Goal: Transaction & Acquisition: Purchase product/service

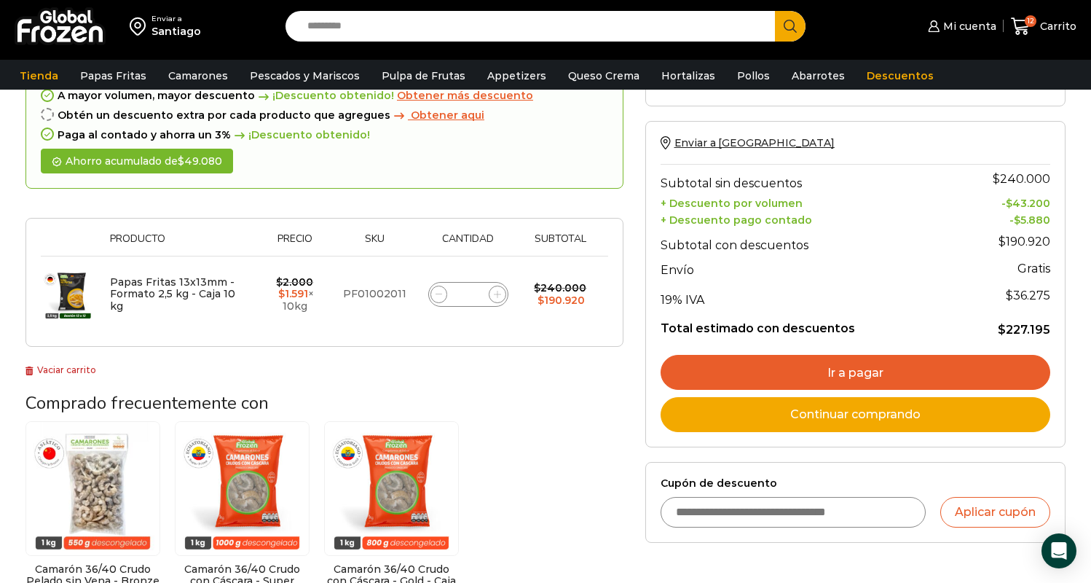
scroll to position [108, 0]
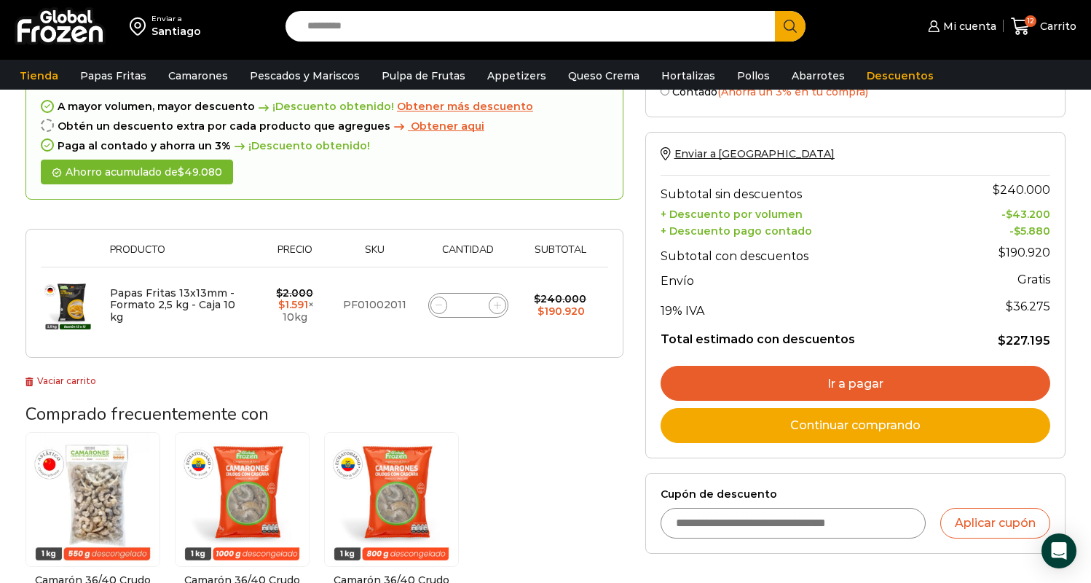
click at [415, 42] on div "Enviar a Santiago Los precios y el stock mostrados corresponden a Santiago . Pa…" at bounding box center [546, 26] width 1084 height 52
click at [405, 23] on input "Search input" at bounding box center [533, 26] width 467 height 31
type input "*******"
click at [790, 25] on button "Search" at bounding box center [790, 26] width 31 height 31
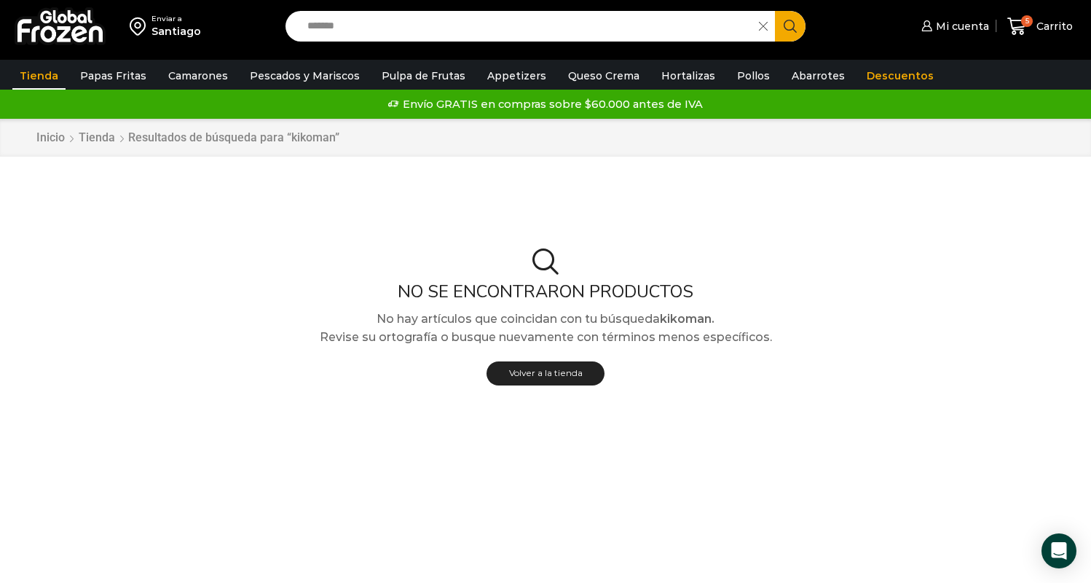
click at [374, 32] on input "*******" at bounding box center [525, 26] width 451 height 31
type input "****"
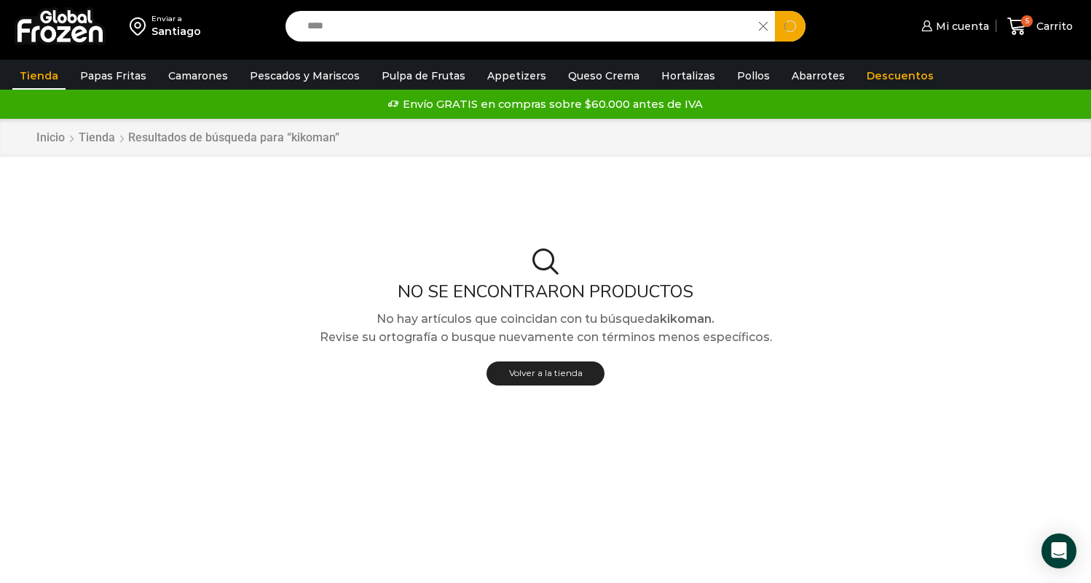
click at [790, 25] on button "Search" at bounding box center [790, 26] width 31 height 31
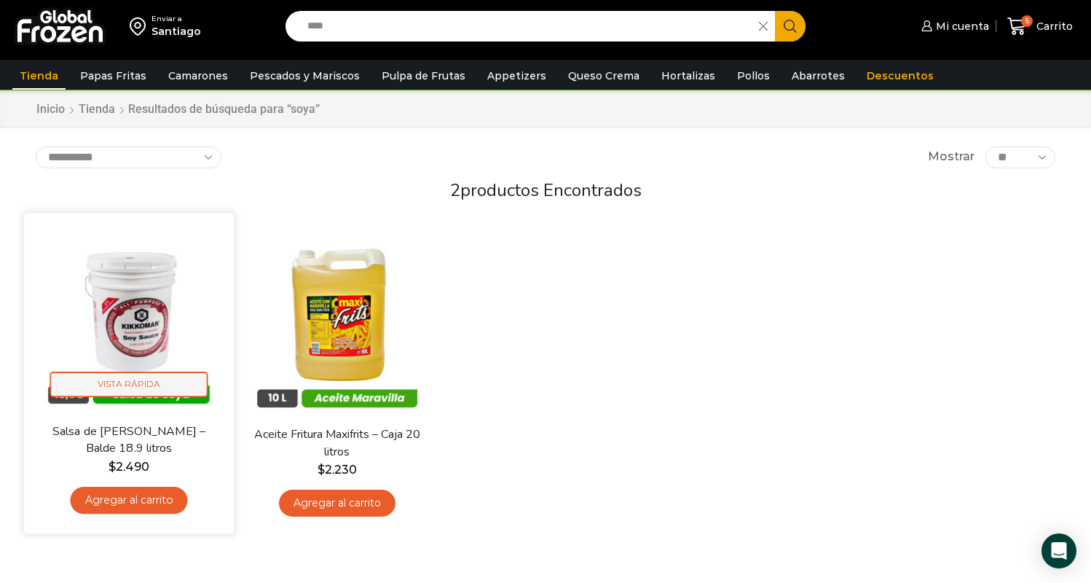
scroll to position [14, 0]
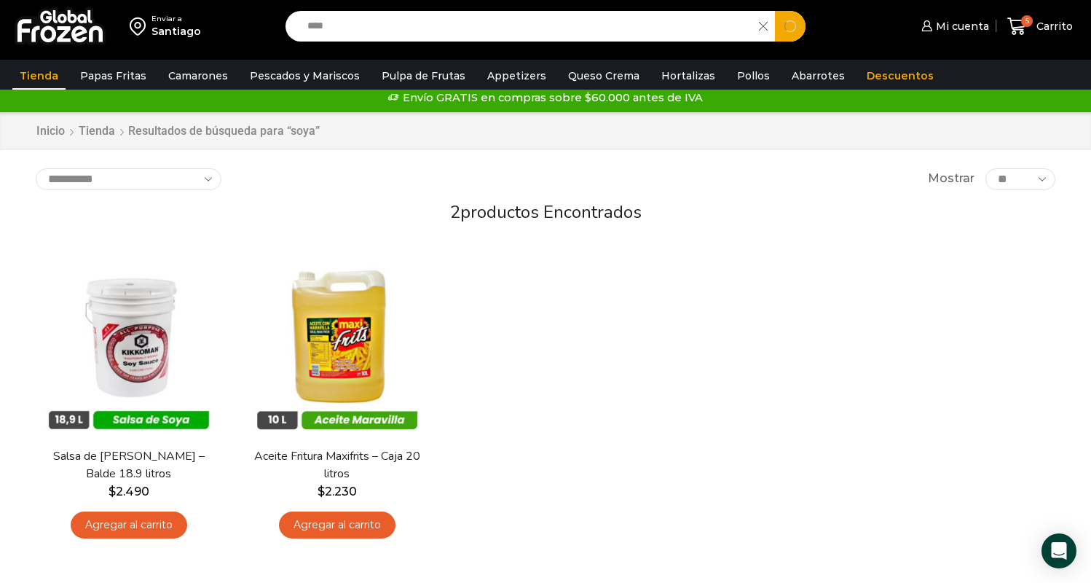
click at [350, 24] on input "****" at bounding box center [525, 26] width 451 height 31
type input "*"
type input "**********"
click at [790, 25] on button "Search" at bounding box center [790, 26] width 31 height 31
click at [380, 28] on input "**********" at bounding box center [525, 26] width 451 height 31
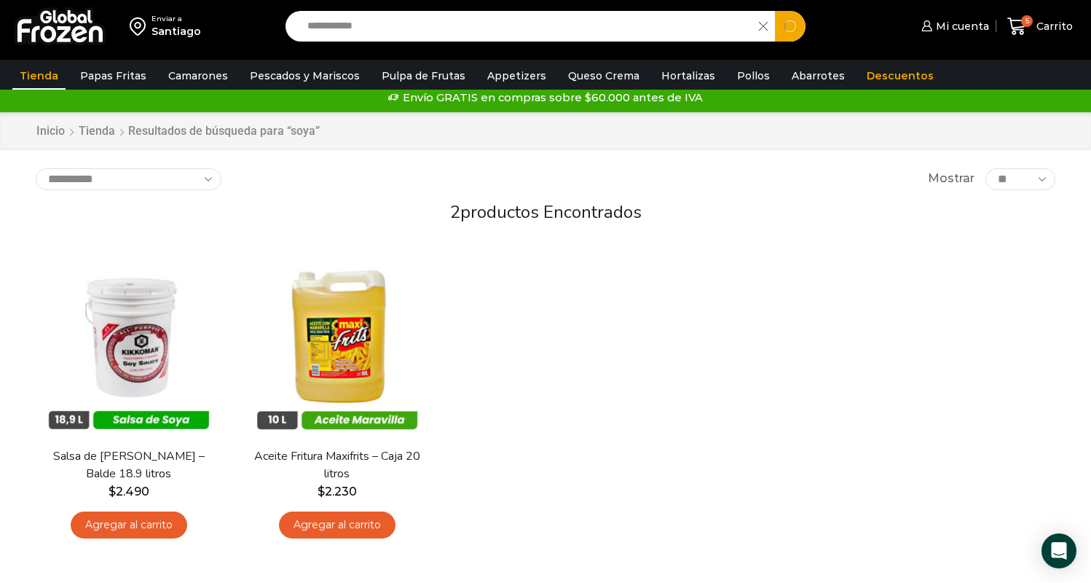
click at [790, 25] on button "Search" at bounding box center [790, 26] width 31 height 31
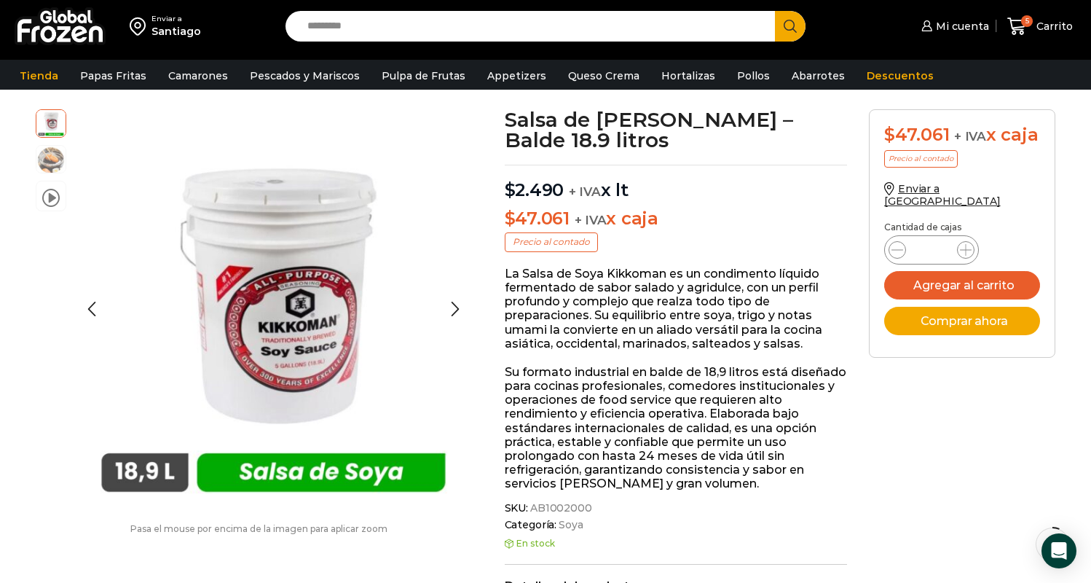
scroll to position [73, 0]
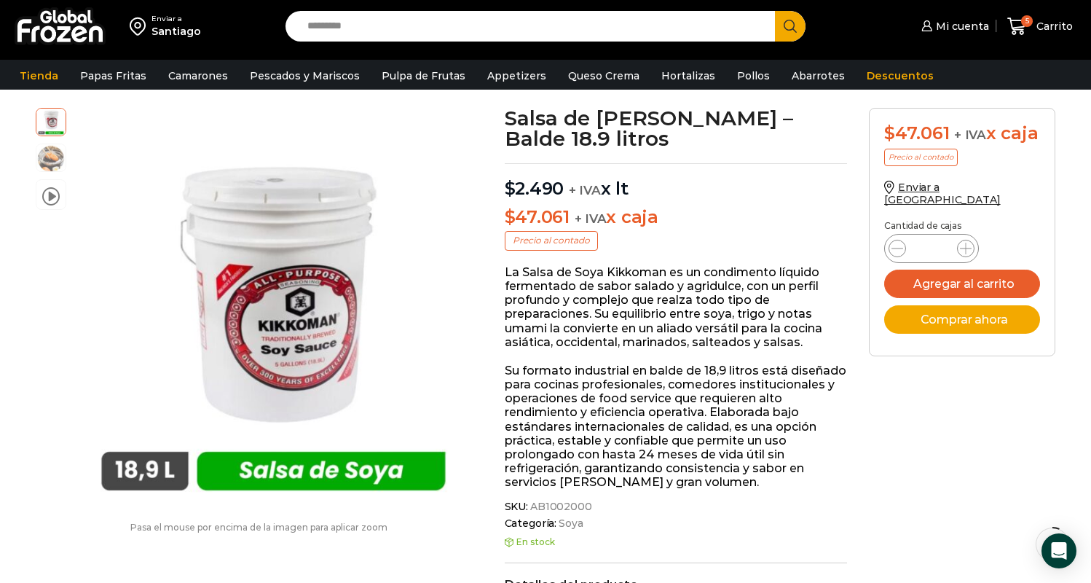
click at [352, 31] on input "Search input" at bounding box center [533, 26] width 467 height 31
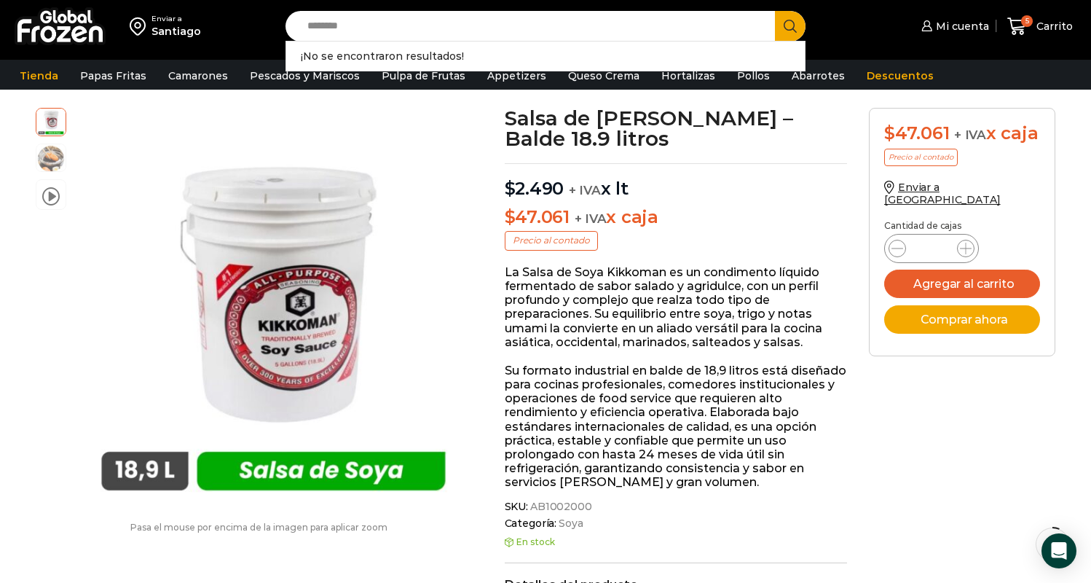
type input "********"
click at [790, 25] on button "Search" at bounding box center [790, 26] width 31 height 31
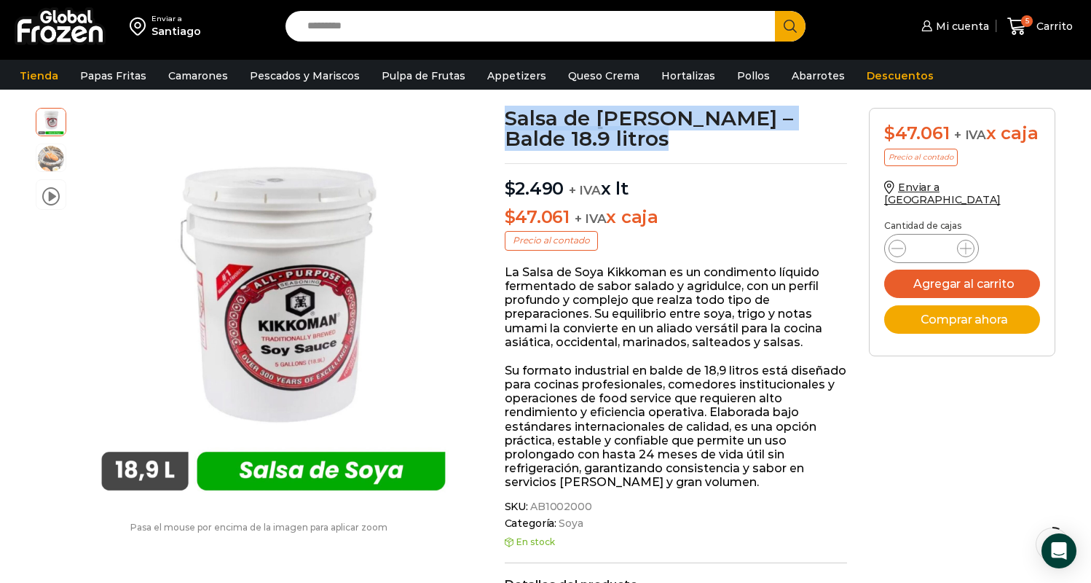
drag, startPoint x: 504, startPoint y: 115, endPoint x: 687, endPoint y: 135, distance: 183.9
click at [687, 135] on h1 "Salsa de Soya Kikkoman – Balde 18.9 litros" at bounding box center [676, 128] width 343 height 41
click at [642, 146] on h1 "Salsa de Soya Kikkoman – Balde 18.9 litros" at bounding box center [676, 128] width 343 height 41
drag, startPoint x: 614, startPoint y: 137, endPoint x: 501, endPoint y: 121, distance: 114.0
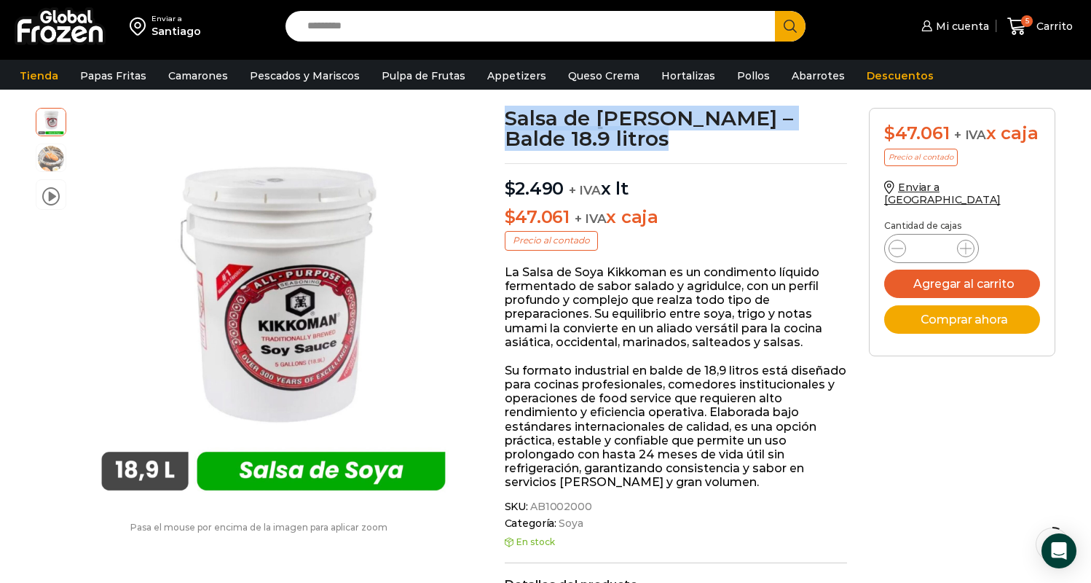
copy h1 "Salsa de Soya Kikkoman – Balde 18.9 litros"
click at [31, 74] on link "Tienda" at bounding box center [38, 76] width 53 height 28
click at [47, 77] on link "Tienda" at bounding box center [38, 76] width 53 height 28
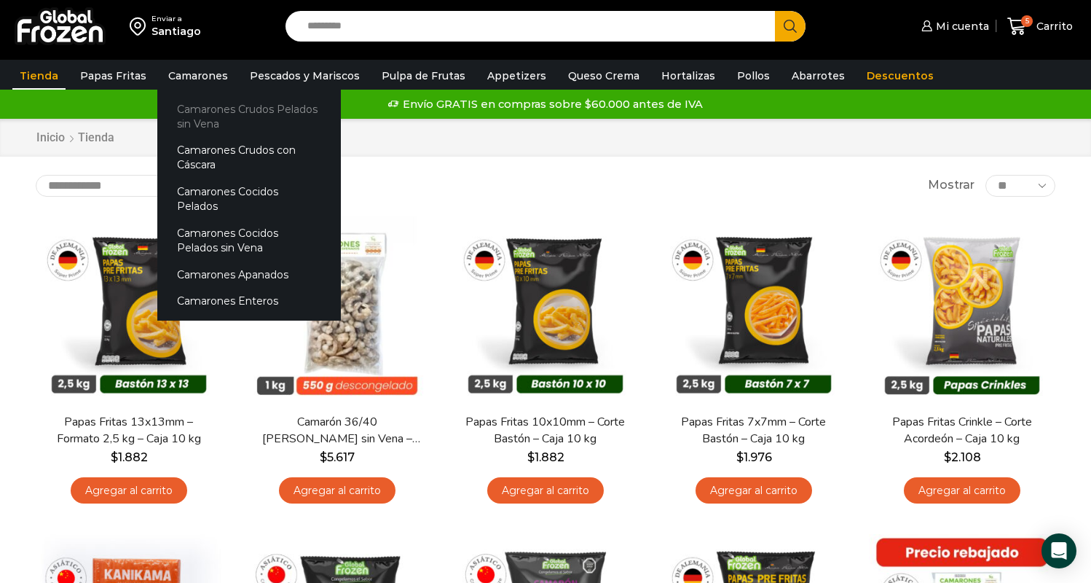
click at [206, 113] on link "Camarones Crudos Pelados sin Vena" at bounding box center [249, 116] width 184 height 42
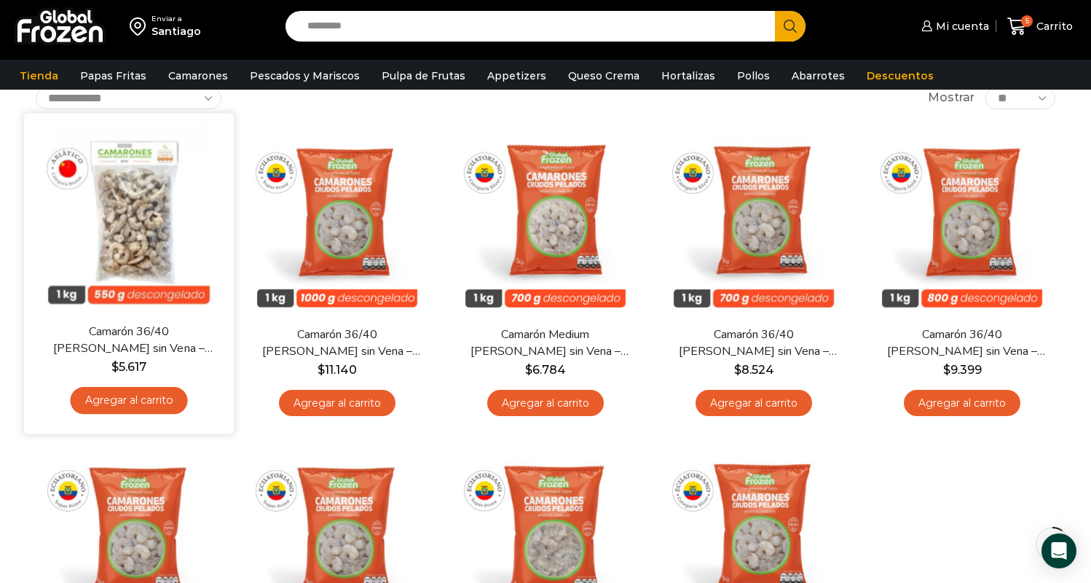
scroll to position [108, 0]
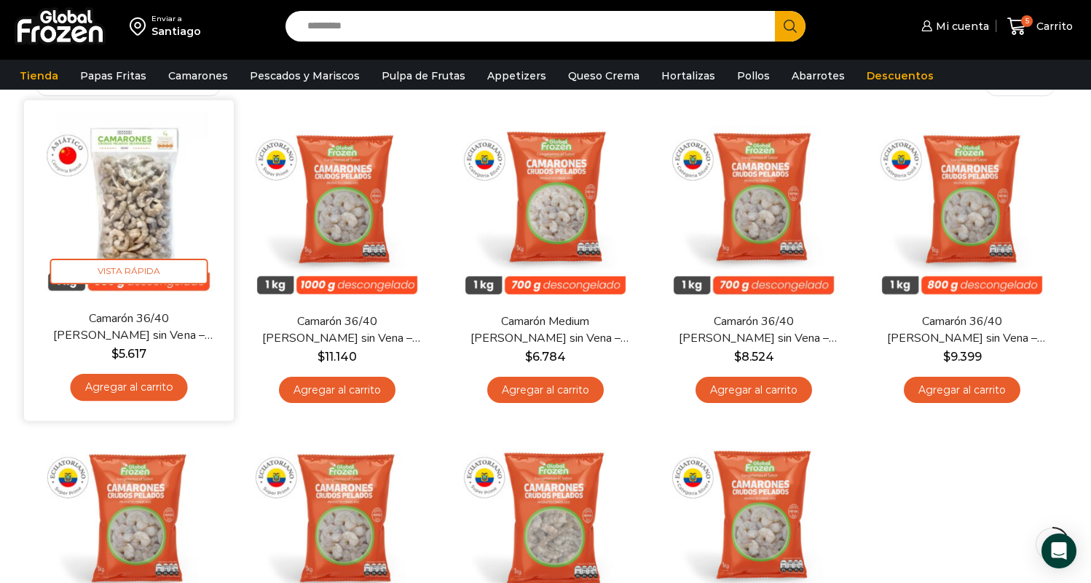
click at [119, 244] on img at bounding box center [129, 205] width 188 height 188
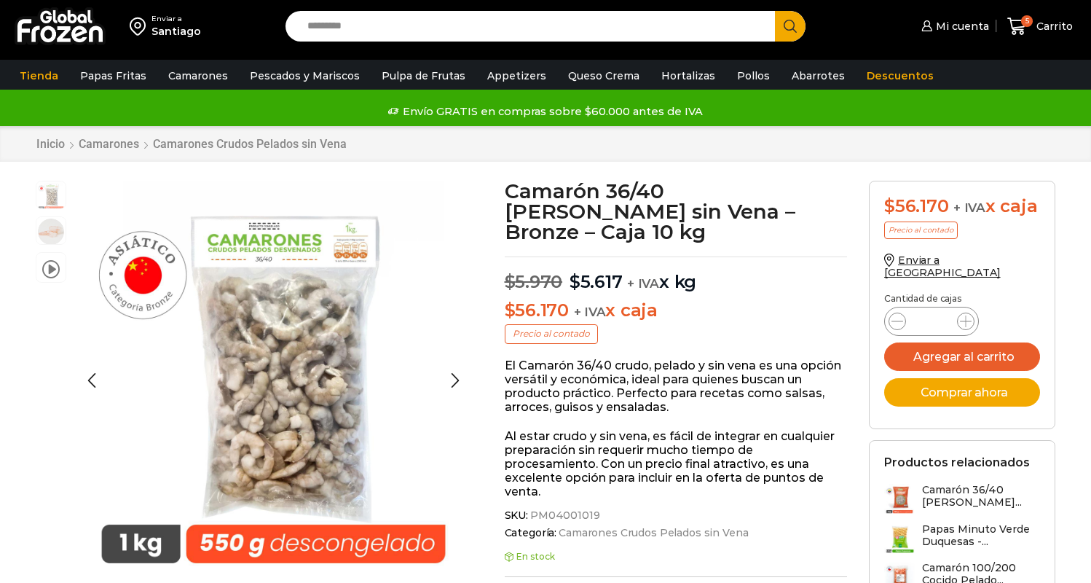
scroll to position [1, 0]
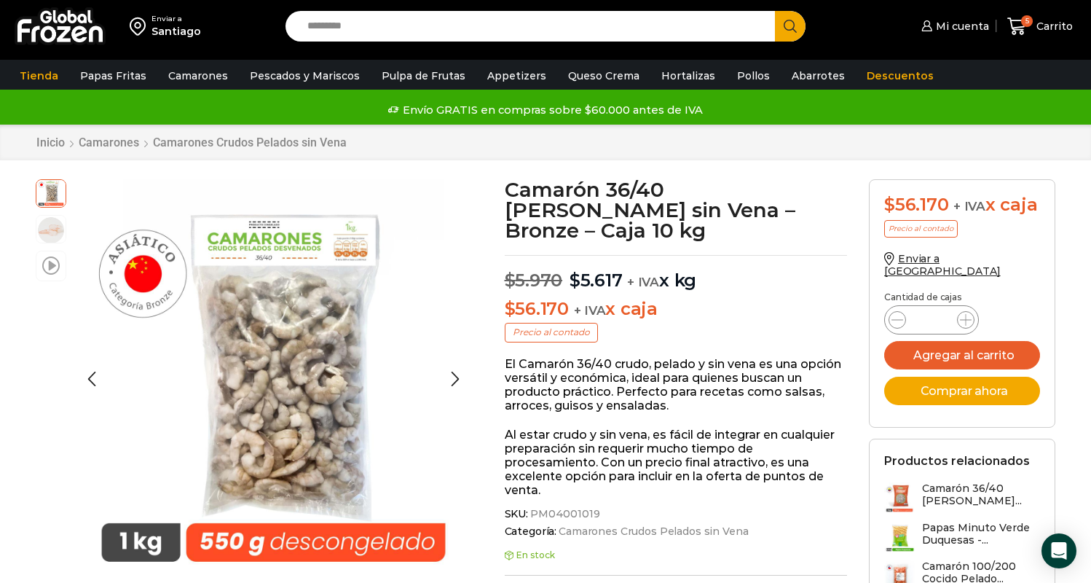
click at [49, 260] on span at bounding box center [50, 265] width 17 height 20
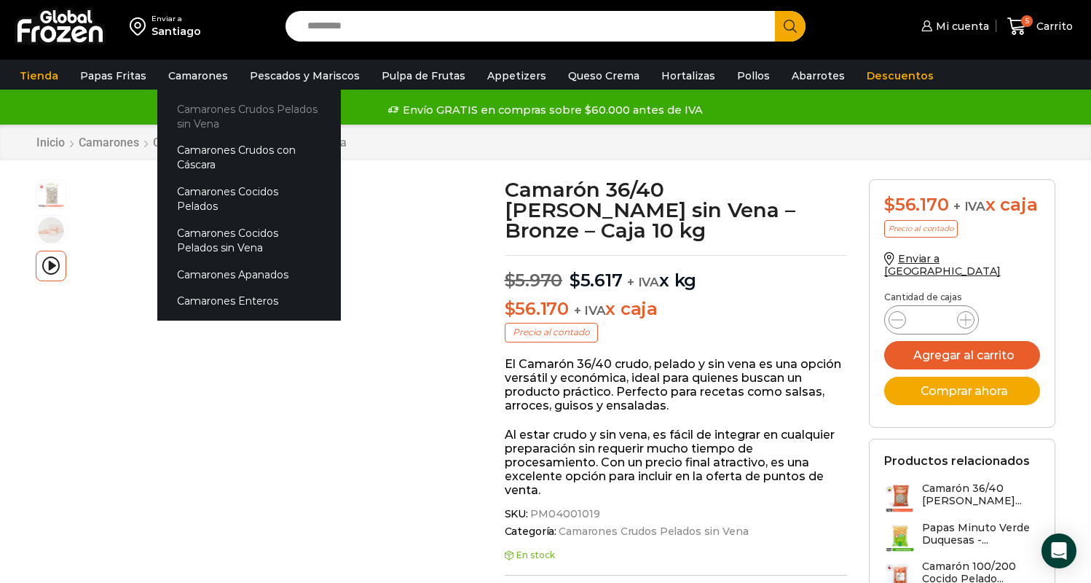
click at [199, 117] on link "Camarones Crudos Pelados sin Vena" at bounding box center [249, 116] width 184 height 42
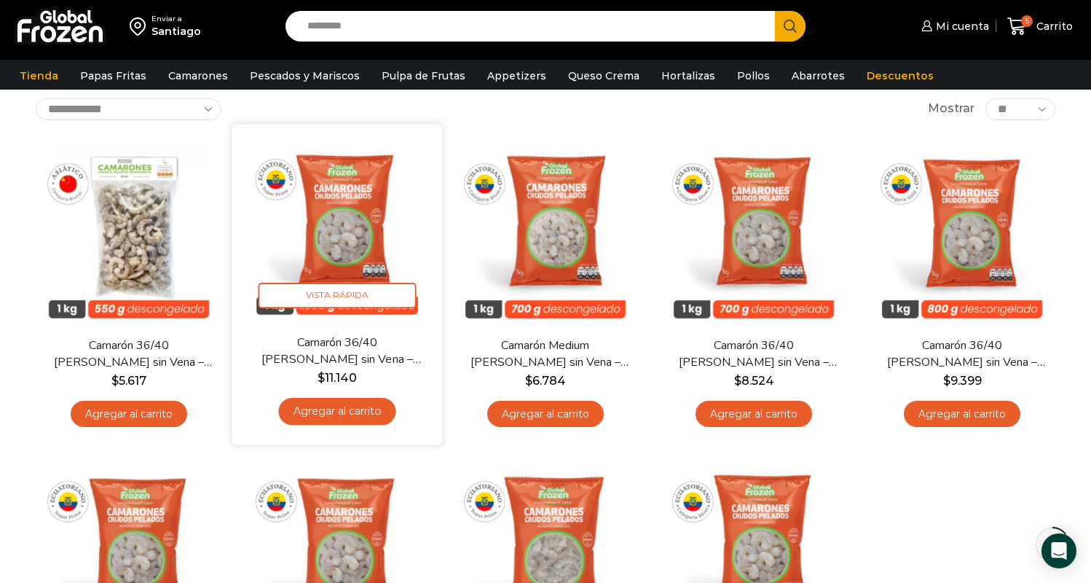
scroll to position [113, 0]
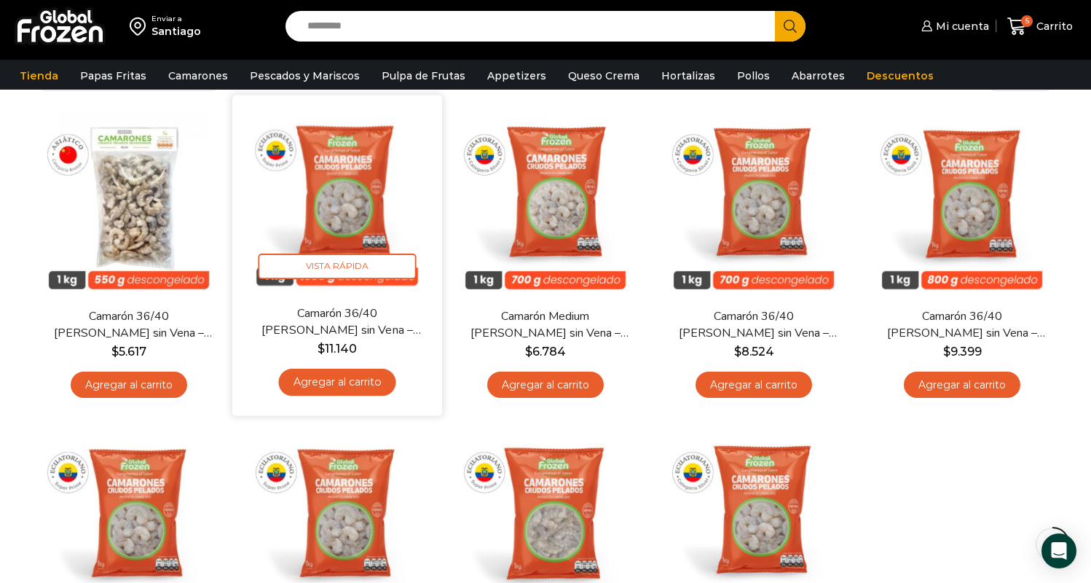
click at [344, 326] on link "Camarón 36/40 [PERSON_NAME] sin Vena – Super Prime – Caja 10 kg" at bounding box center [337, 321] width 169 height 34
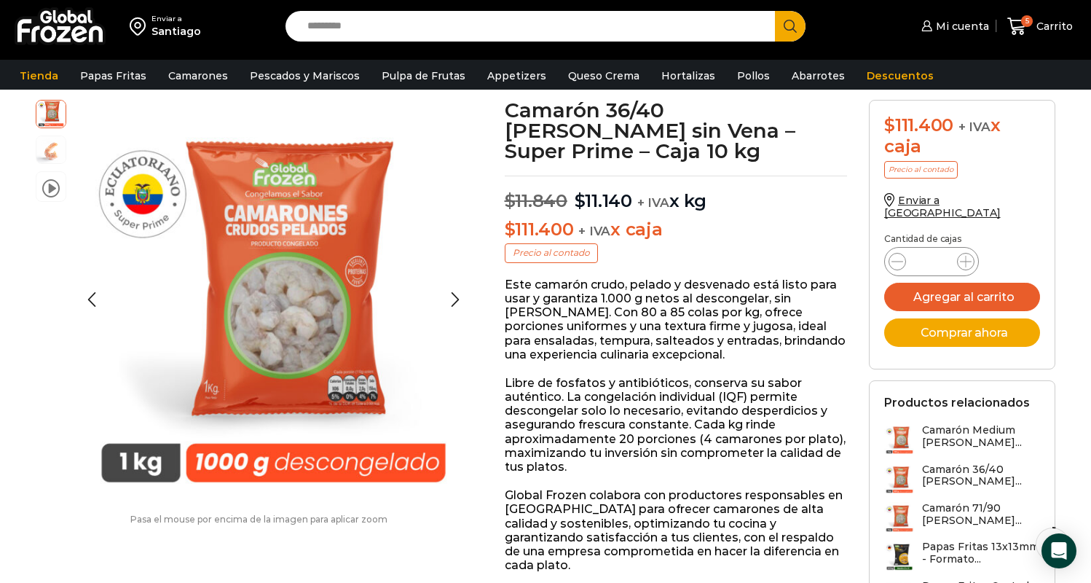
scroll to position [79, 0]
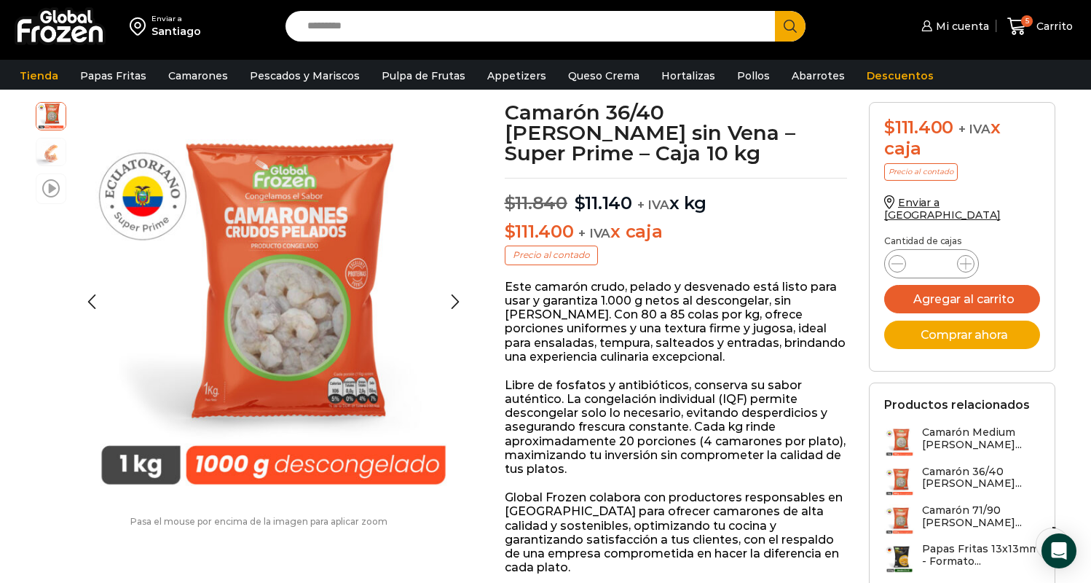
click at [58, 189] on span at bounding box center [50, 188] width 17 height 20
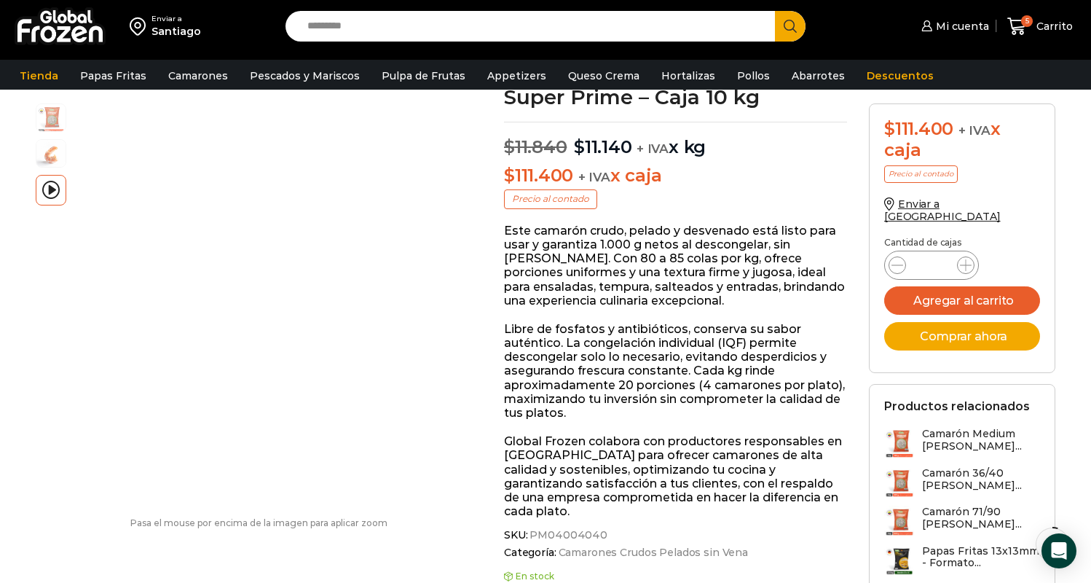
scroll to position [138, 0]
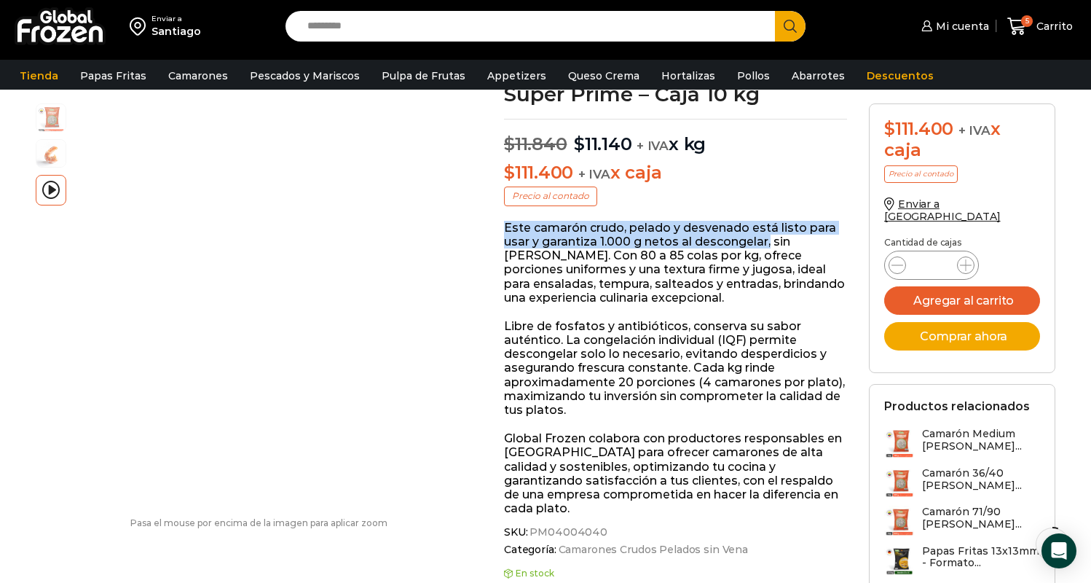
drag, startPoint x: 771, startPoint y: 242, endPoint x: 500, endPoint y: 224, distance: 272.2
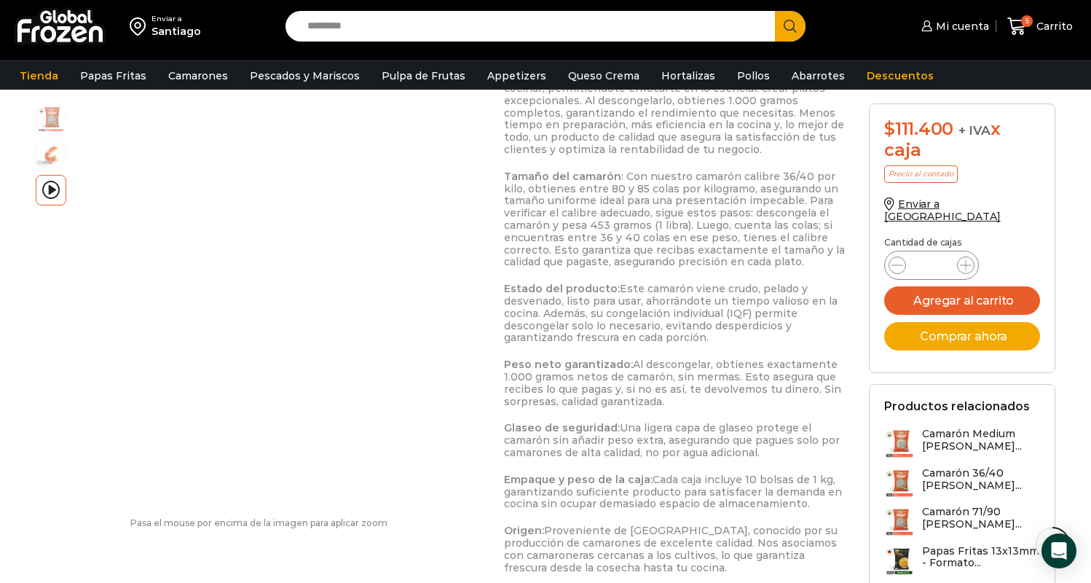
scroll to position [719, 0]
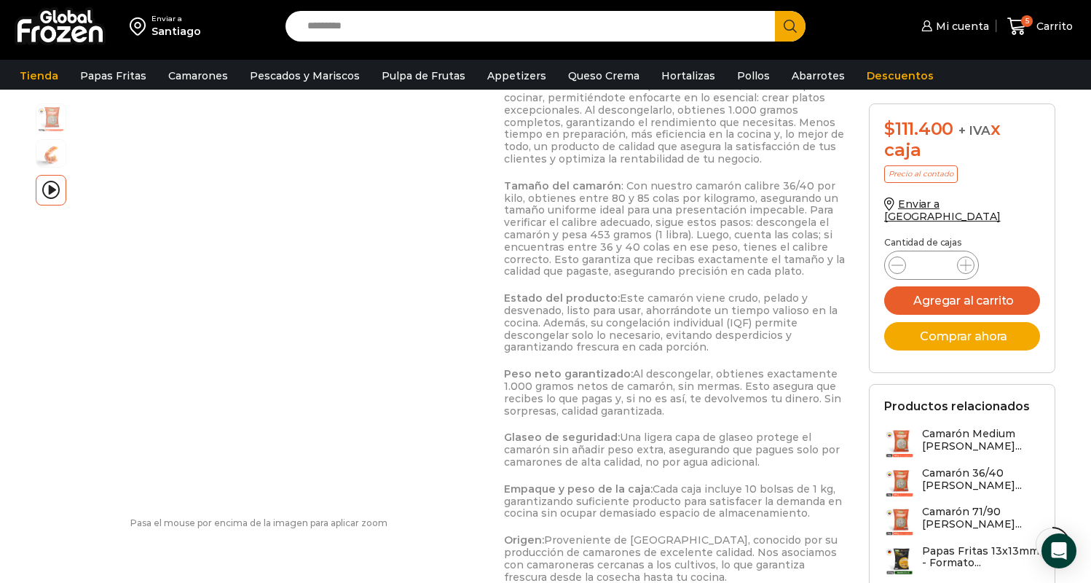
drag, startPoint x: 503, startPoint y: 353, endPoint x: 668, endPoint y: 387, distance: 168.8
click at [668, 387] on div "Camarón 36/40 Crudo Pelado sin Vena – Super Prime – Caja 10 kg $ 11.840 Origina…" at bounding box center [675, 407] width 365 height 1893
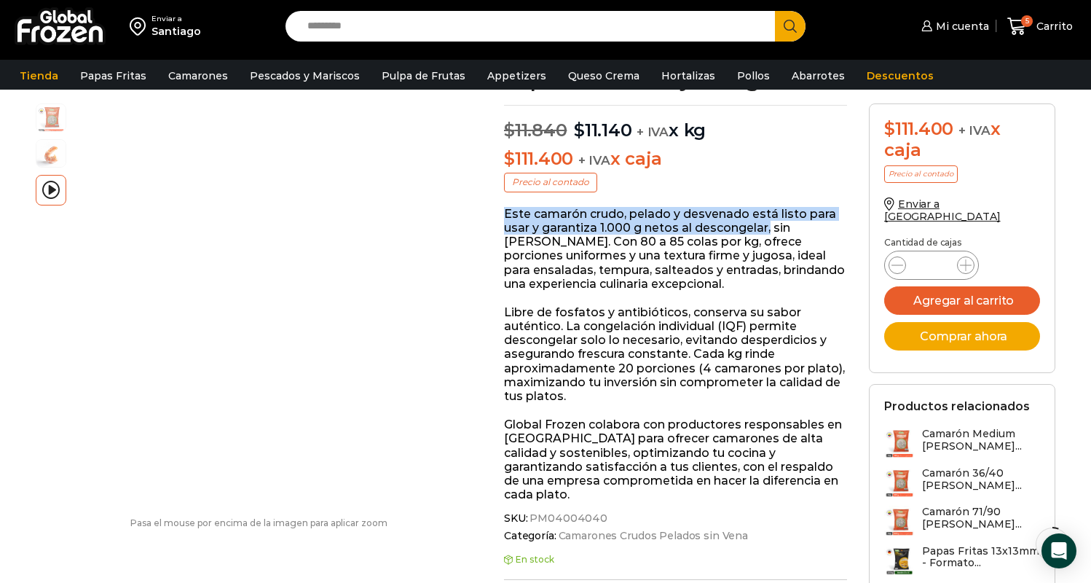
scroll to position [161, 0]
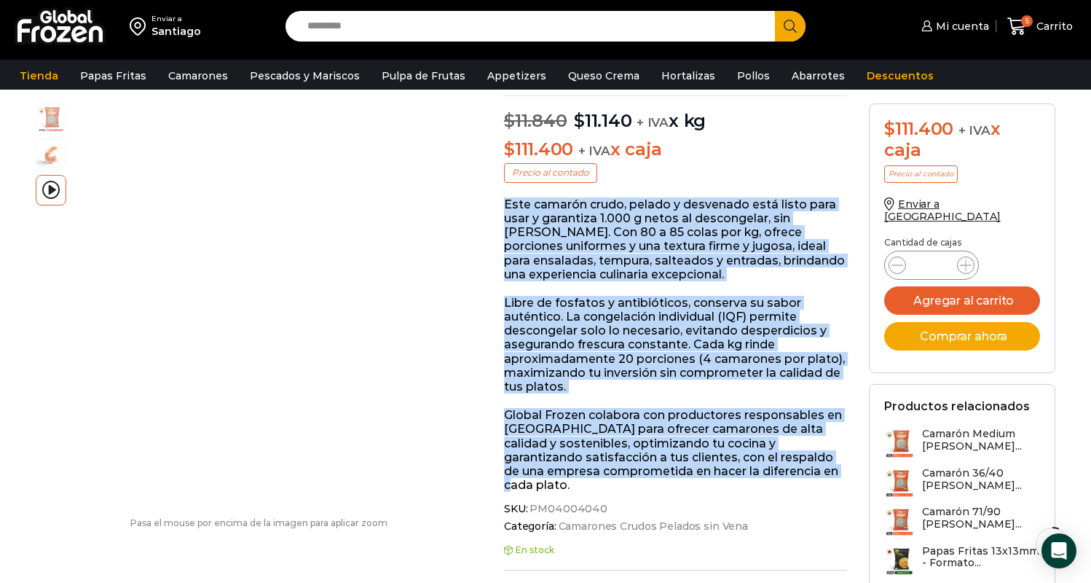
drag, startPoint x: 507, startPoint y: 203, endPoint x: 631, endPoint y: 481, distance: 304.8
click at [631, 481] on div "Este camarón crudo, pelado y desvenado está listo para usar y garantiza 1.000 g…" at bounding box center [675, 344] width 343 height 295
copy div "Este camarón crudo, pelado y desvenado está listo para usar y garantiza 1.000 g…"
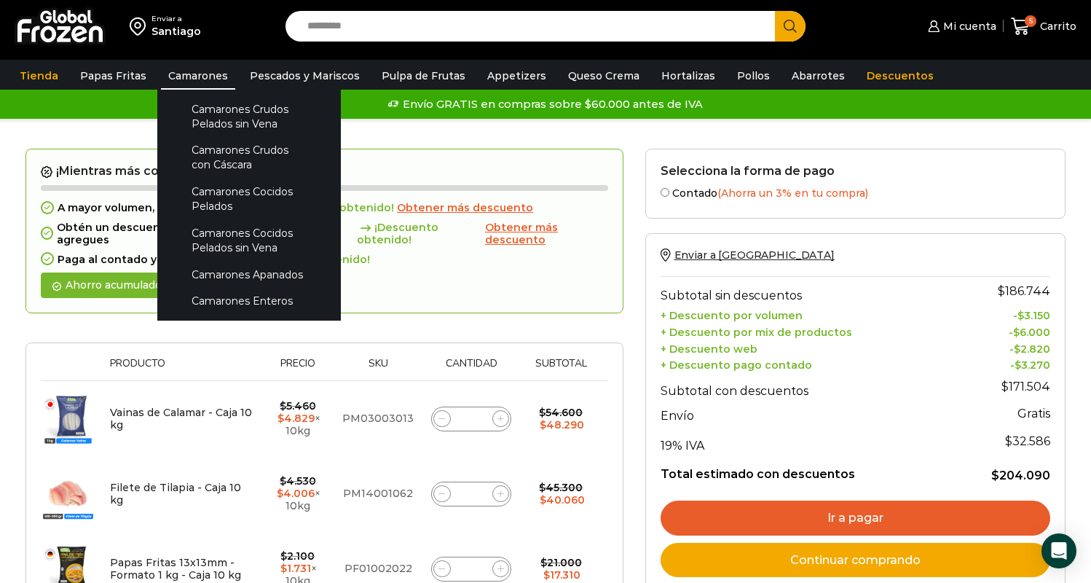
click at [205, 66] on link "Camarones" at bounding box center [198, 76] width 74 height 28
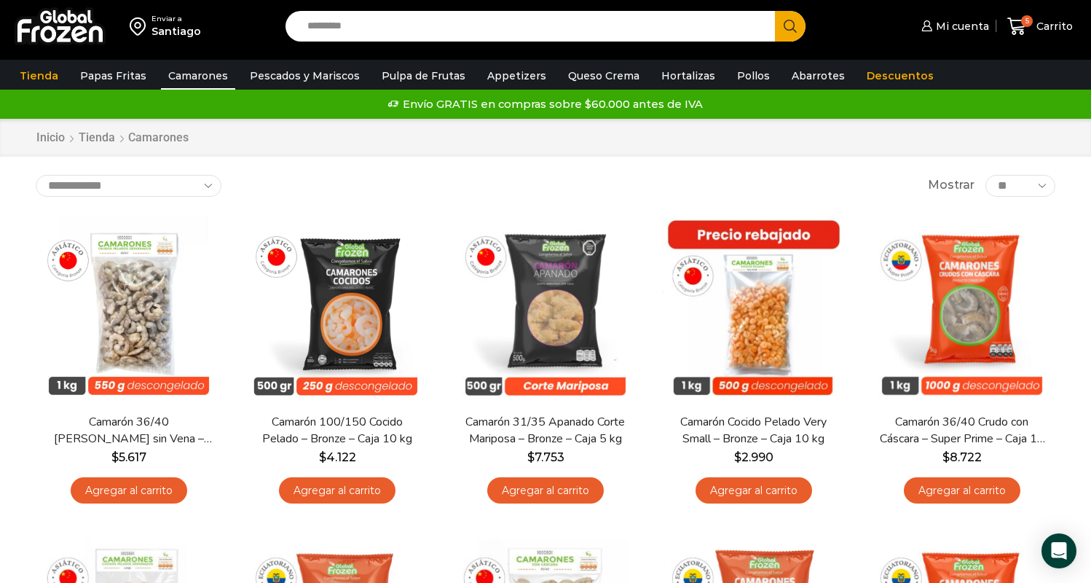
click at [364, 23] on input "Search input" at bounding box center [533, 26] width 467 height 31
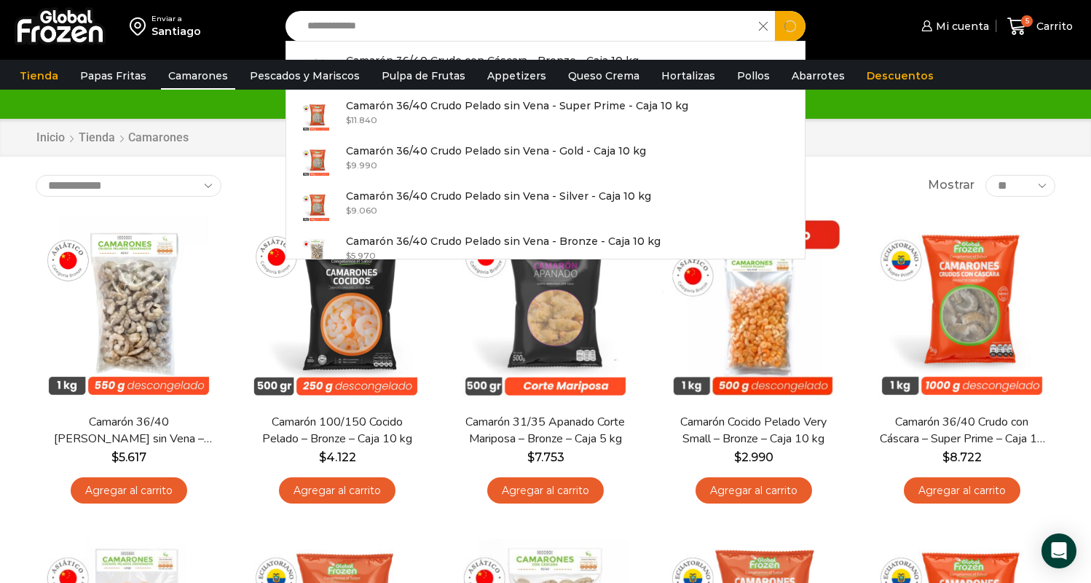
type input "**********"
click at [790, 25] on button "Search" at bounding box center [790, 26] width 31 height 31
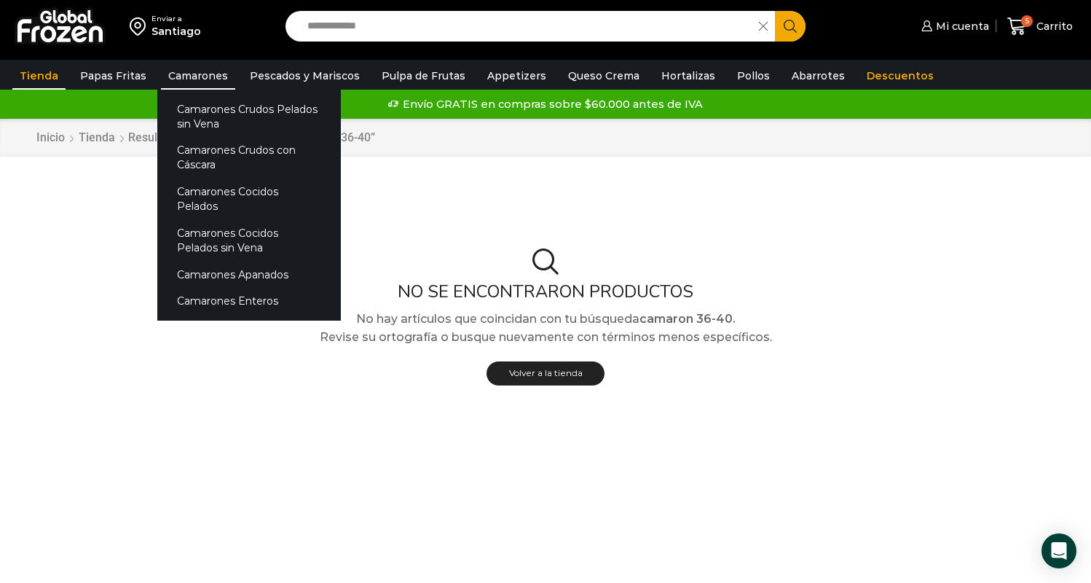
click at [198, 75] on link "Camarones" at bounding box center [198, 76] width 74 height 28
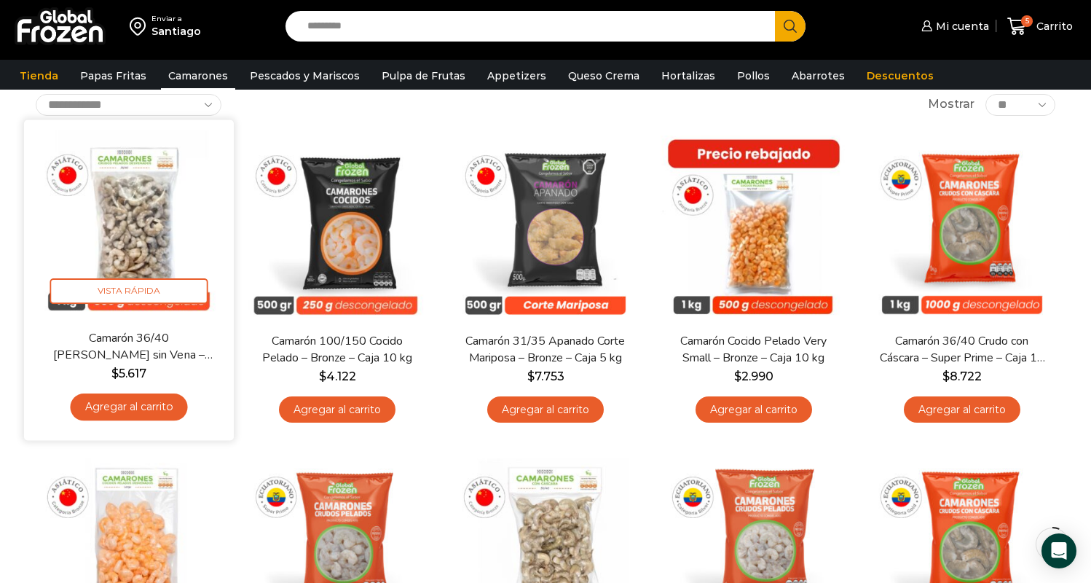
scroll to position [92, 0]
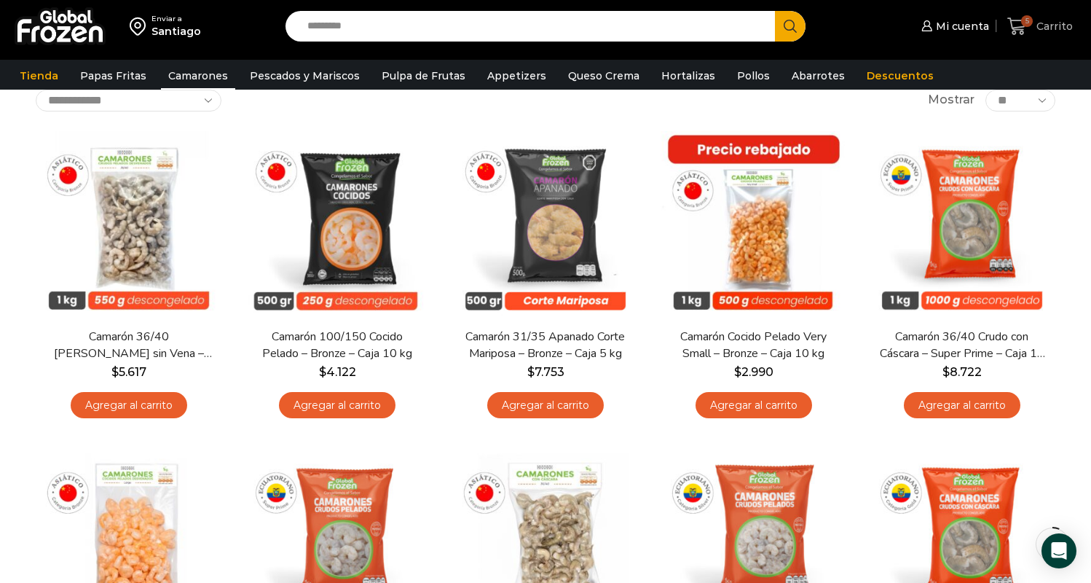
click at [1018, 28] on icon at bounding box center [1016, 25] width 19 height 17
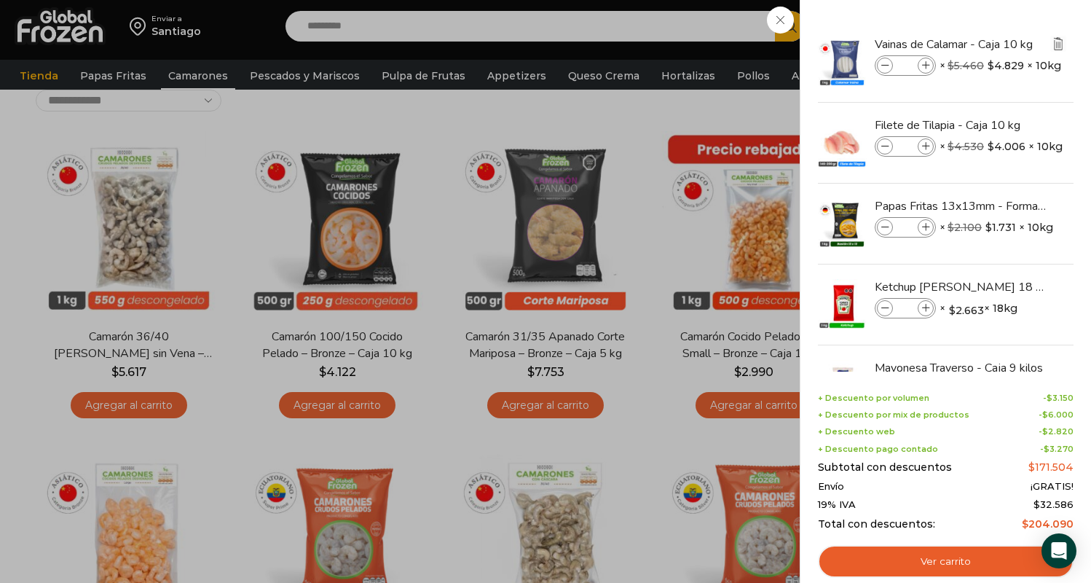
click at [1053, 44] on img "Eliminar Vainas de Calamar - Caja 10 kg del carrito" at bounding box center [1057, 43] width 13 height 13
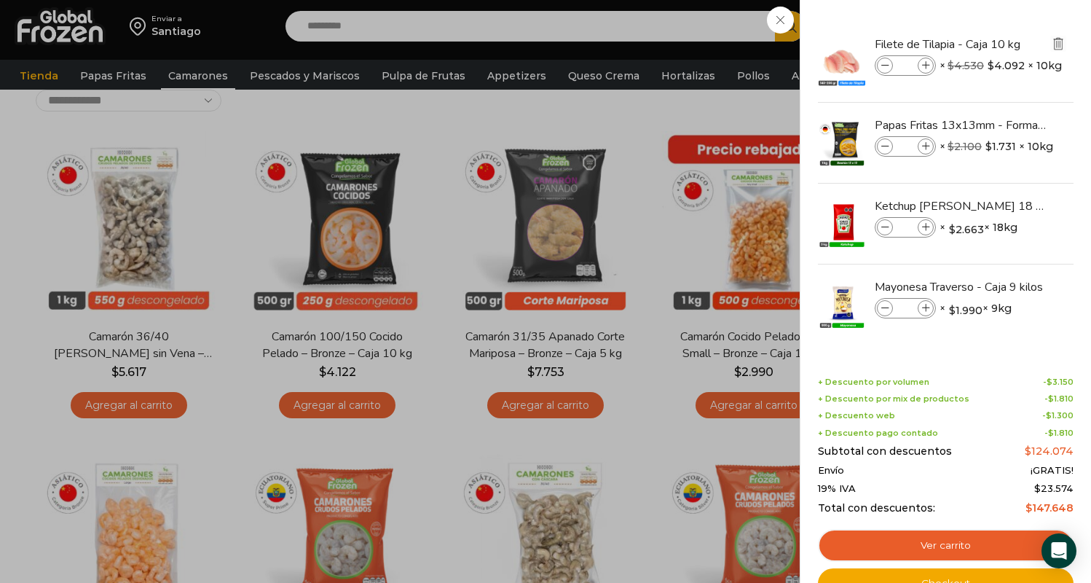
click at [1059, 42] on img "Eliminar Filete de Tilapia - Caja 10 kg del carrito" at bounding box center [1057, 43] width 13 height 13
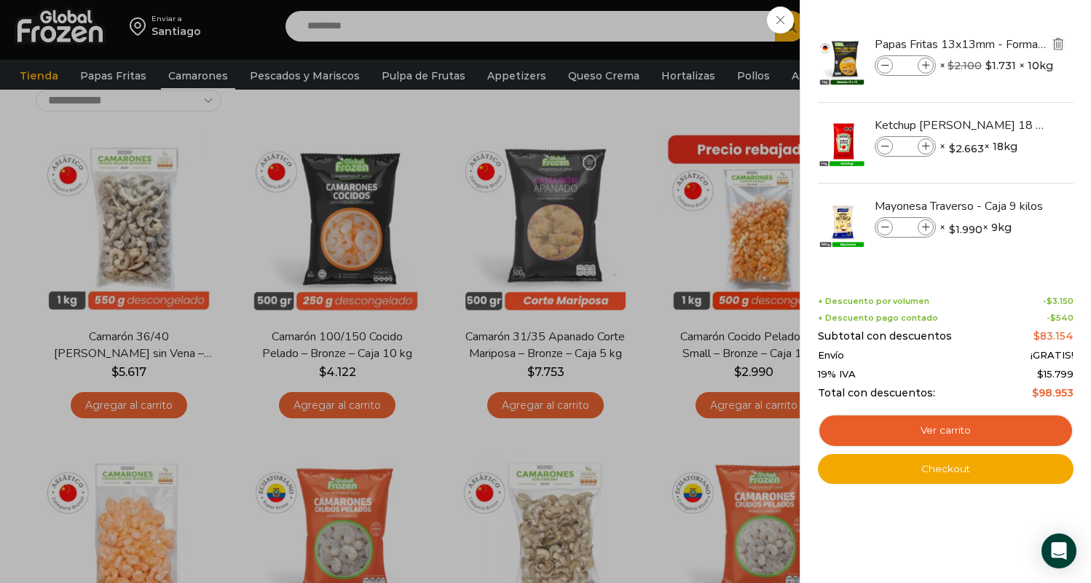
click at [1058, 43] on img "Eliminar Papas Fritas 13x13mm - Formato 1 kg - Caja 10 kg del carrito" at bounding box center [1057, 43] width 13 height 13
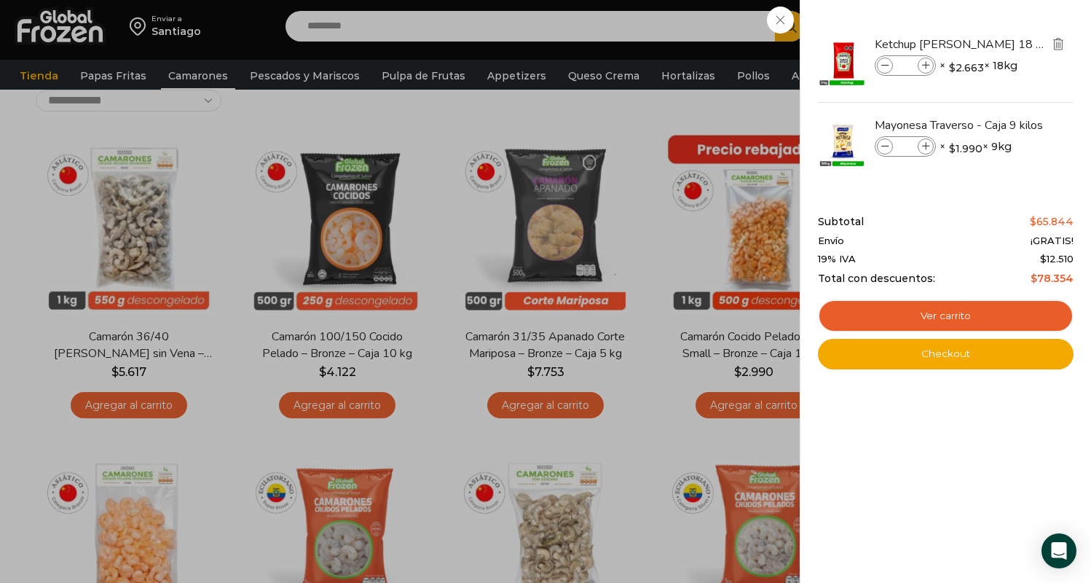
click at [1059, 44] on img "Eliminar Ketchup Heinz - Caja 18 kilos del carrito" at bounding box center [1057, 43] width 13 height 13
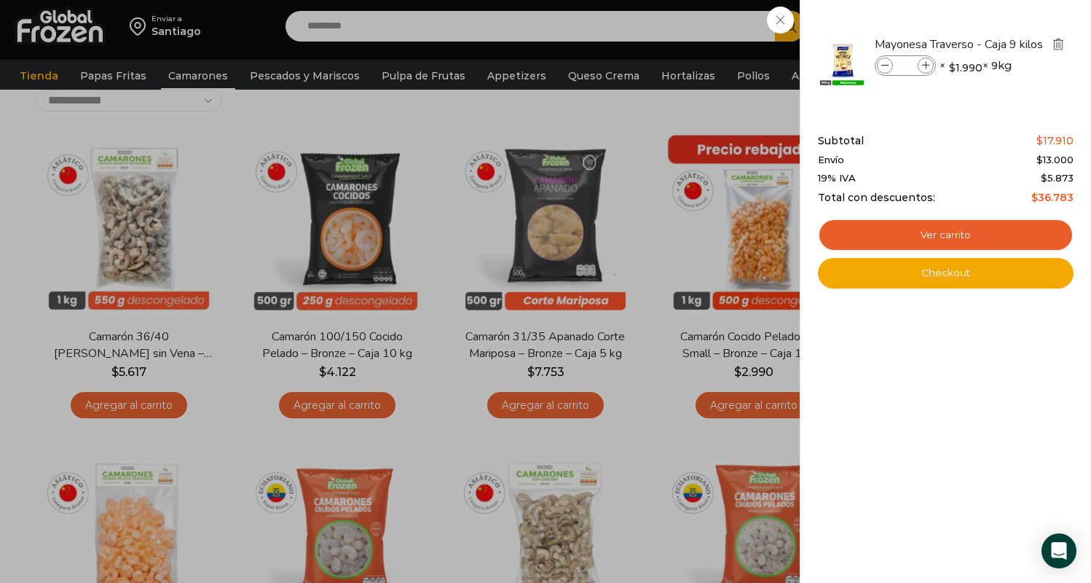
click at [1054, 44] on img "Eliminar Mayonesa Traverso - Caja 9 kilos del carrito" at bounding box center [1057, 43] width 13 height 13
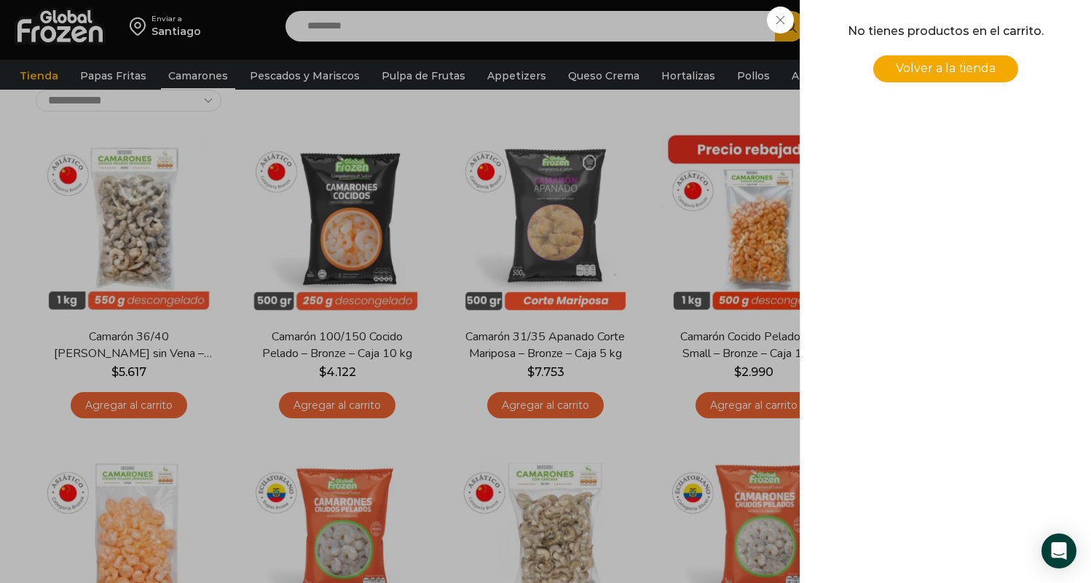
click at [1003, 44] on div "0 Carrito 0 0 Shopping Cart No tienes productos en el carrito. Volver a la tien…" at bounding box center [1039, 26] width 73 height 34
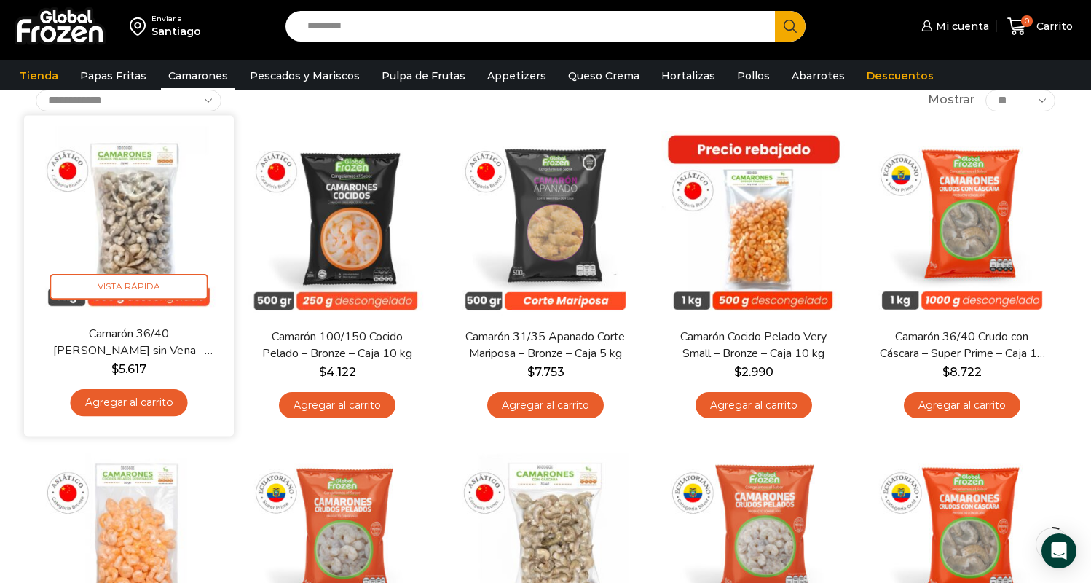
click at [153, 218] on img at bounding box center [129, 220] width 188 height 188
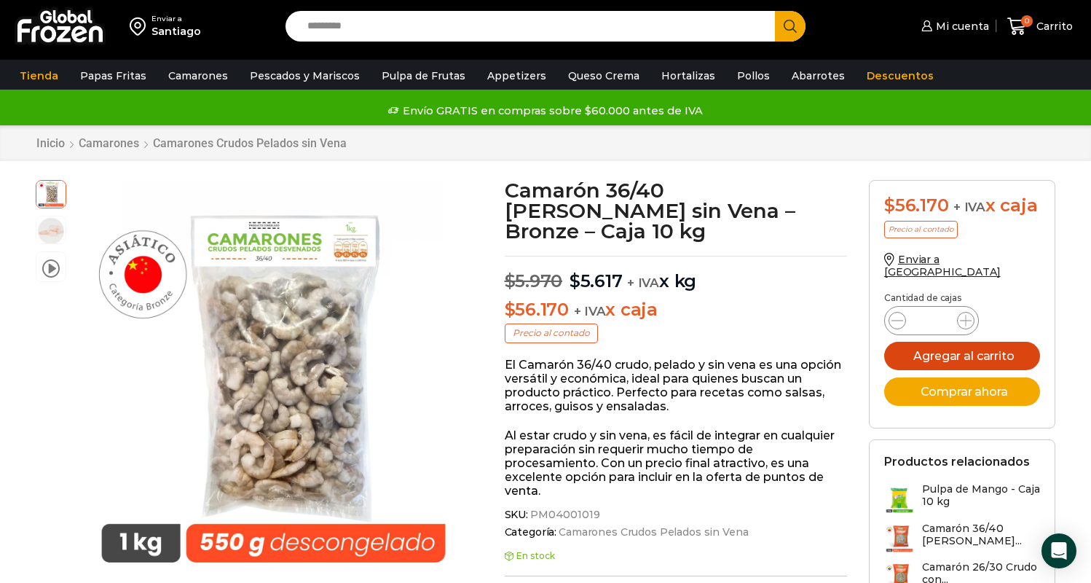
click at [937, 342] on button "Agregar al carrito" at bounding box center [962, 356] width 156 height 28
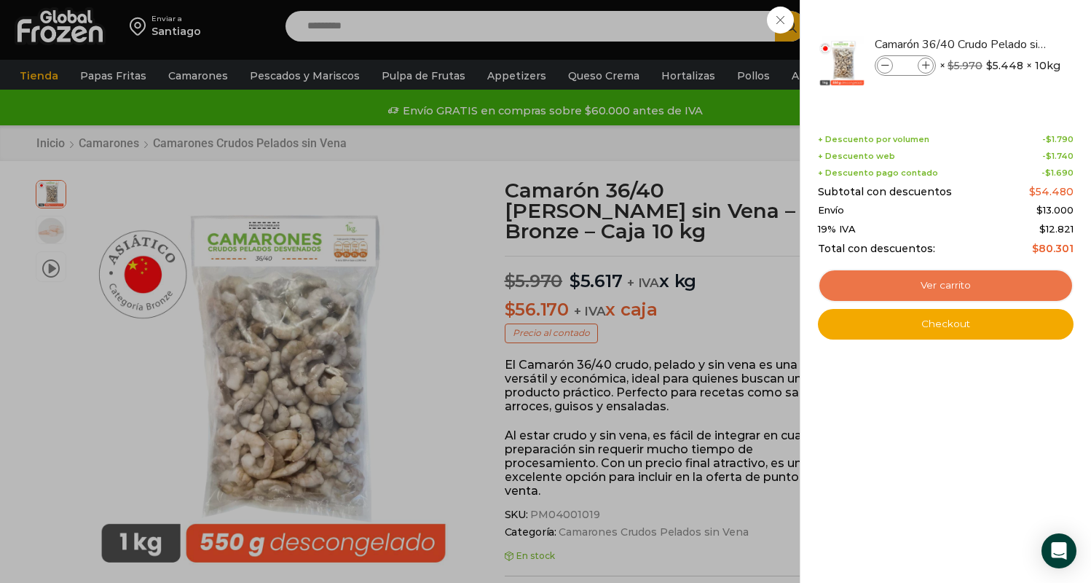
click at [923, 279] on link "Ver carrito" at bounding box center [946, 285] width 256 height 33
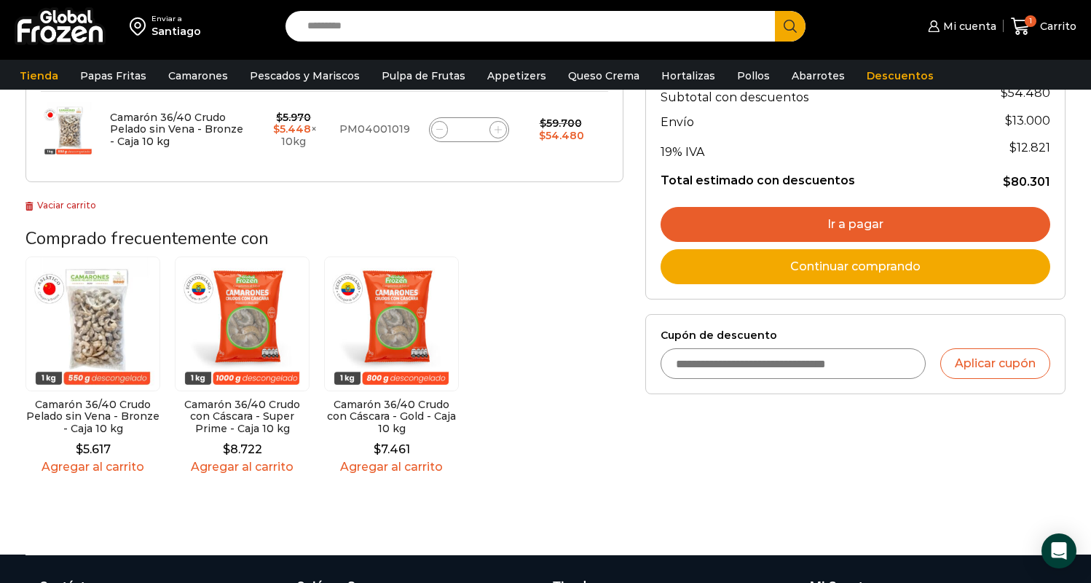
scroll to position [290, 0]
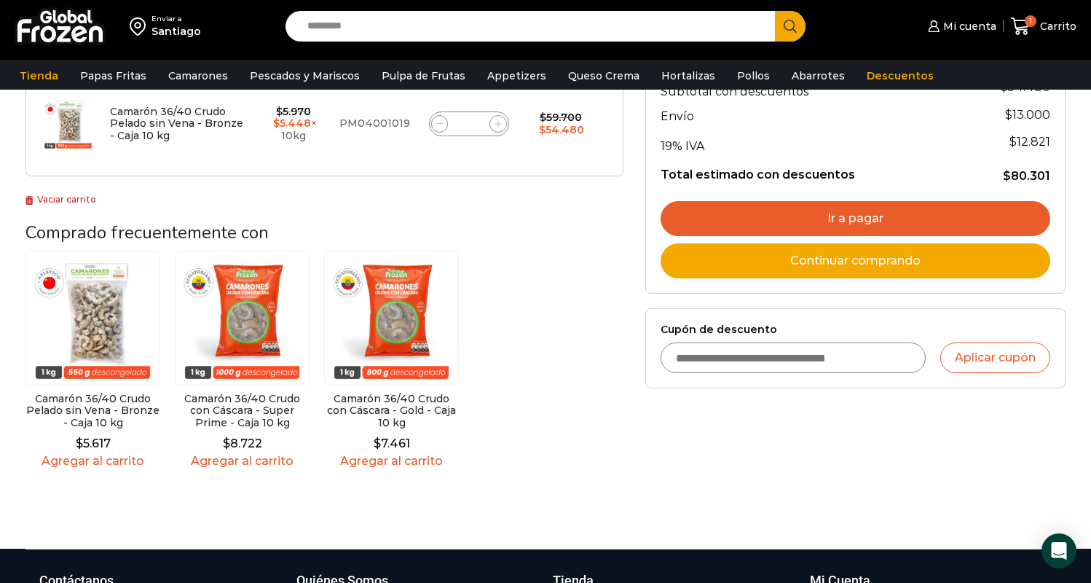
click at [254, 323] on img at bounding box center [242, 317] width 135 height 135
click at [232, 456] on link "Agregar al carrito" at bounding box center [242, 461] width 135 height 14
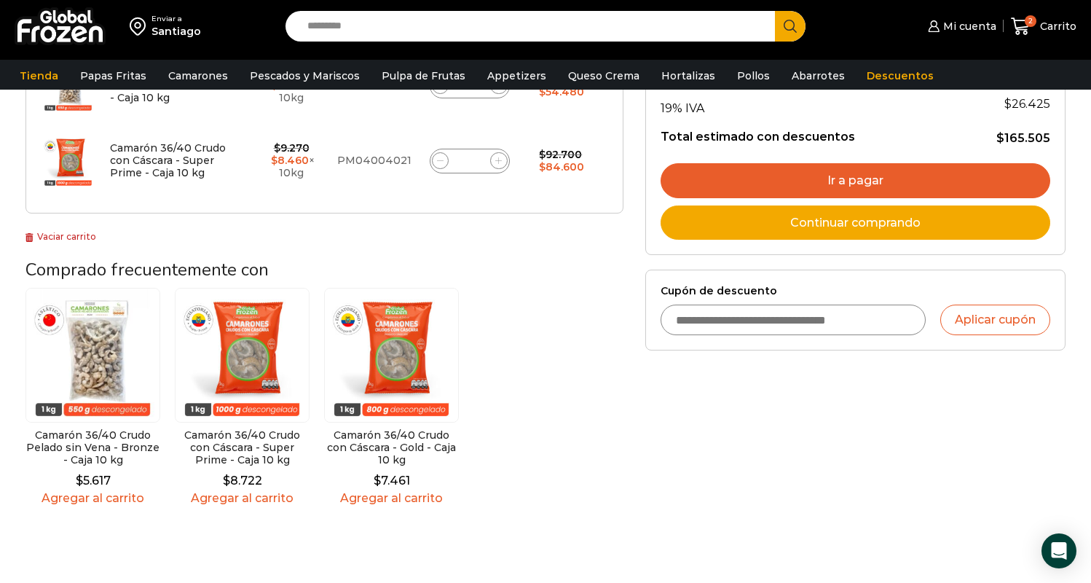
scroll to position [387, 0]
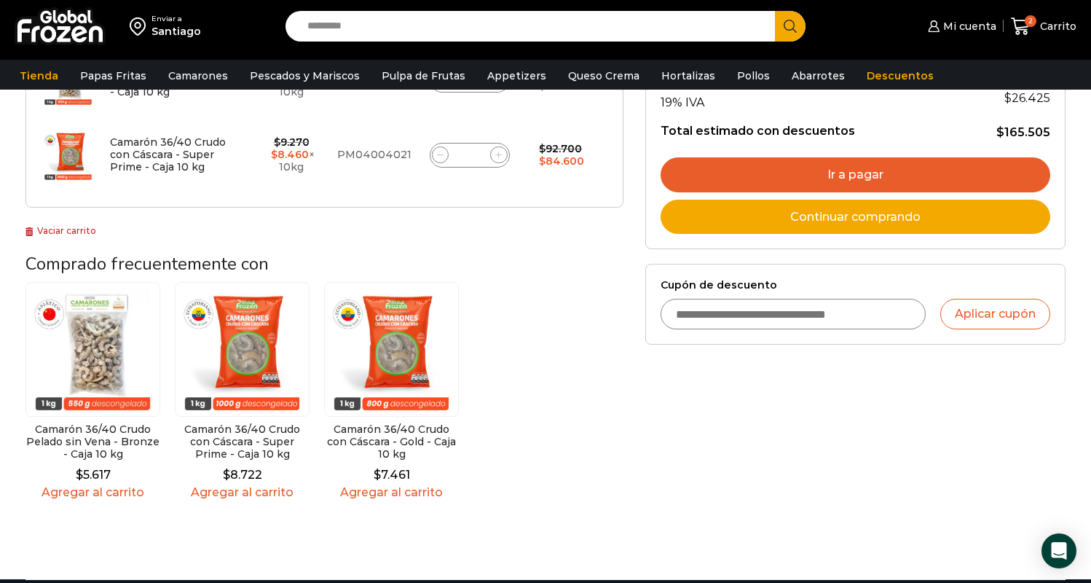
click at [390, 486] on link "Agregar al carrito" at bounding box center [391, 492] width 135 height 14
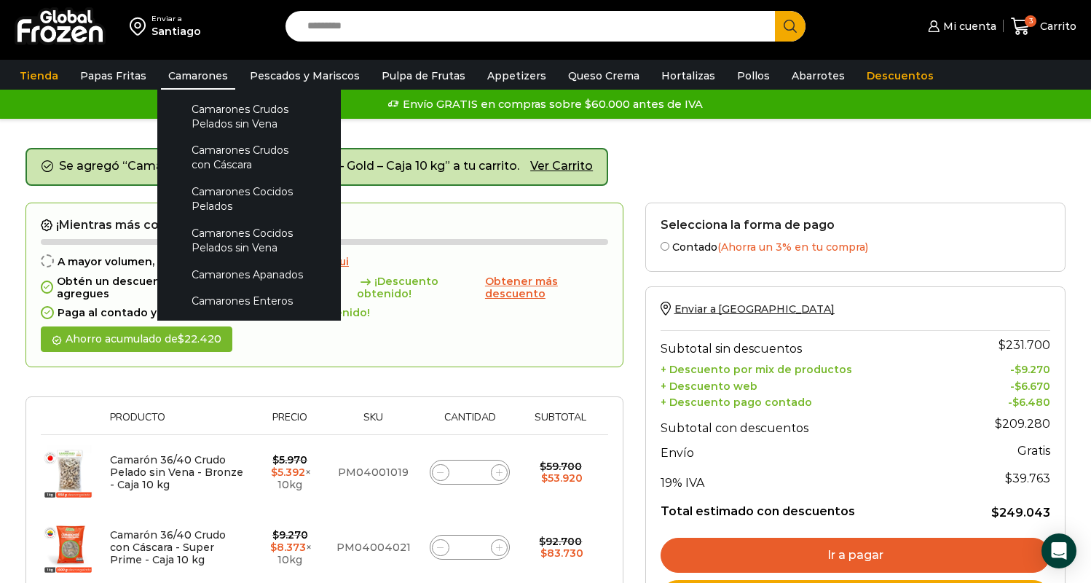
click at [192, 70] on link "Camarones" at bounding box center [198, 76] width 74 height 28
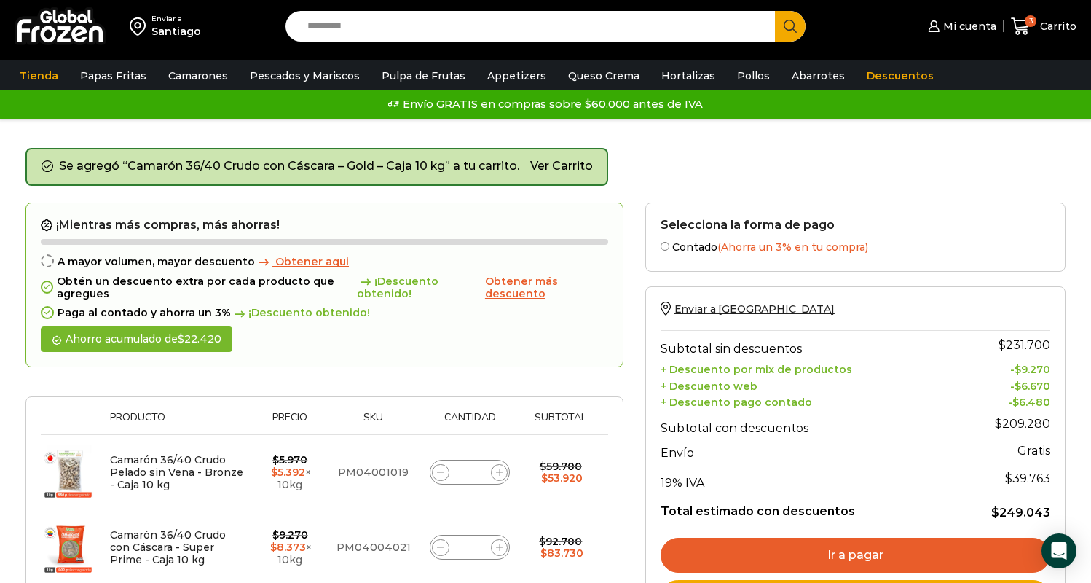
click at [340, 23] on input "Search input" at bounding box center [533, 26] width 467 height 31
click at [336, 31] on input "Search input" at bounding box center [533, 26] width 467 height 31
click at [502, 23] on input "Search input" at bounding box center [533, 26] width 467 height 31
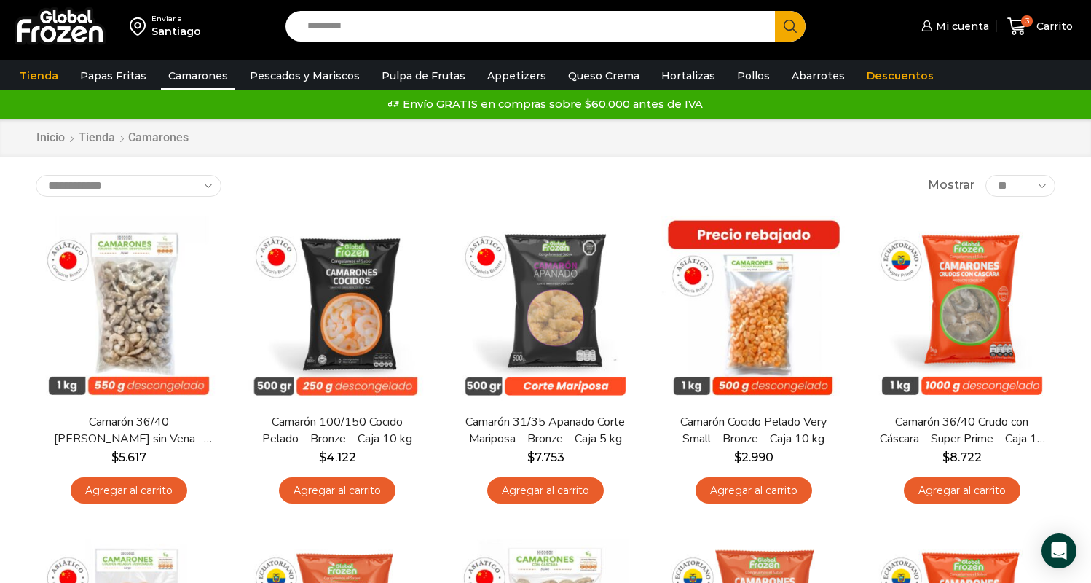
click at [371, 27] on input "Search input" at bounding box center [533, 26] width 467 height 31
type input "**********"
click at [790, 25] on button "Search" at bounding box center [790, 26] width 31 height 31
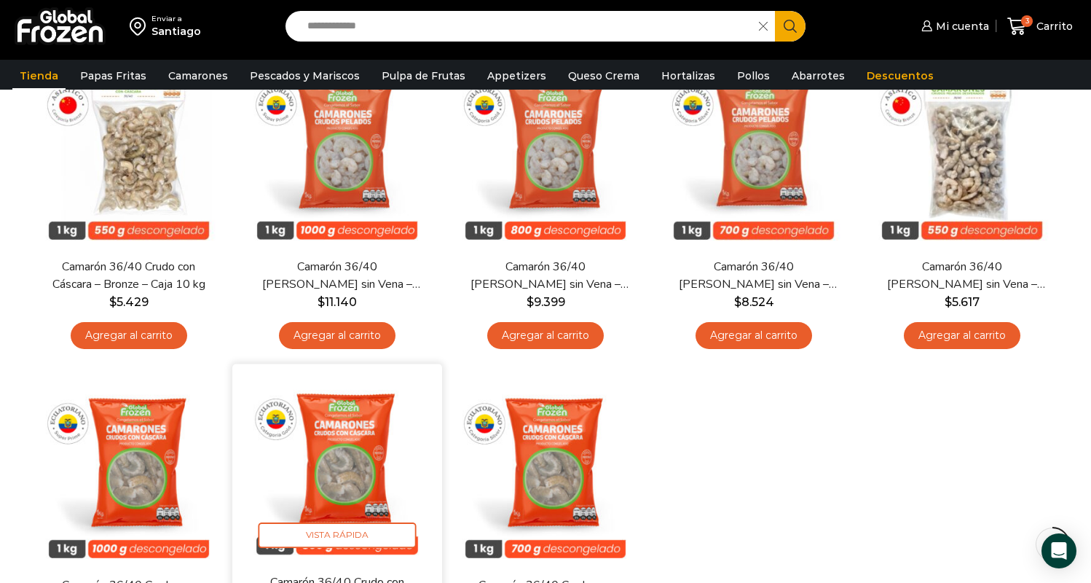
scroll to position [200, 0]
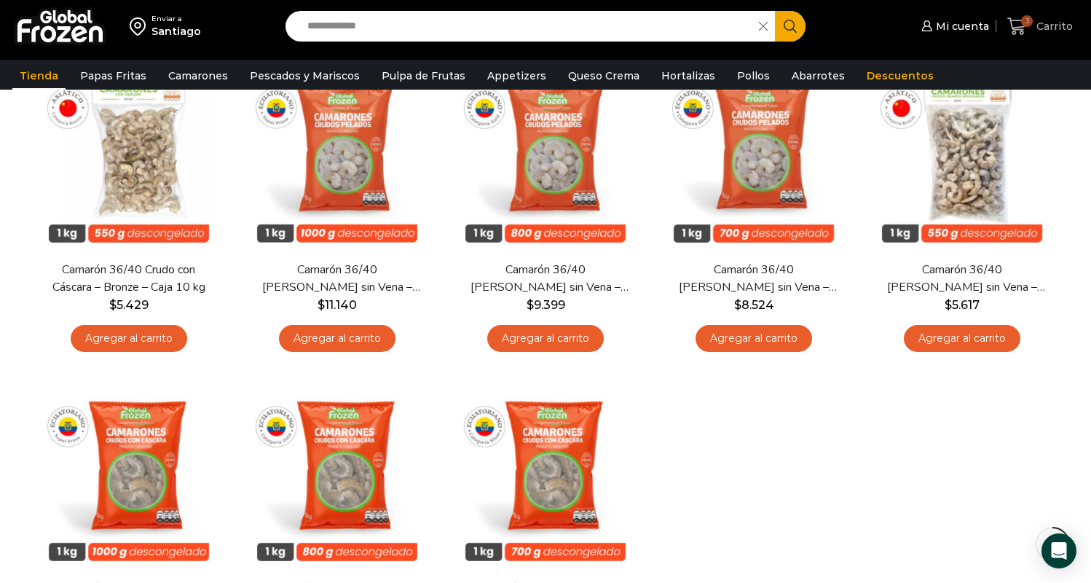
click at [1022, 25] on icon at bounding box center [1017, 27] width 20 height 20
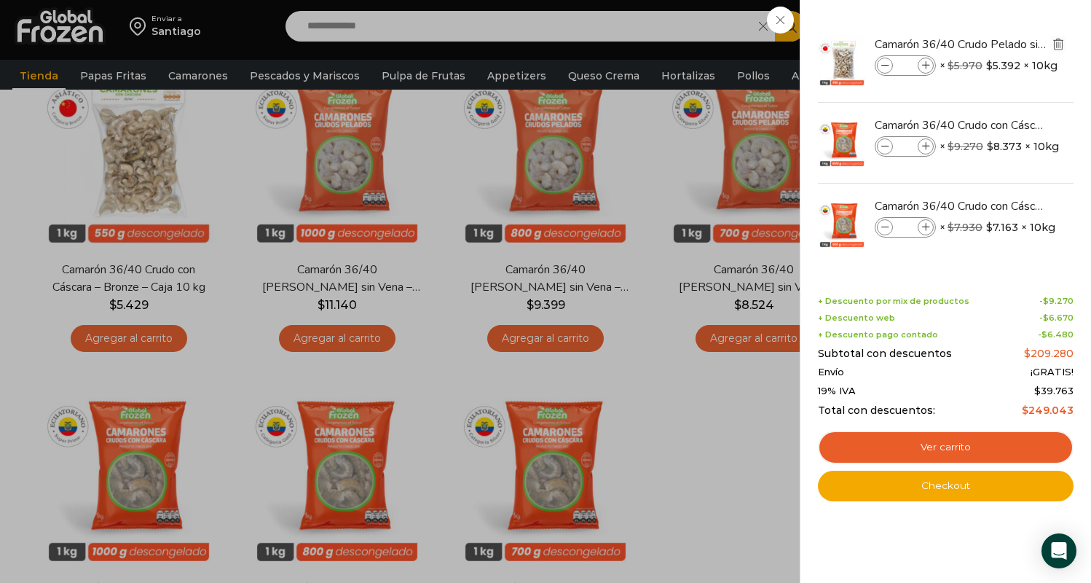
click at [1054, 46] on img "Eliminar Camarón 36/40 Crudo Pelado sin Vena - Bronze - Caja 10 kg del carrito" at bounding box center [1057, 43] width 13 height 13
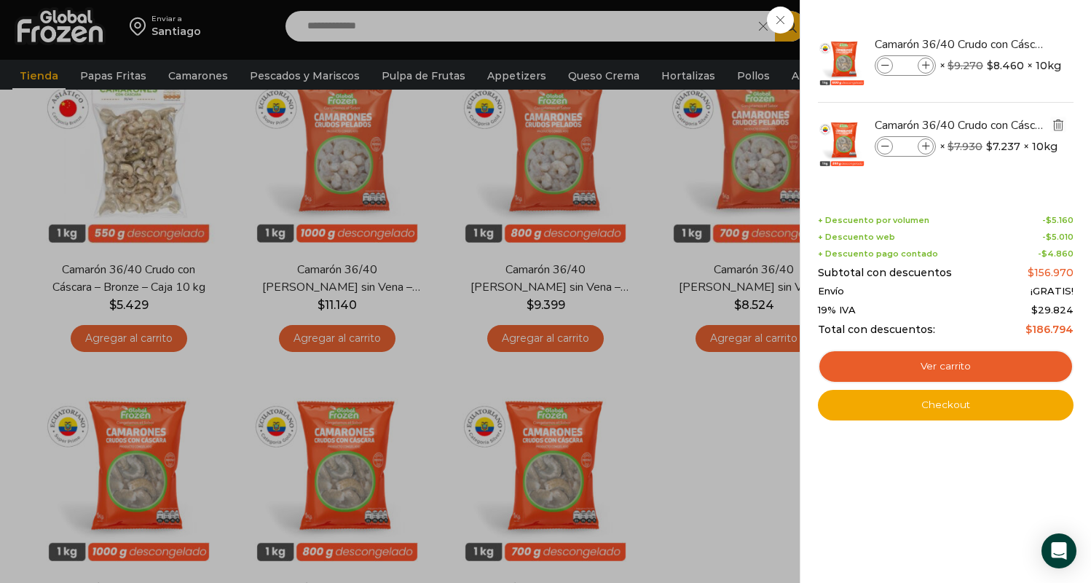
click at [1060, 122] on img "Eliminar Camarón 36/40 Crudo con Cáscara - Gold - Caja 10 kg del carrito" at bounding box center [1057, 124] width 13 height 13
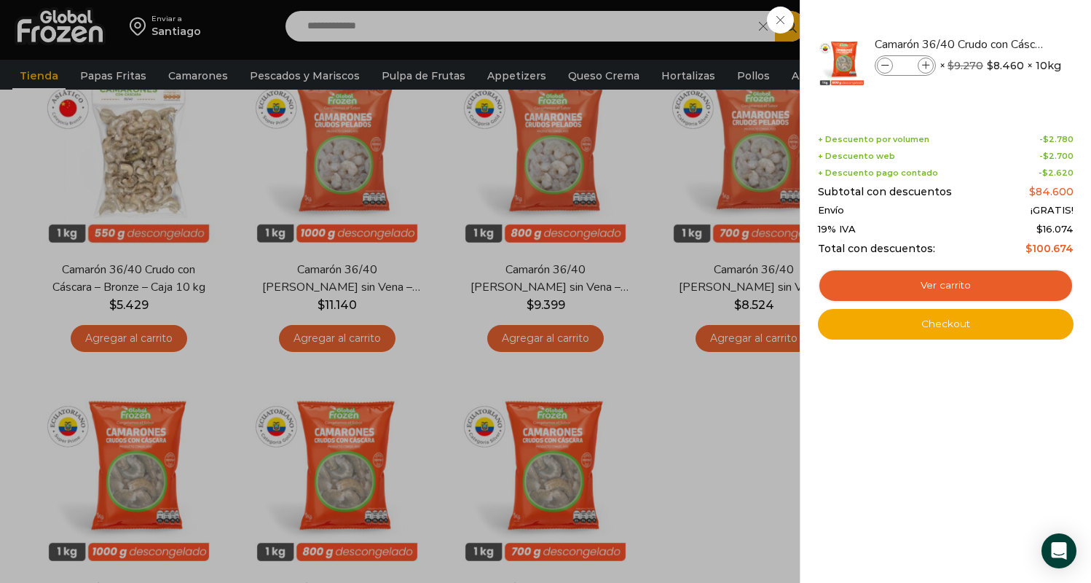
click at [1061, 40] on img "Eliminar Camarón 36/40 Crudo con Cáscara - Super Prime - Caja 10 kg del carrito" at bounding box center [1063, 44] width 17 height 17
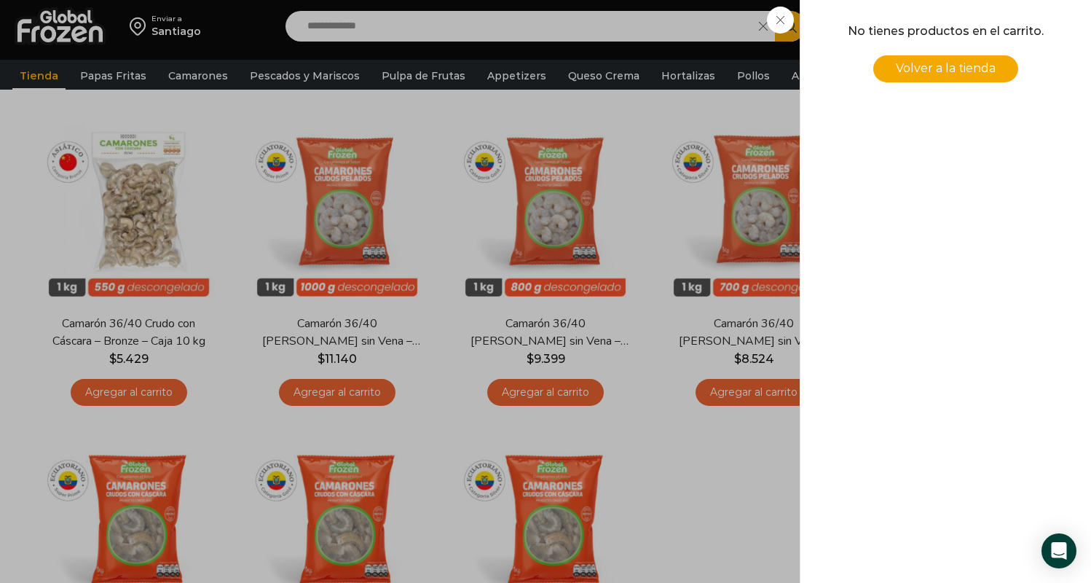
scroll to position [145, 0]
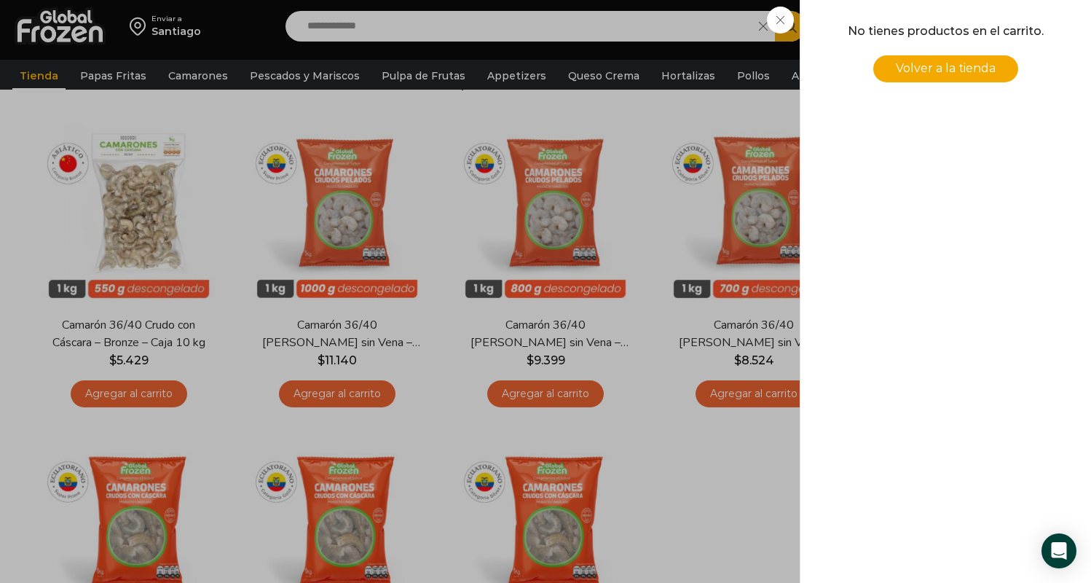
click at [1003, 44] on div "0 Carrito 0 0 Shopping Cart No tienes productos en el carrito. Volver a la tien…" at bounding box center [1039, 26] width 73 height 34
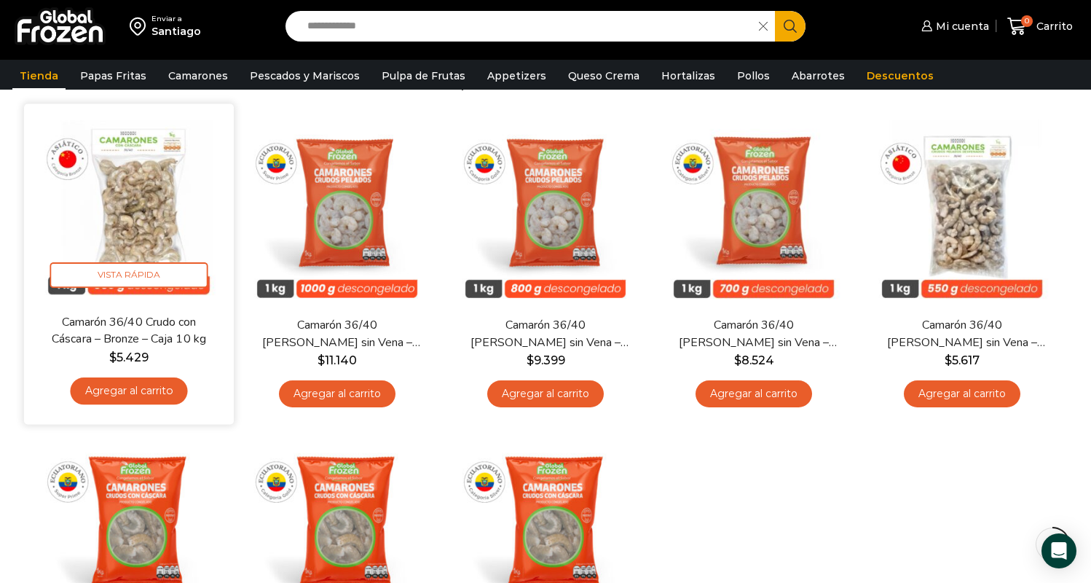
click at [125, 387] on link "Agregar al carrito" at bounding box center [128, 390] width 117 height 27
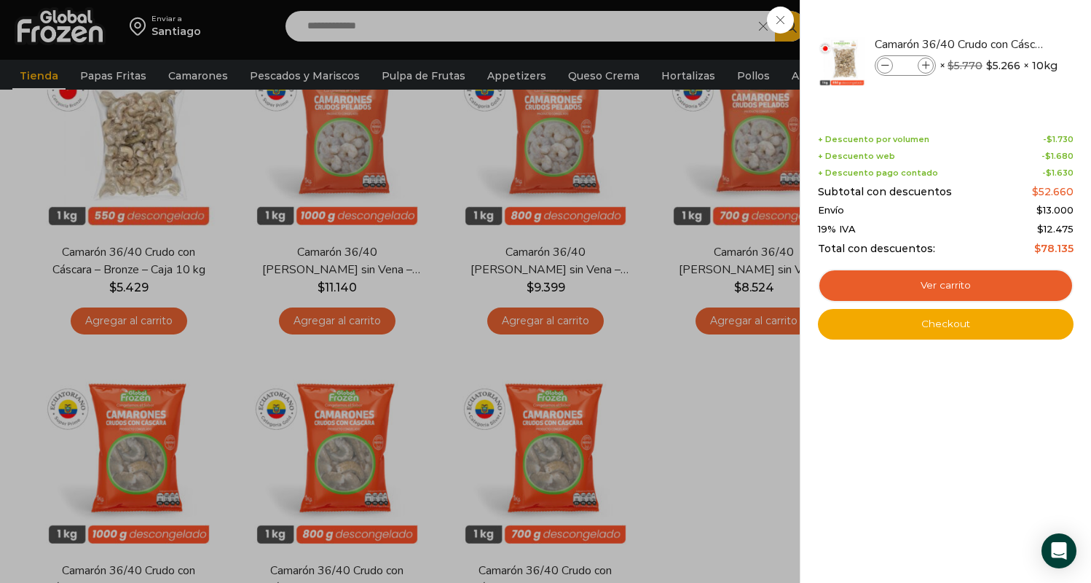
scroll to position [356, 0]
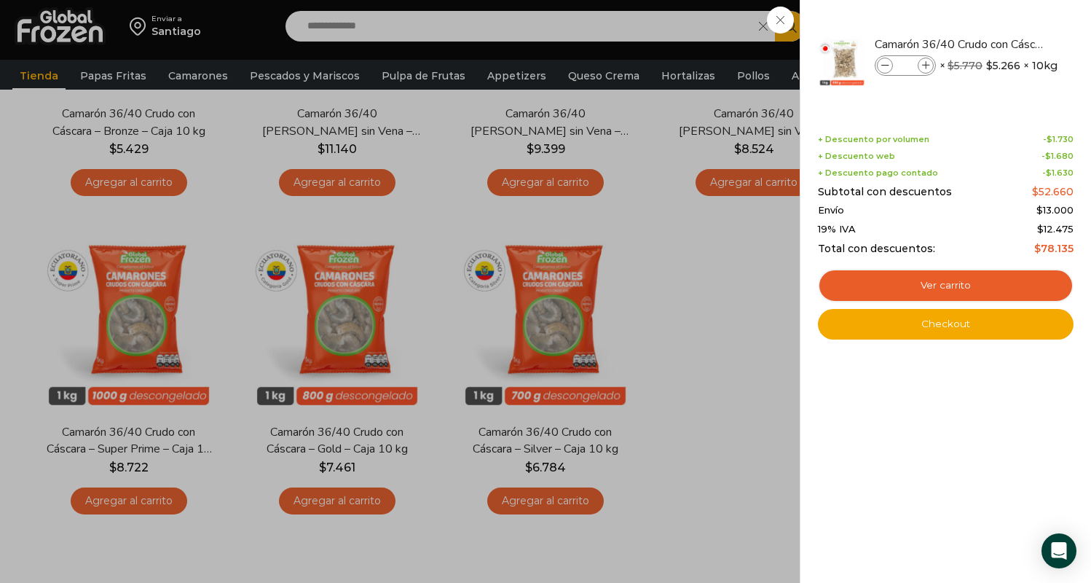
click at [1003, 44] on div "1 Carrito 1 1 Shopping Cart" at bounding box center [1039, 26] width 73 height 34
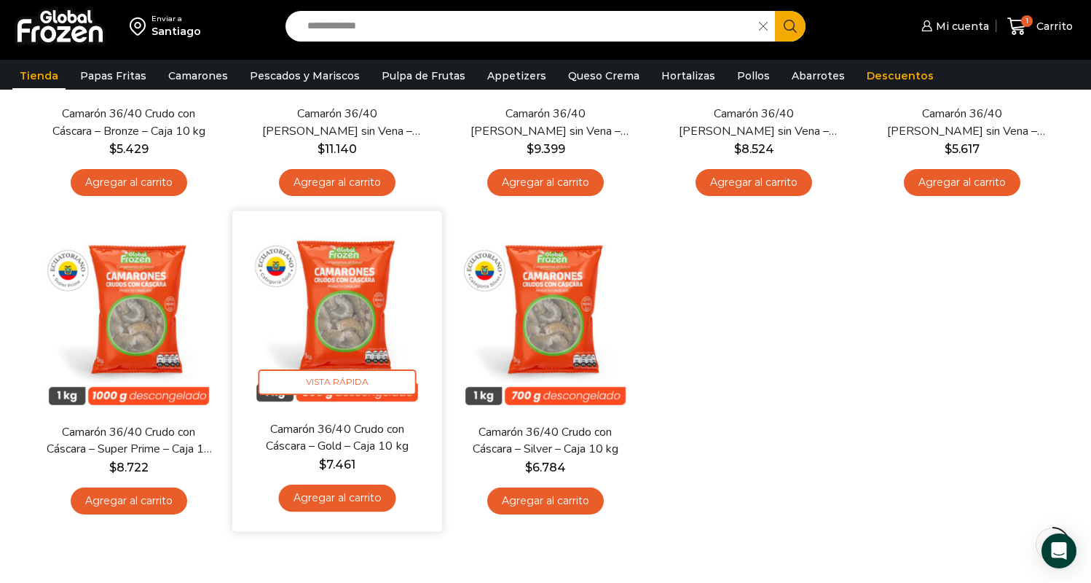
click at [321, 491] on link "Agregar al carrito" at bounding box center [336, 497] width 117 height 27
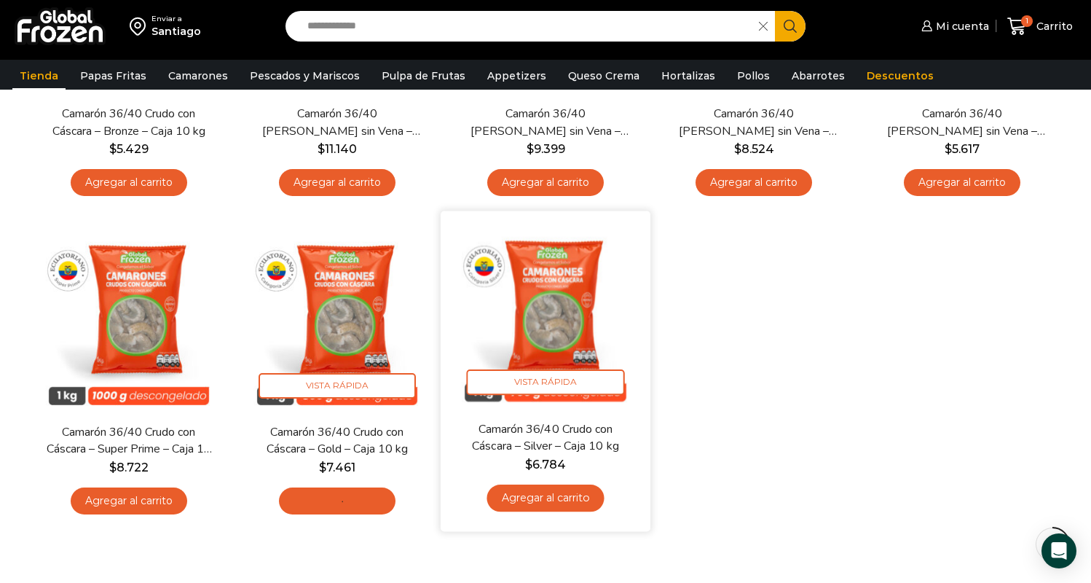
click at [540, 496] on link "Agregar al carrito" at bounding box center [544, 497] width 117 height 27
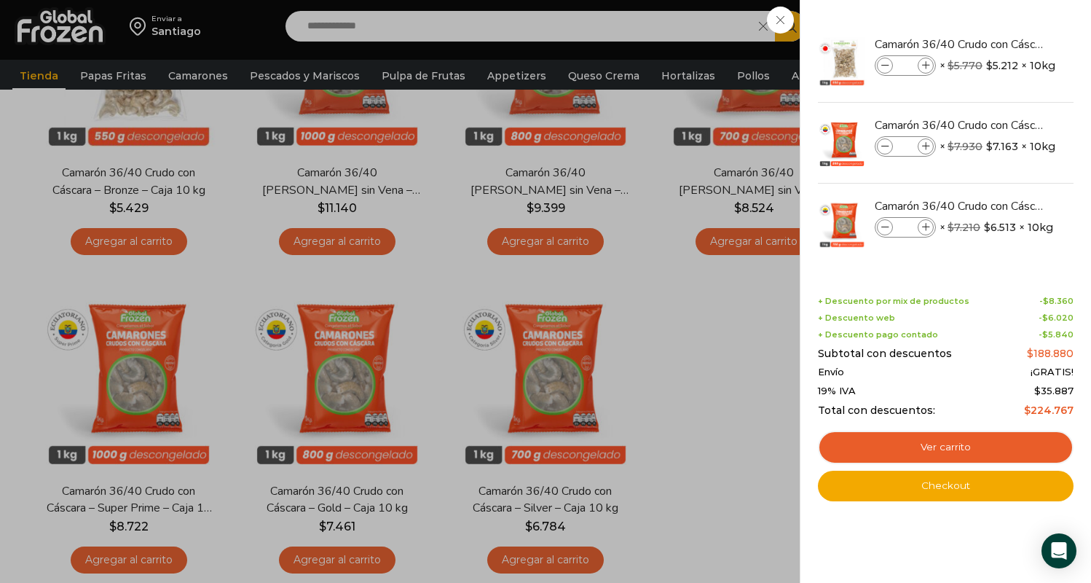
scroll to position [302, 0]
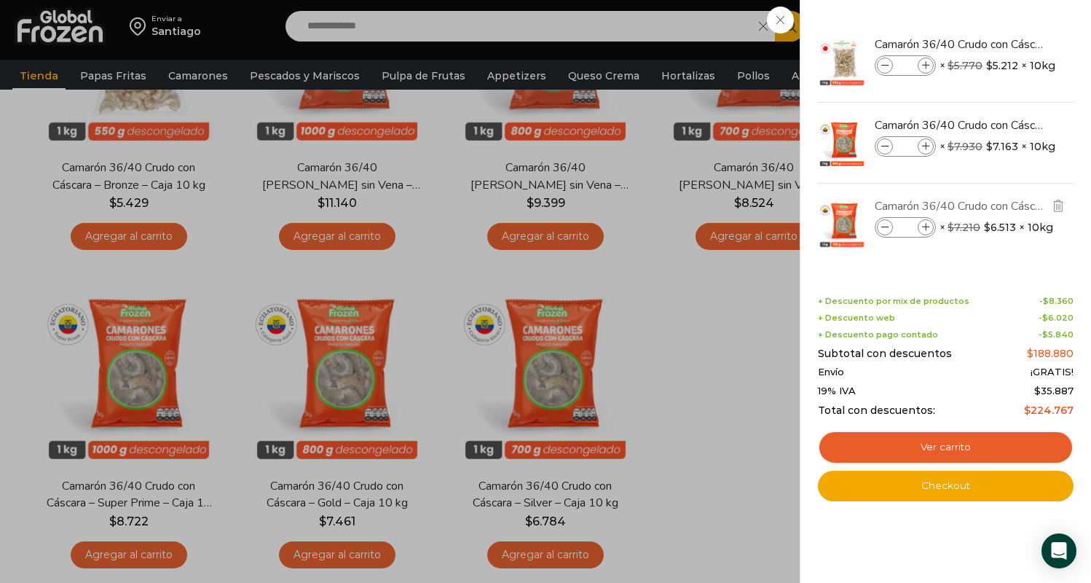
click at [1041, 209] on link "Camarón 36/40 Crudo con Cáscara - Silver - Caja 10 kg" at bounding box center [961, 206] width 173 height 16
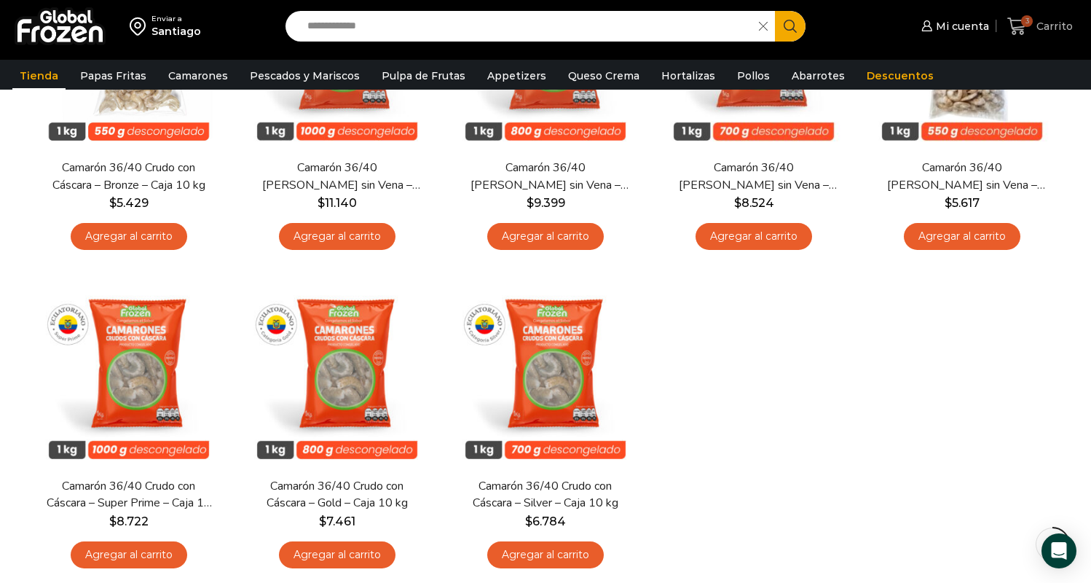
click at [1021, 23] on icon at bounding box center [1017, 27] width 20 height 20
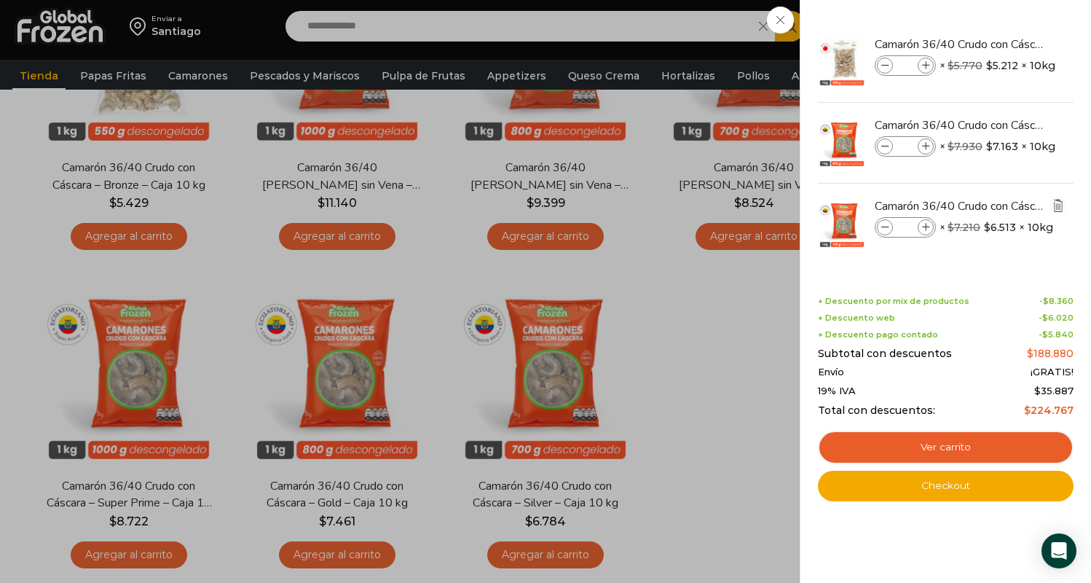
click at [1057, 206] on img "Eliminar Camarón 36/40 Crudo con Cáscara - Silver - Caja 10 kg del carrito" at bounding box center [1057, 205] width 13 height 13
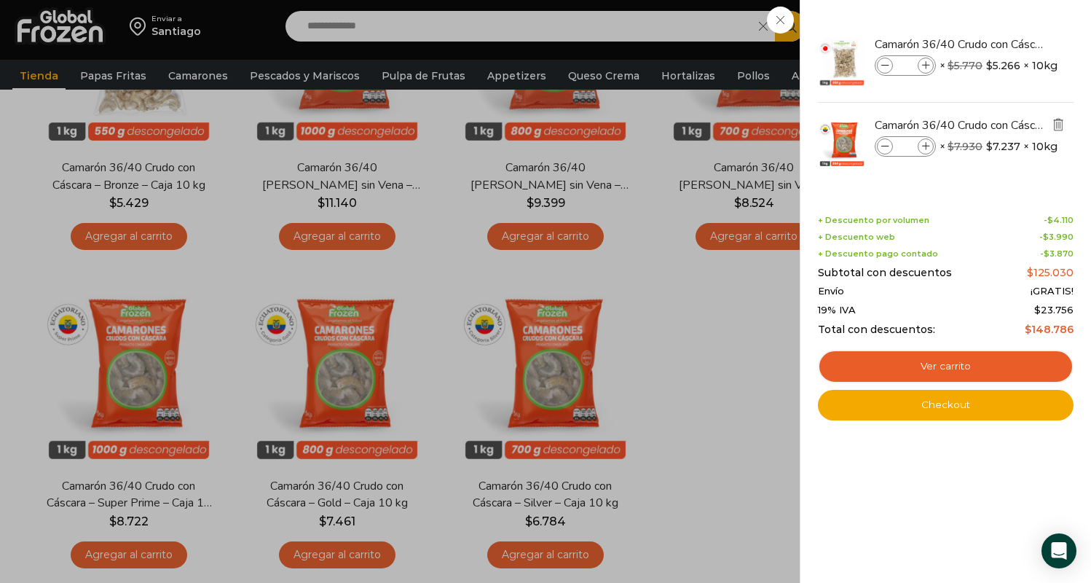
click at [1057, 127] on img "Eliminar Camarón 36/40 Crudo con Cáscara - Gold - Caja 10 kg del carrito" at bounding box center [1057, 124] width 13 height 13
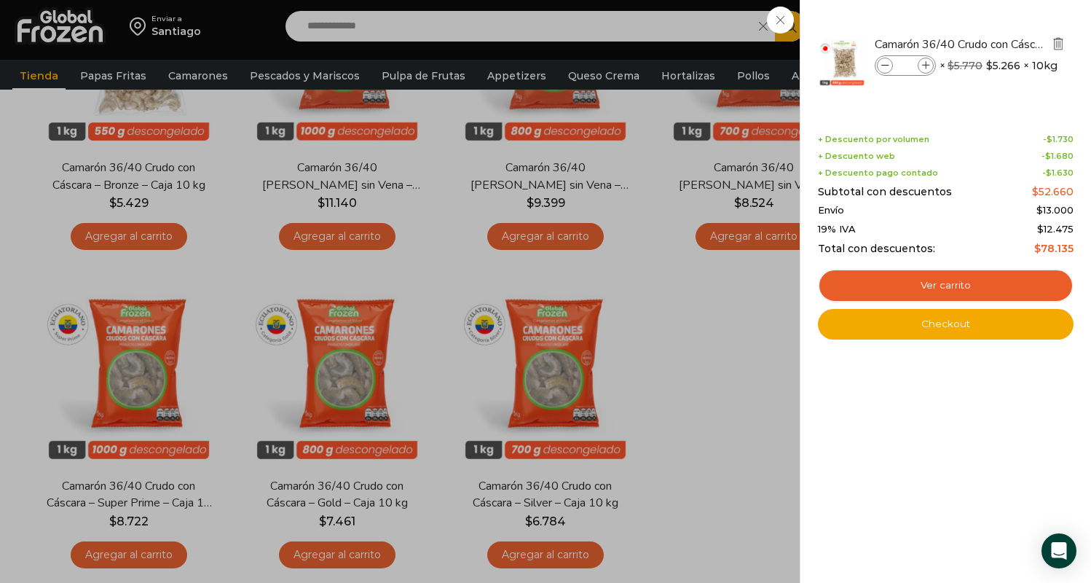
click at [1056, 40] on img "Eliminar Camarón 36/40 Crudo con Cáscara - Bronze - Caja 10 kg del carrito" at bounding box center [1057, 43] width 13 height 13
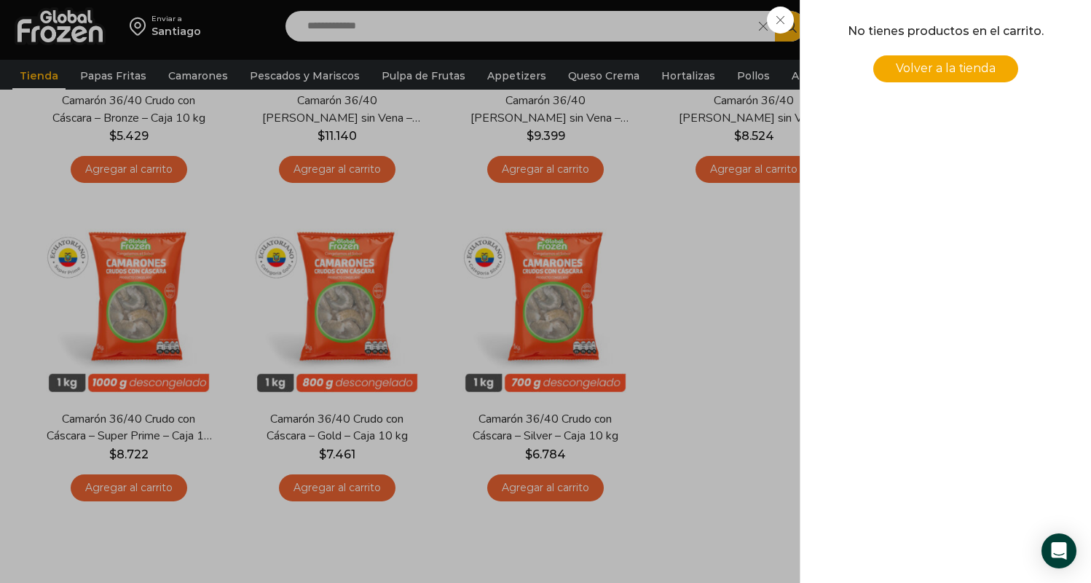
scroll to position [379, 0]
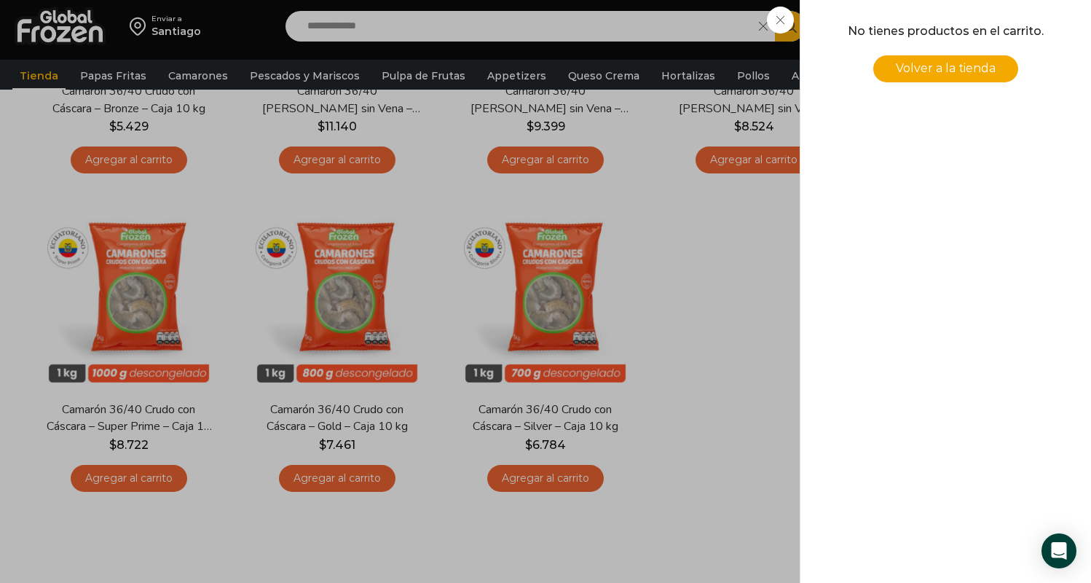
click at [1003, 44] on div "0 [GEOGRAPHIC_DATA] 0 0 Shopping Cart No tienes productos en el carrito. Volver…" at bounding box center [1039, 26] width 73 height 34
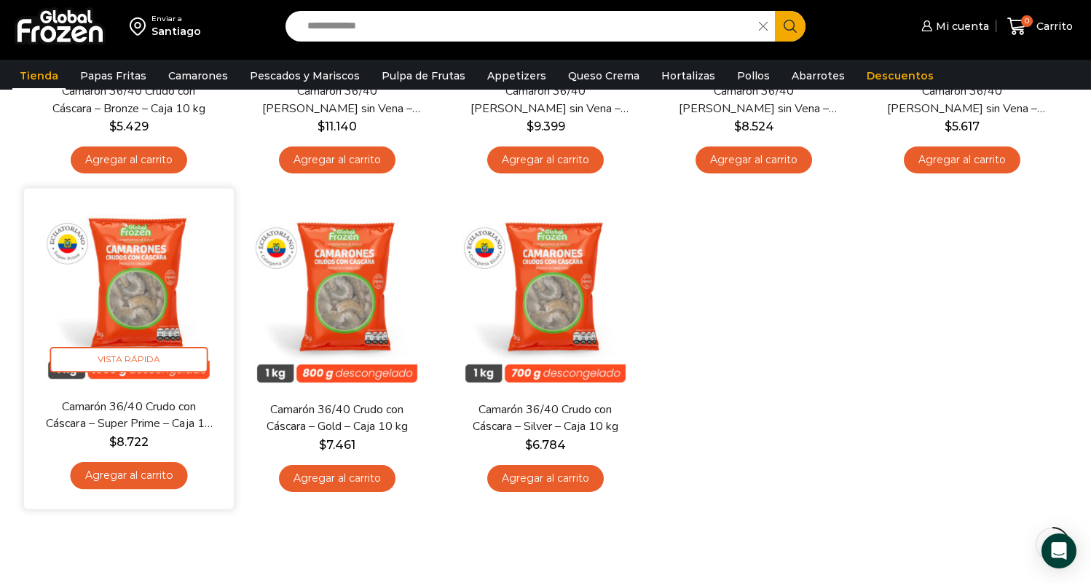
click at [127, 475] on link "Agregar al carrito" at bounding box center [128, 475] width 117 height 27
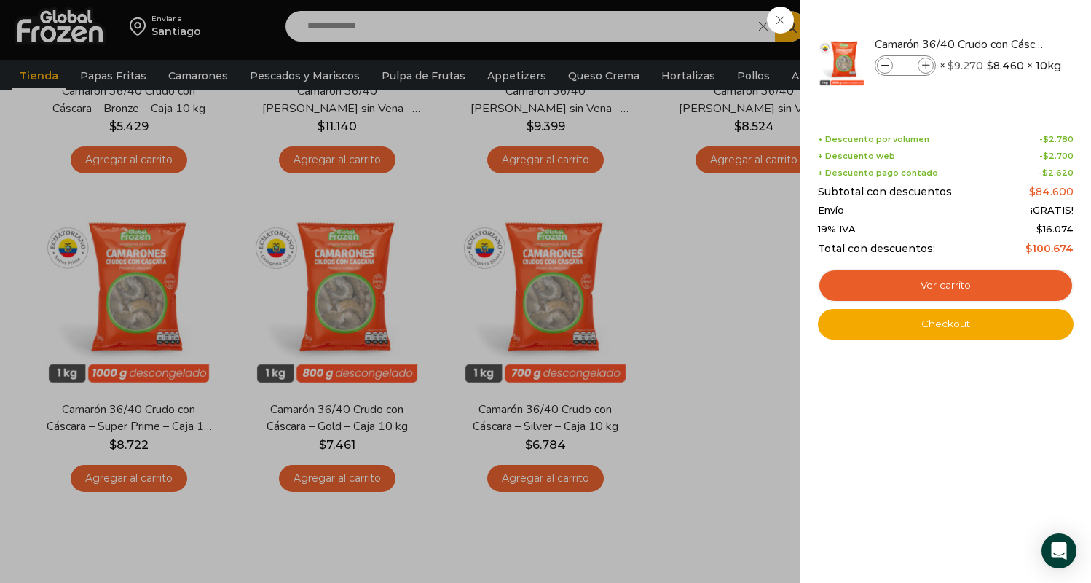
click at [1003, 44] on div "1 [GEOGRAPHIC_DATA] 1 1 Shopping Cart" at bounding box center [1039, 26] width 73 height 34
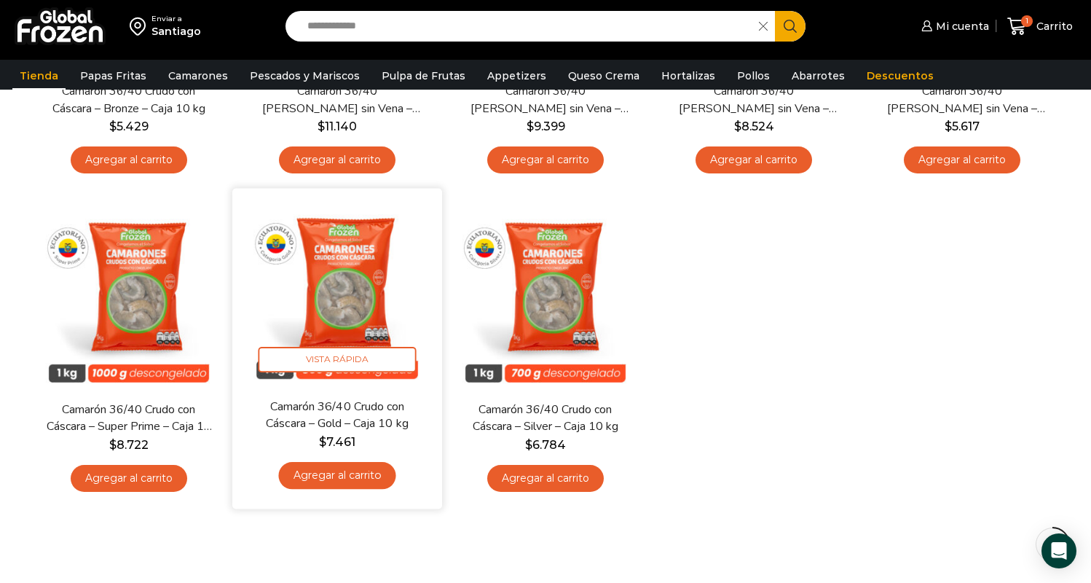
click at [338, 475] on link "Agregar al carrito" at bounding box center [336, 475] width 117 height 27
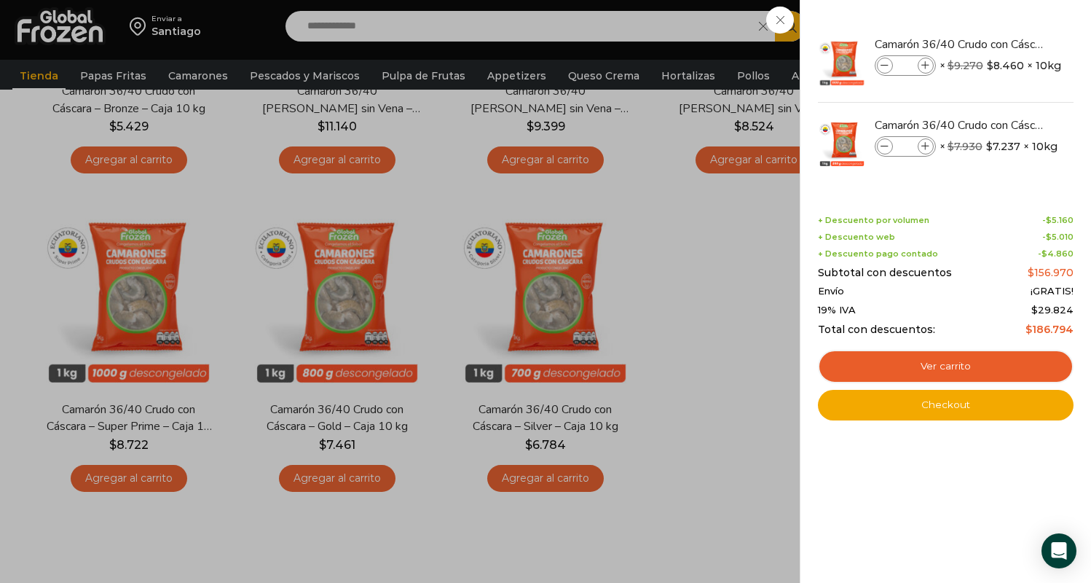
click at [1003, 44] on div "2 [GEOGRAPHIC_DATA] 2 2 Shopping Cart *" at bounding box center [1039, 26] width 73 height 34
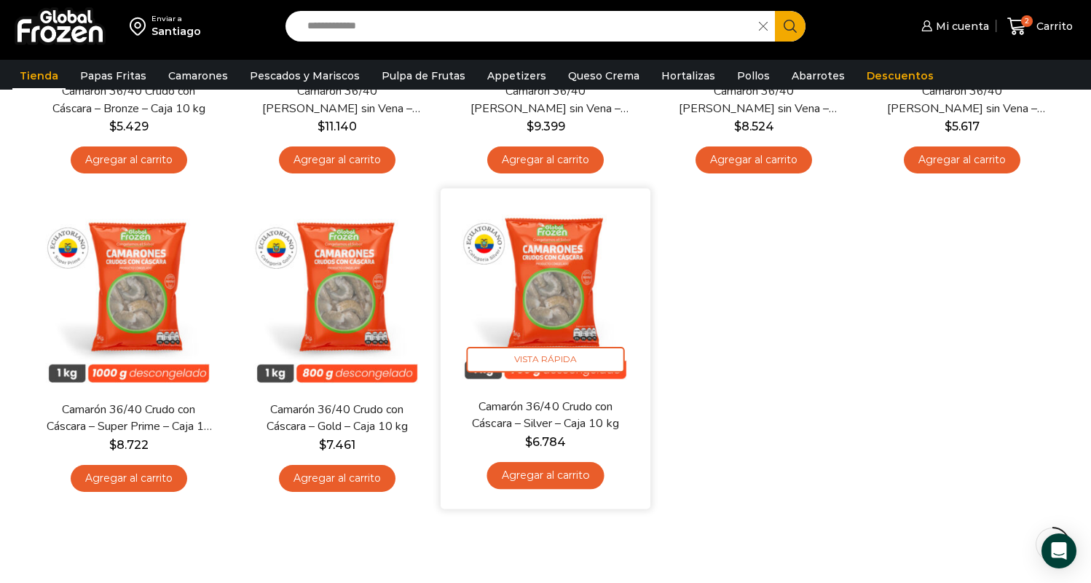
click at [537, 470] on link "Agregar al carrito" at bounding box center [544, 475] width 117 height 27
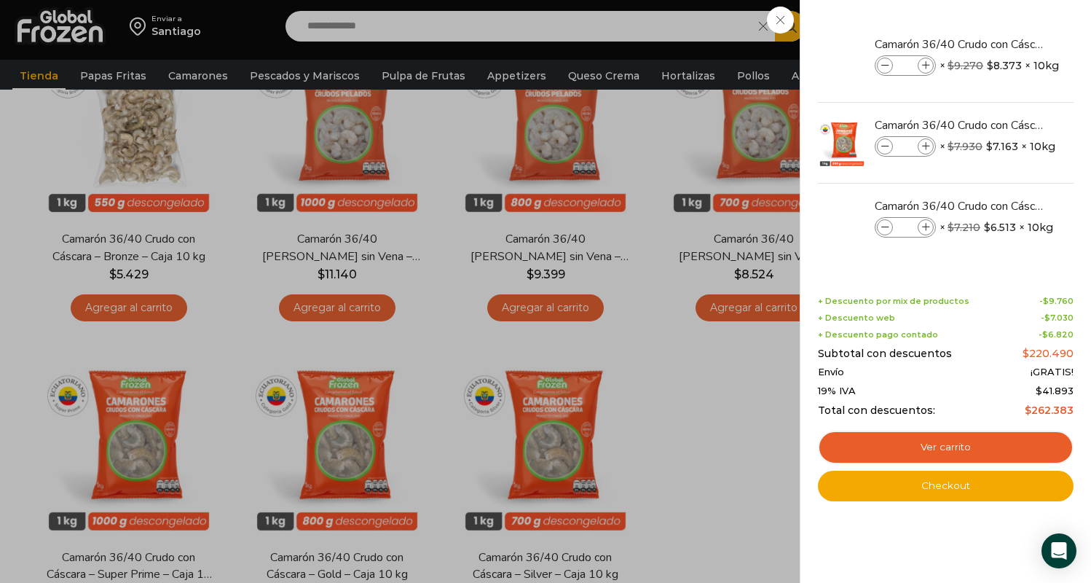
scroll to position [194, 0]
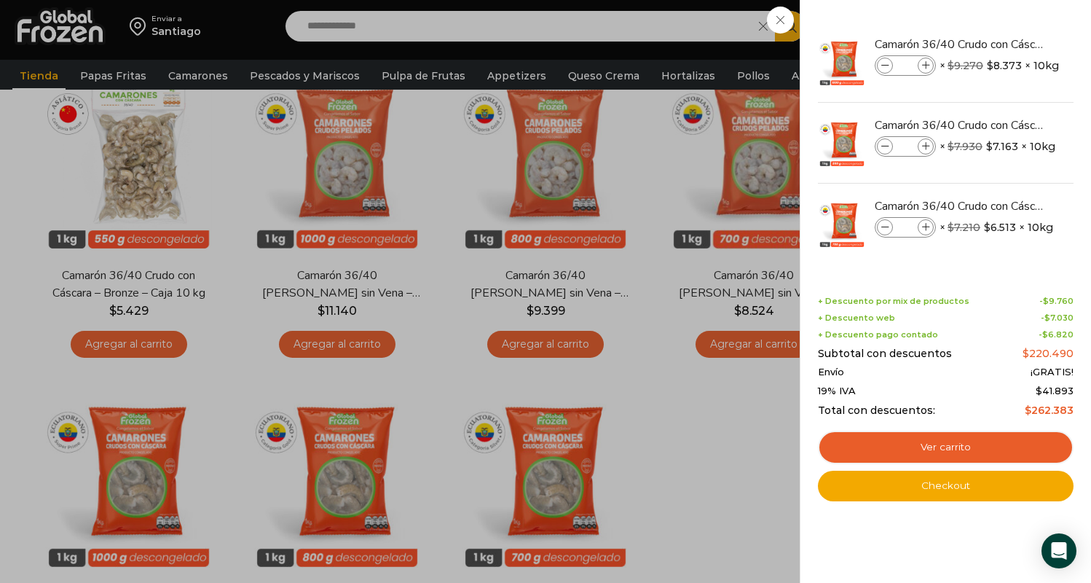
click at [1003, 44] on div "3 [GEOGRAPHIC_DATA] 3 3 Shopping Cart" at bounding box center [1039, 26] width 73 height 34
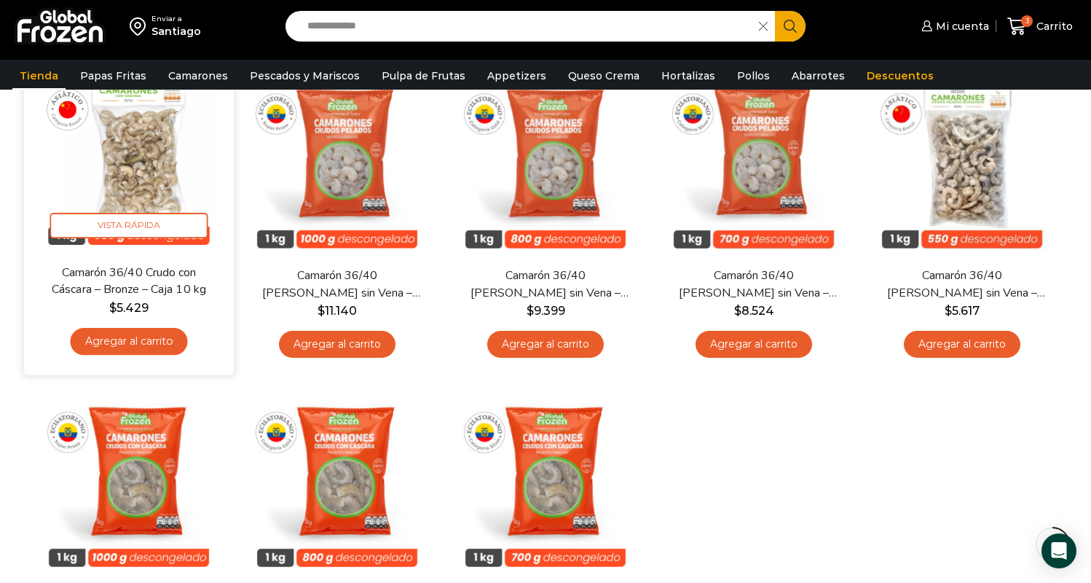
click at [126, 342] on link "Agregar al carrito" at bounding box center [128, 341] width 117 height 27
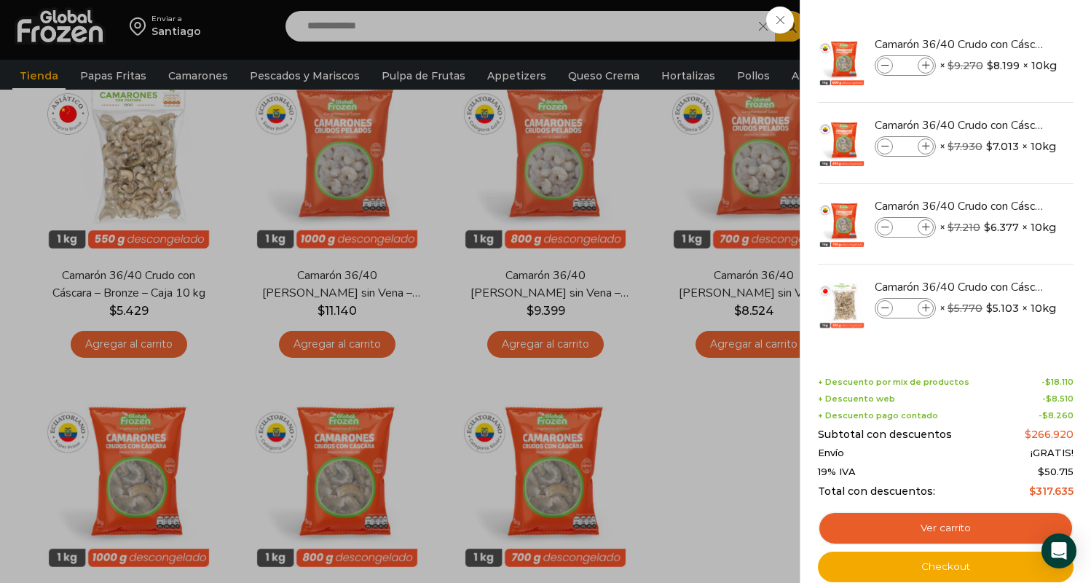
click at [1003, 44] on div "4 [GEOGRAPHIC_DATA] 4 4 Shopping Cart" at bounding box center [1039, 26] width 73 height 34
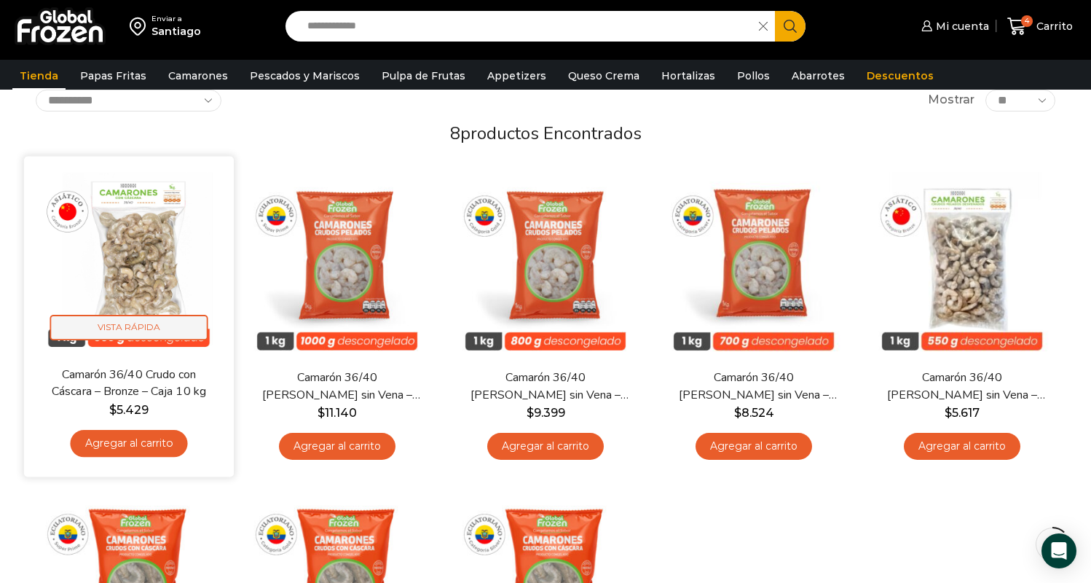
scroll to position [95, 0]
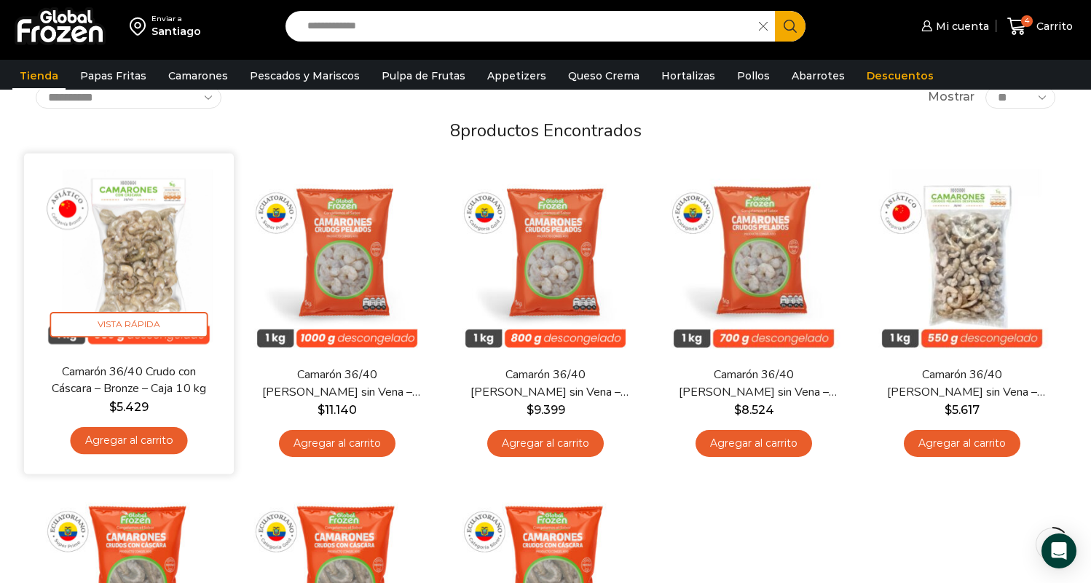
click at [130, 379] on link "Camarón 36/40 Crudo con Cáscara – Bronze – Caja 10 kg" at bounding box center [128, 380] width 169 height 34
click at [141, 375] on link "Camarón 36/40 Crudo con Cáscara – Bronze – Caja 10 kg" at bounding box center [128, 380] width 169 height 34
click at [152, 256] on img at bounding box center [129, 259] width 188 height 188
click at [178, 392] on link "Camarón 36/40 Crudo con Cáscara – Bronze – Caja 10 kg" at bounding box center [128, 380] width 169 height 34
click at [211, 284] on img at bounding box center [129, 259] width 188 height 188
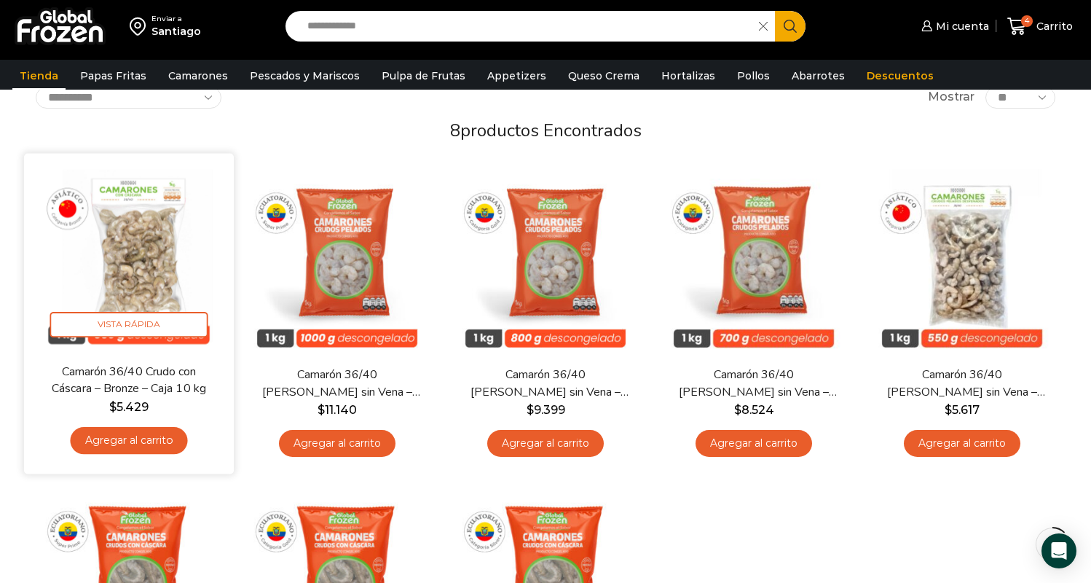
click at [211, 284] on img at bounding box center [129, 259] width 188 height 188
click at [71, 397] on div "Camarón 36/40 Crudo con Cáscara – Bronze – Caja 10 kg $ 5.429 Agregar al carrit…" at bounding box center [129, 413] width 188 height 100
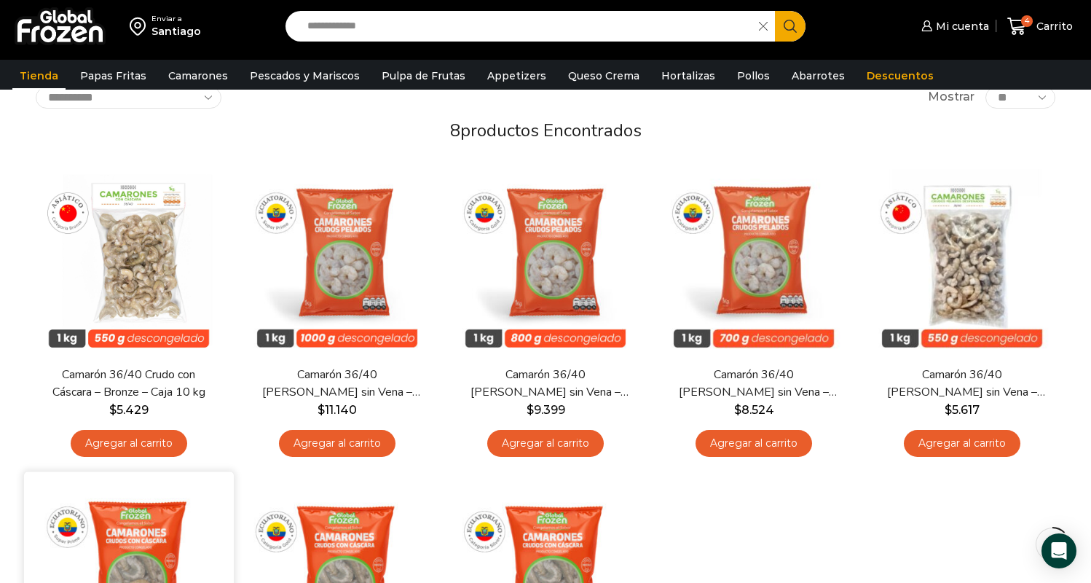
click at [146, 483] on img at bounding box center [129, 577] width 188 height 188
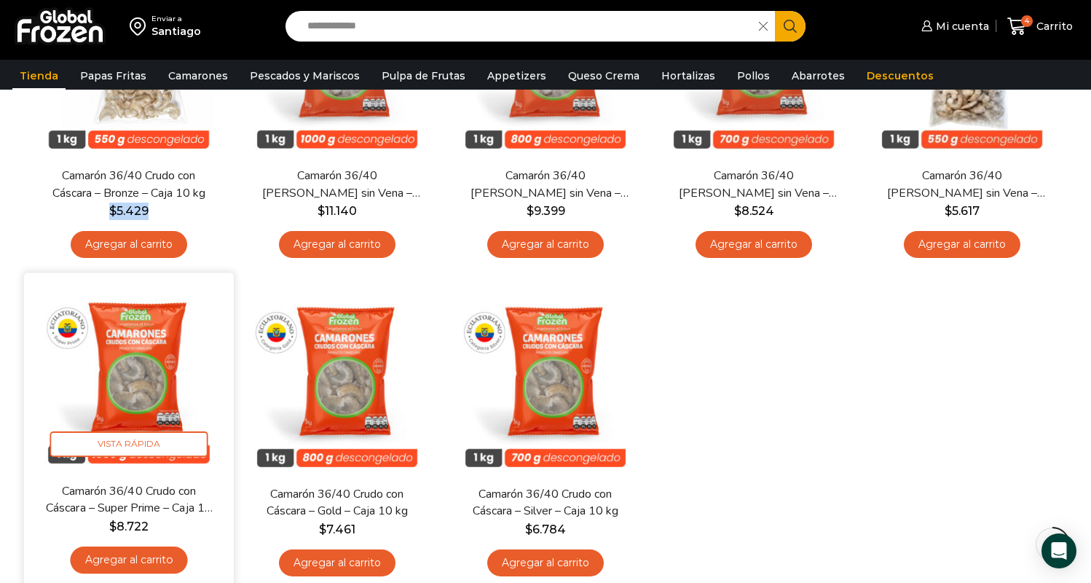
click at [146, 366] on img at bounding box center [129, 378] width 188 height 188
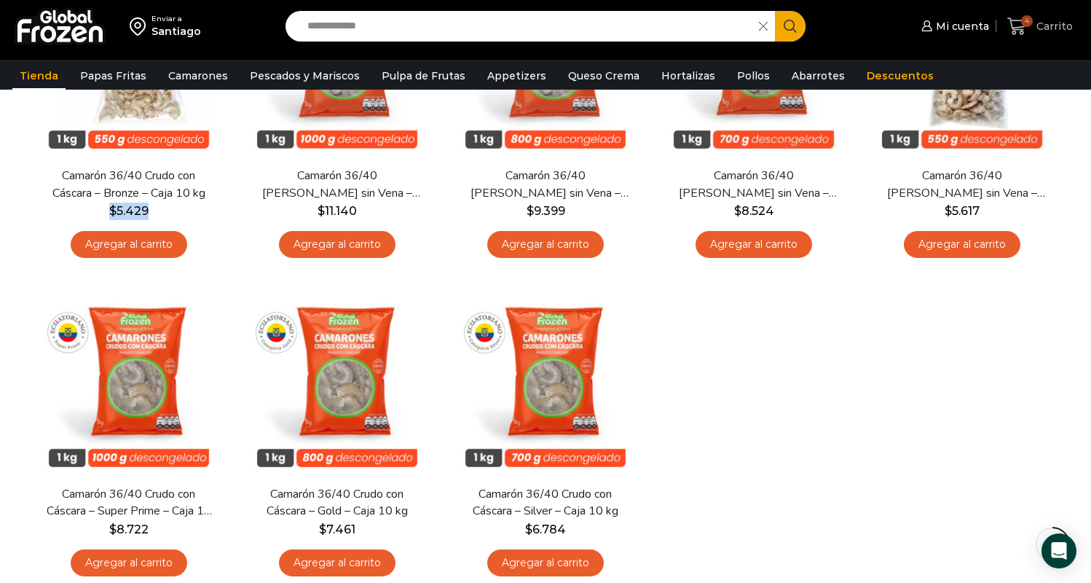
click at [1016, 30] on icon at bounding box center [1016, 25] width 19 height 17
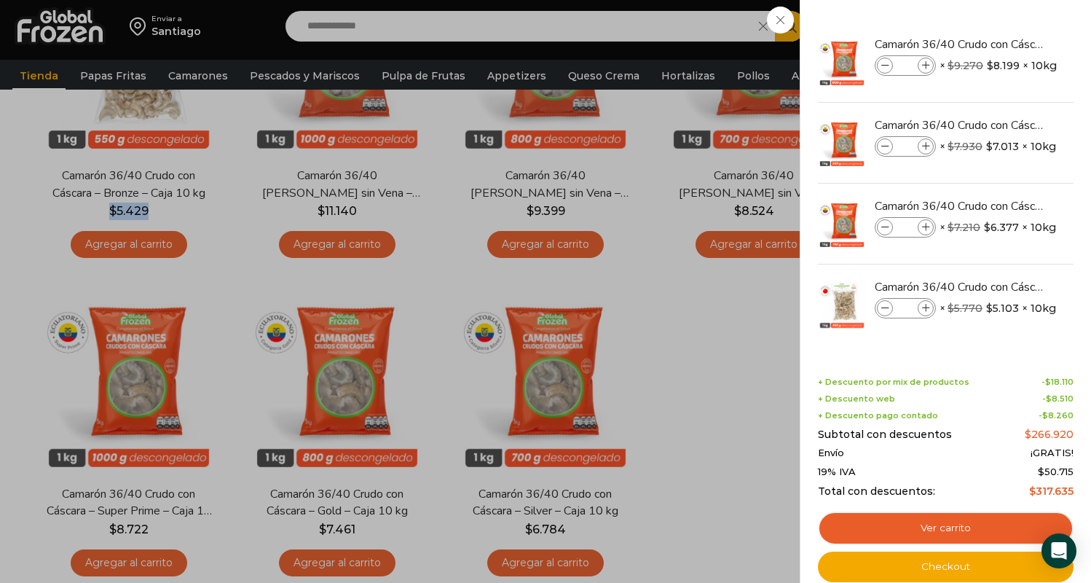
click at [1027, 19] on div "4 [GEOGRAPHIC_DATA] 4 4 Shopping Cart" at bounding box center [1039, 26] width 73 height 34
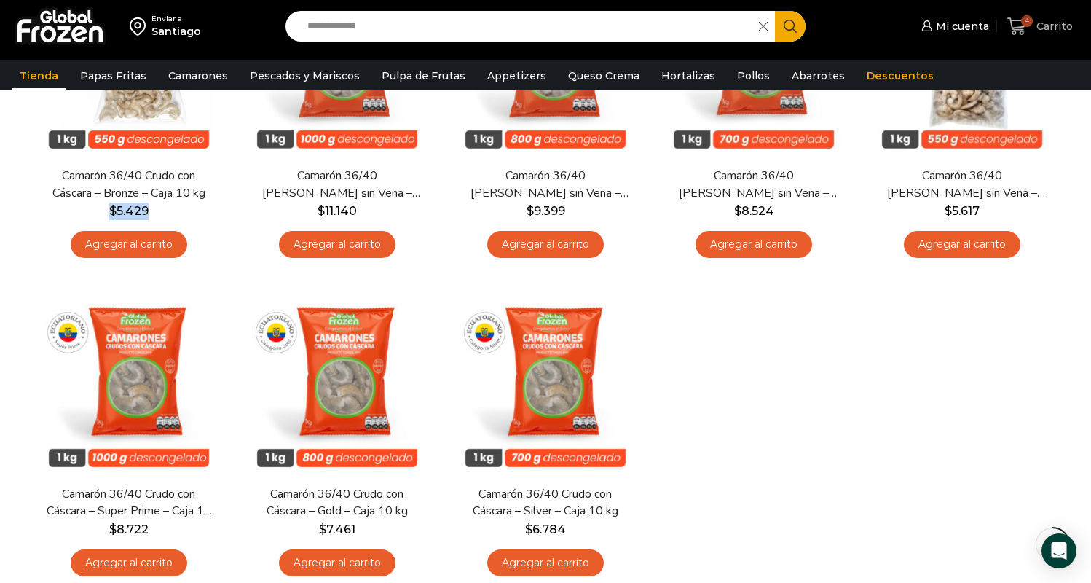
click at [1021, 20] on icon at bounding box center [1016, 25] width 19 height 17
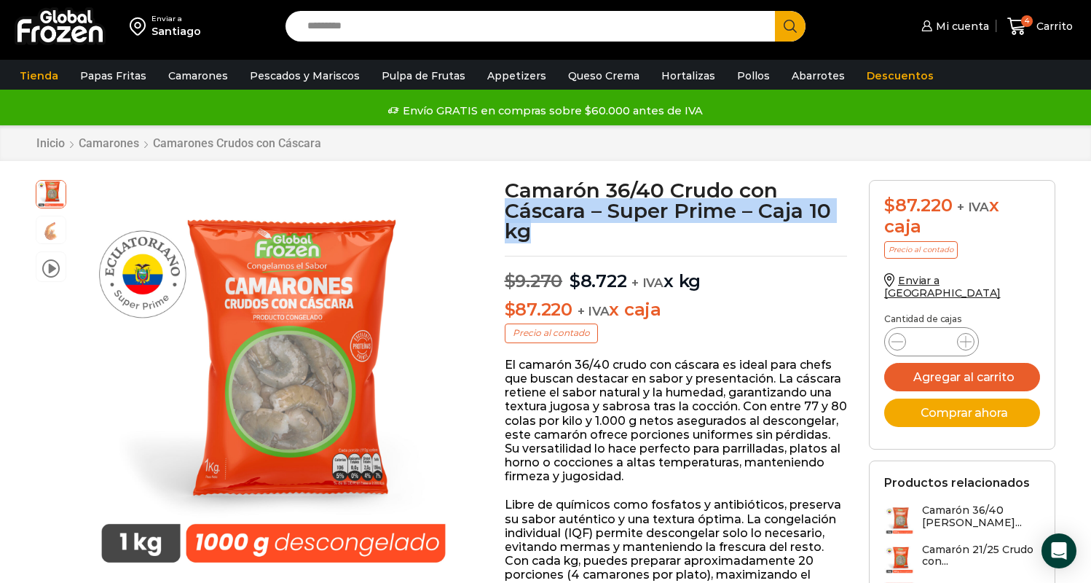
drag, startPoint x: 541, startPoint y: 233, endPoint x: 495, endPoint y: 208, distance: 52.1
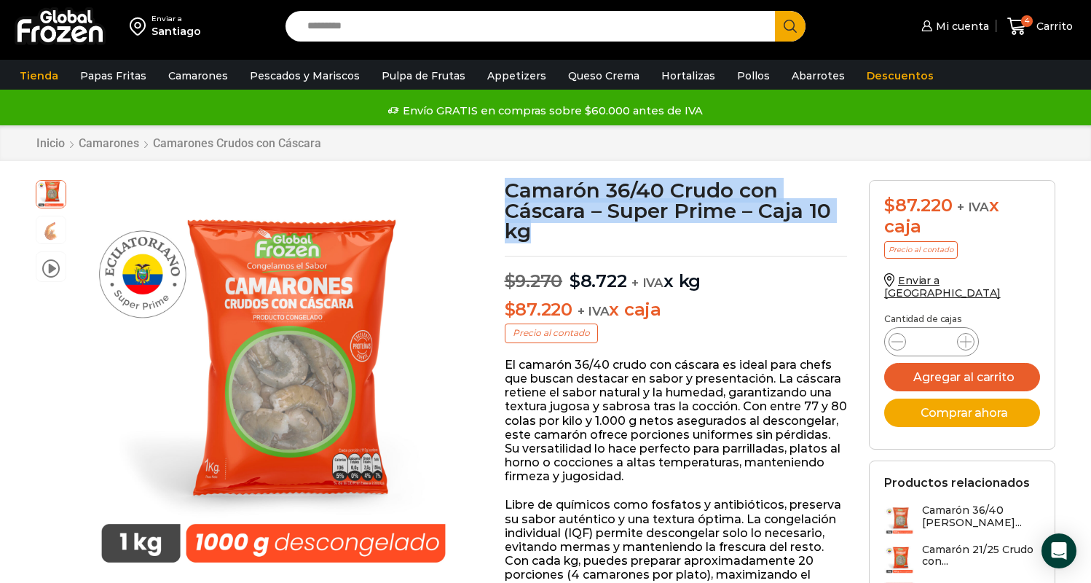
drag, startPoint x: 508, startPoint y: 189, endPoint x: 551, endPoint y: 239, distance: 65.6
click at [551, 239] on h1 "Camarón 36/40 Crudo con Cáscara – Super Prime – Caja 10 kg" at bounding box center [676, 210] width 343 height 61
copy h1 "Camarón 36/40 Crudo con Cáscara – Super Prime – Caja 10 kg"
click at [1022, 25] on icon at bounding box center [1017, 27] width 20 height 20
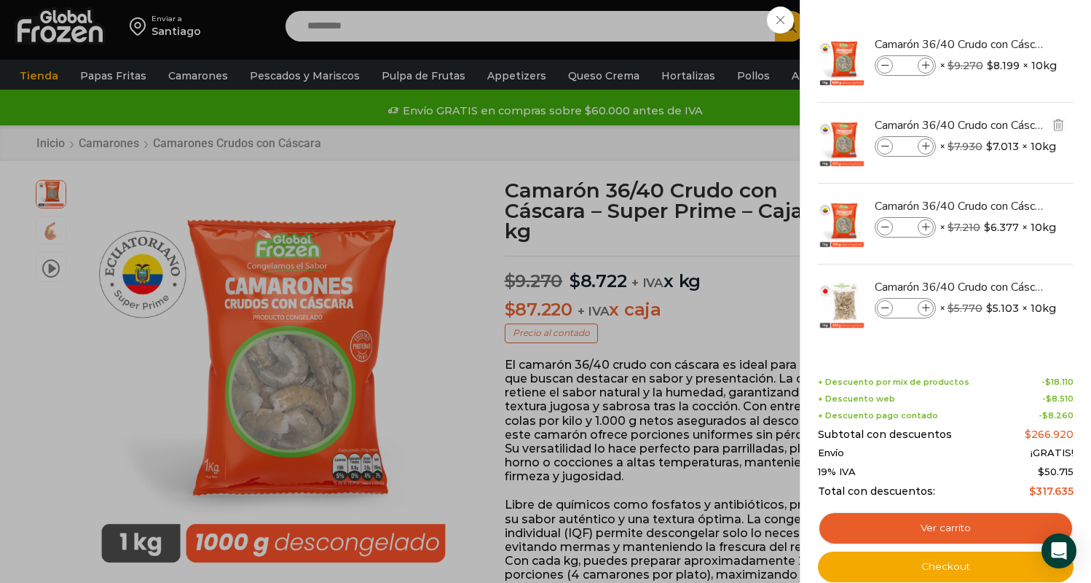
click at [962, 136] on span "× $ 7.930 Original price was: $7.930. $ 7.013 Current price is: $7.013. × 10kg" at bounding box center [997, 146] width 117 height 20
click at [920, 127] on link "Camarón 36/40 Crudo con Cáscara - Gold - Caja 10 kg" at bounding box center [961, 125] width 173 height 16
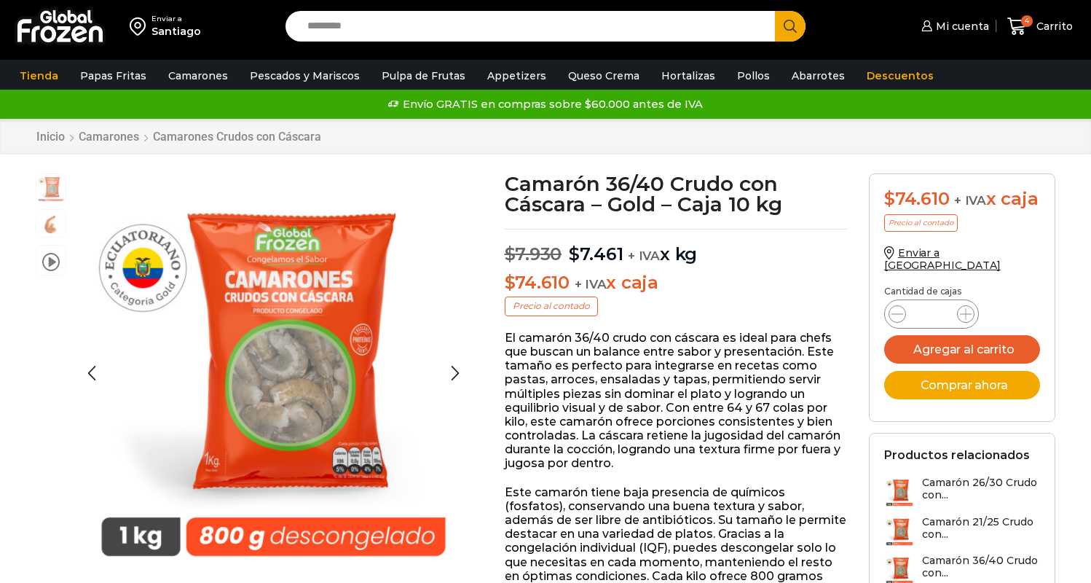
scroll to position [1, 0]
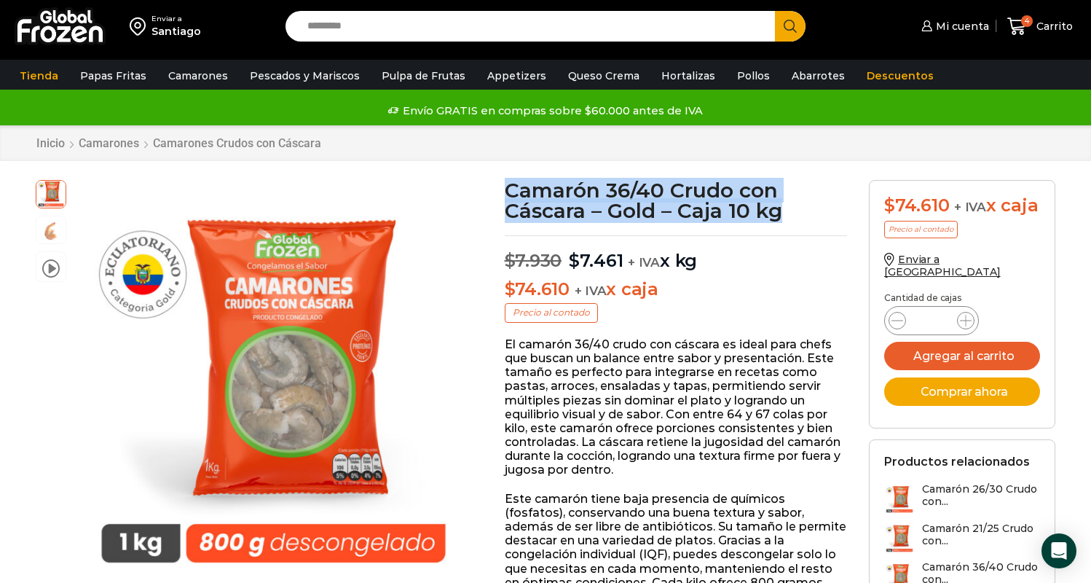
drag, startPoint x: 508, startPoint y: 187, endPoint x: 794, endPoint y: 218, distance: 287.8
click at [794, 218] on h1 "Camarón 36/40 Crudo con Cáscara – Gold – Caja 10 kg" at bounding box center [676, 200] width 343 height 41
copy h1 "Camarón 36/40 Crudo con Cáscara – Gold – Caja 10 kg"
click at [1022, 21] on span "4" at bounding box center [1027, 21] width 12 height 12
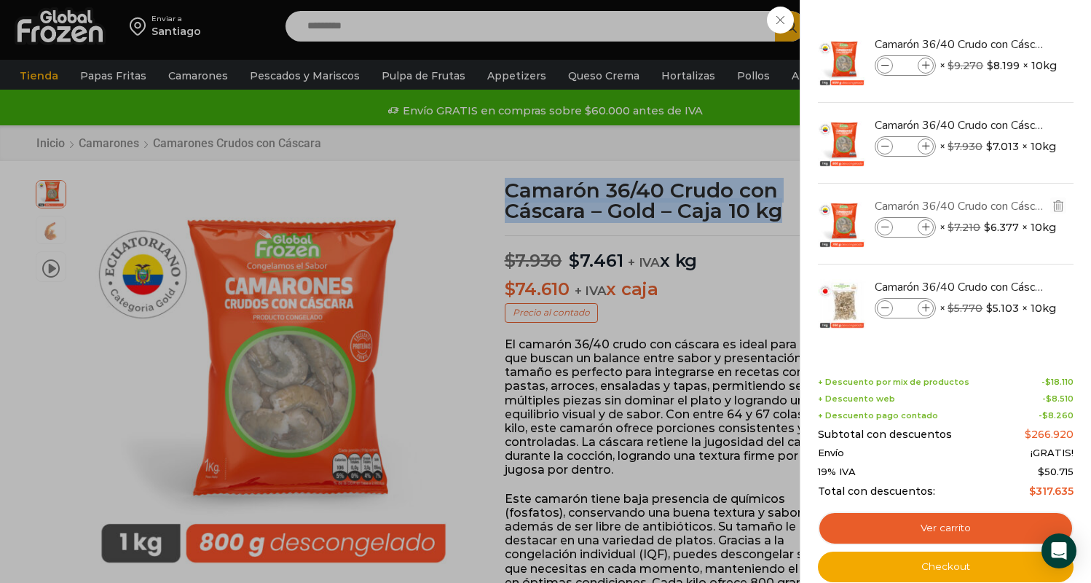
click at [920, 205] on link "Camarón 36/40 Crudo con Cáscara - Silver - Caja 10 kg" at bounding box center [961, 206] width 173 height 16
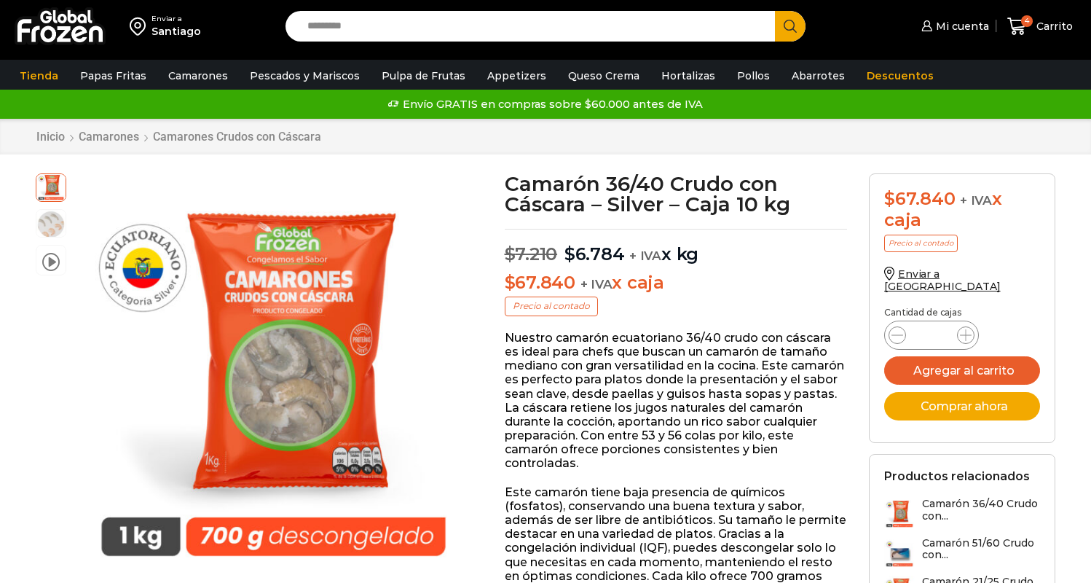
scroll to position [1, 0]
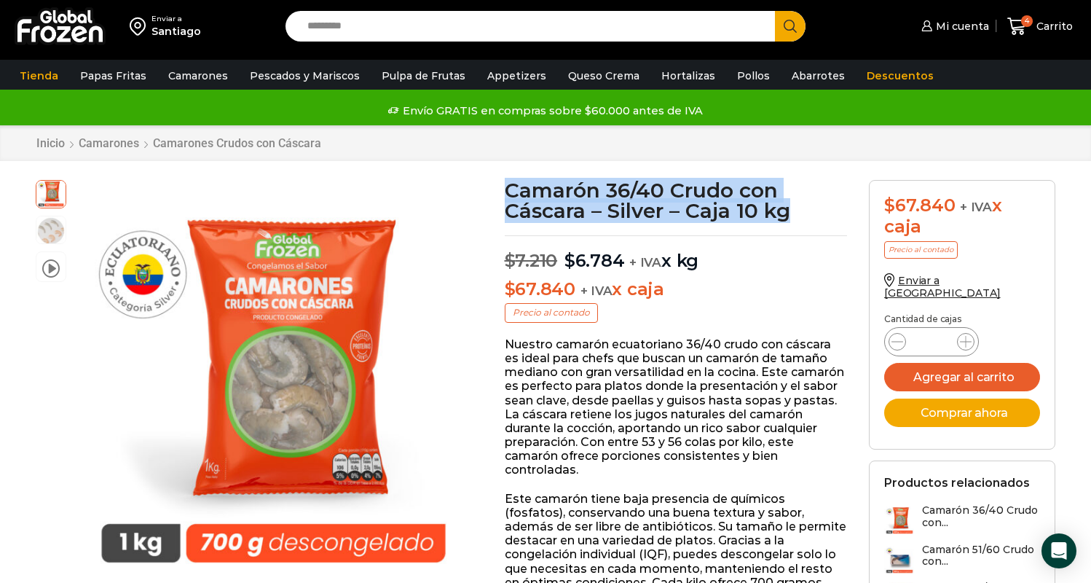
drag, startPoint x: 790, startPoint y: 212, endPoint x: 500, endPoint y: 188, distance: 290.8
copy h1 "Camarón 36/40 Crudo con Cáscara – Silver – Caja 10 kg"
click at [1020, 23] on icon at bounding box center [1017, 27] width 20 height 20
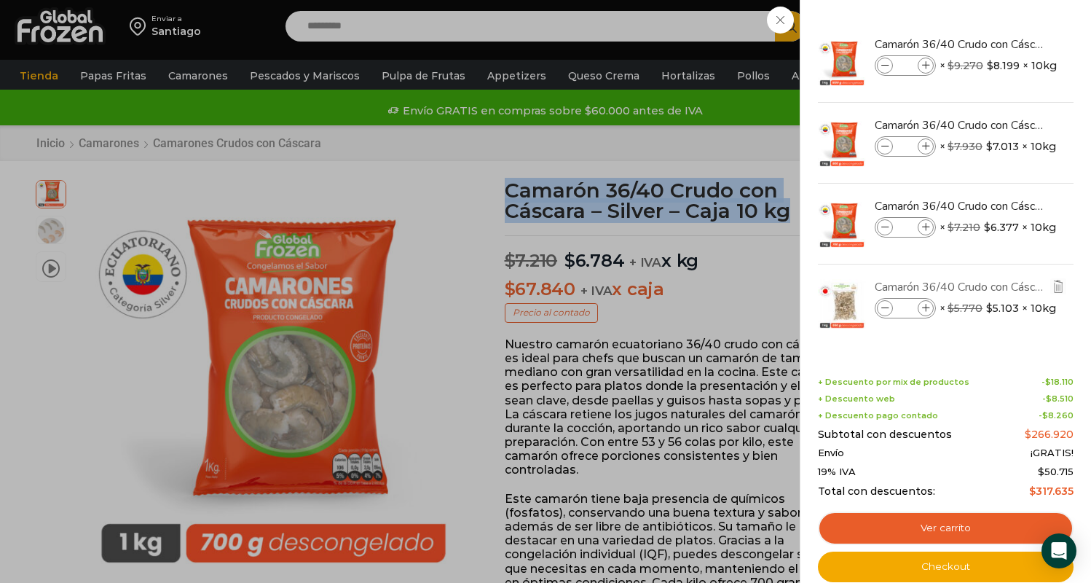
click at [899, 288] on link "Camarón 36/40 Crudo con Cáscara - Bronze - Caja 10 kg" at bounding box center [961, 287] width 173 height 16
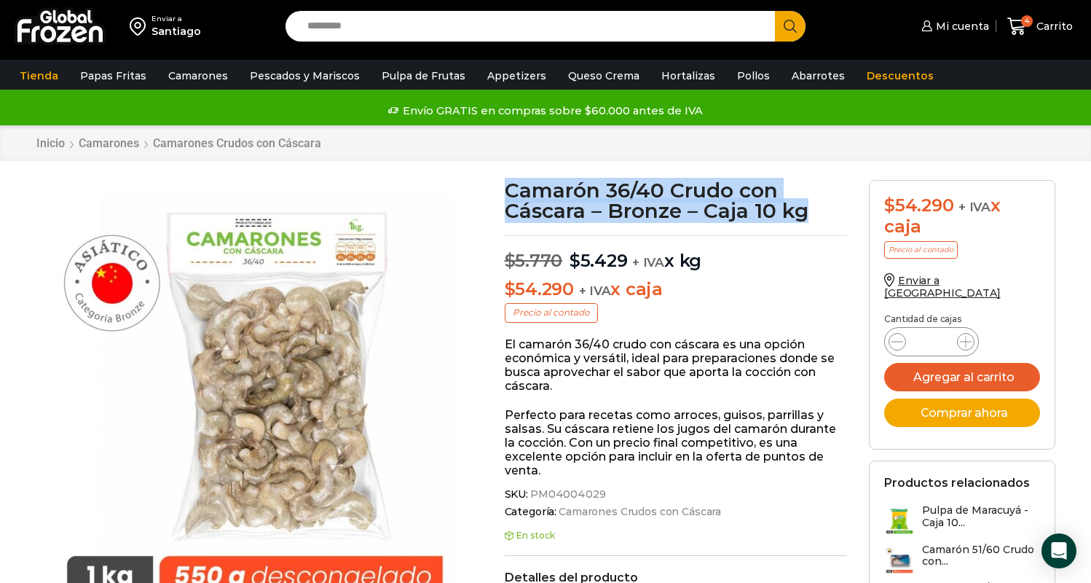
drag, startPoint x: 508, startPoint y: 187, endPoint x: 813, endPoint y: 218, distance: 306.7
click at [813, 218] on h1 "Camarón 36/40 Crudo con Cáscara – Bronze – Caja 10 kg" at bounding box center [676, 200] width 343 height 41
copy h1 "Camarón 36/40 Crudo con Cáscara – Bronze – Caja 10 kg"
click at [1025, 24] on span "4" at bounding box center [1027, 21] width 12 height 12
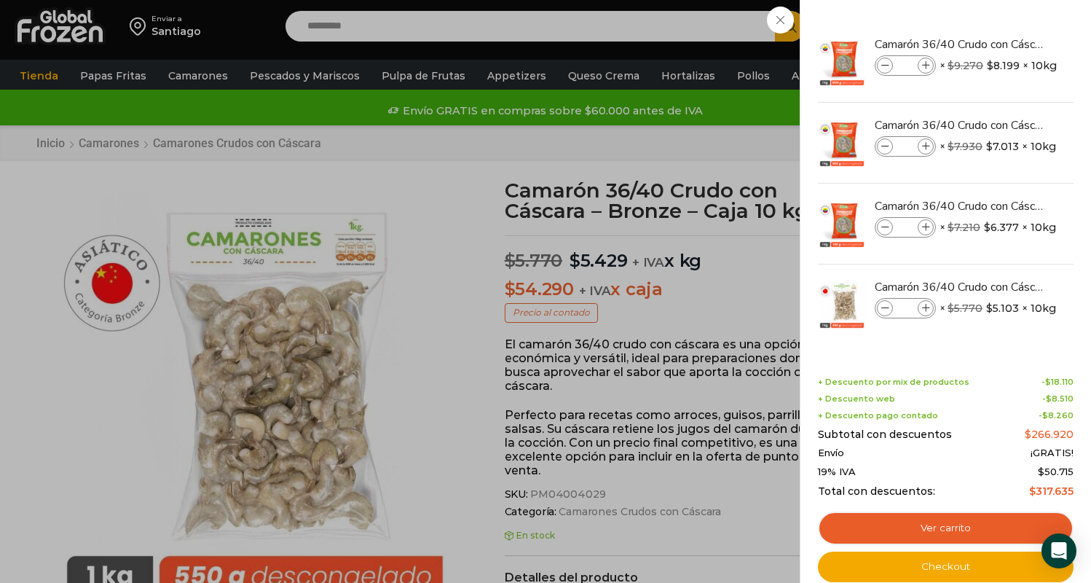
click at [1003, 44] on div "4 [GEOGRAPHIC_DATA] 4 4 Shopping Cart * $" at bounding box center [1039, 26] width 73 height 34
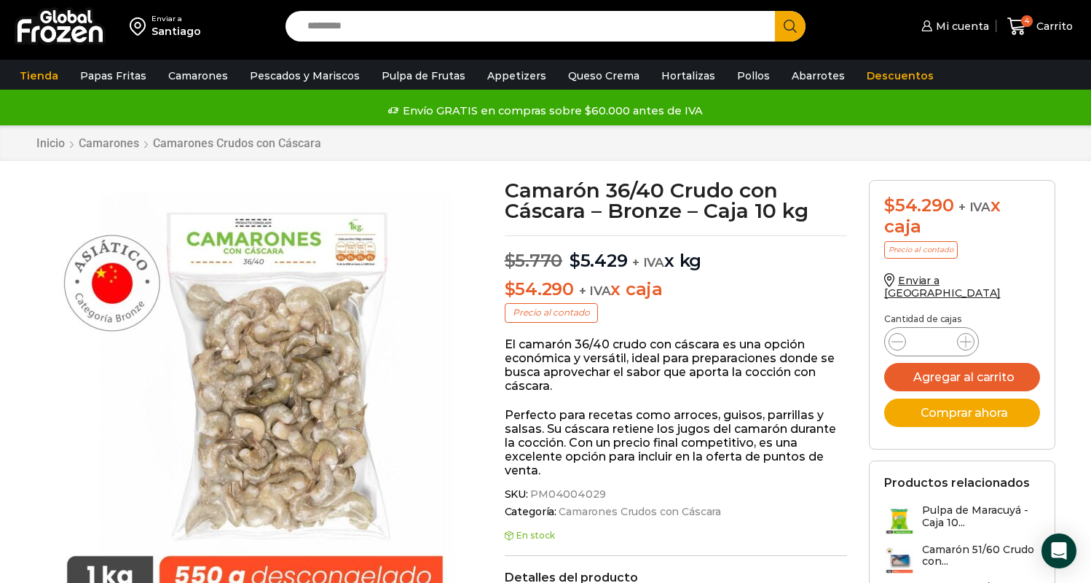
click at [335, 34] on input "Search input" at bounding box center [533, 26] width 467 height 31
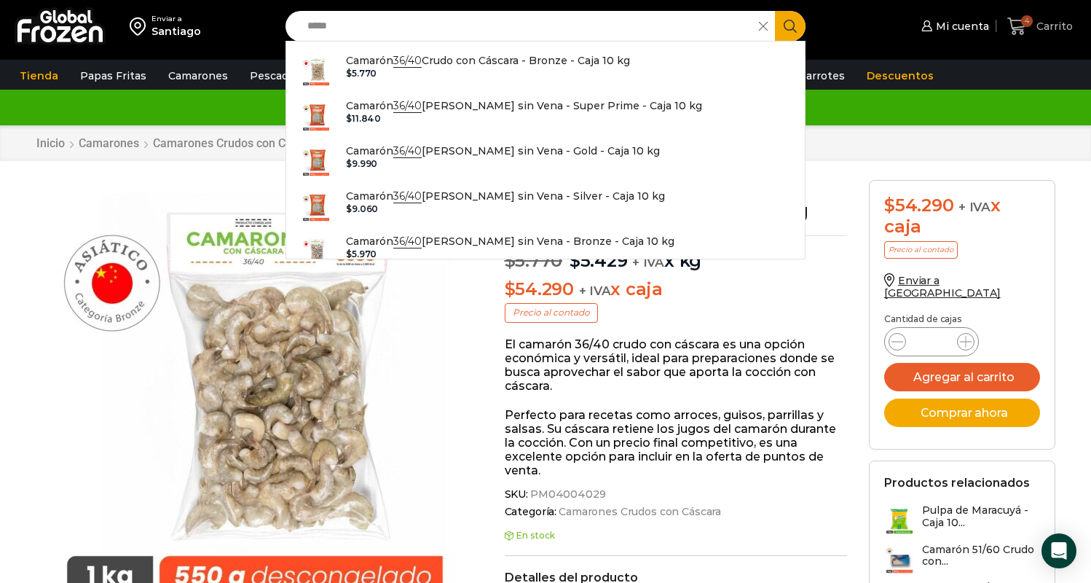
type input "*****"
click at [1020, 25] on icon at bounding box center [1017, 27] width 20 height 20
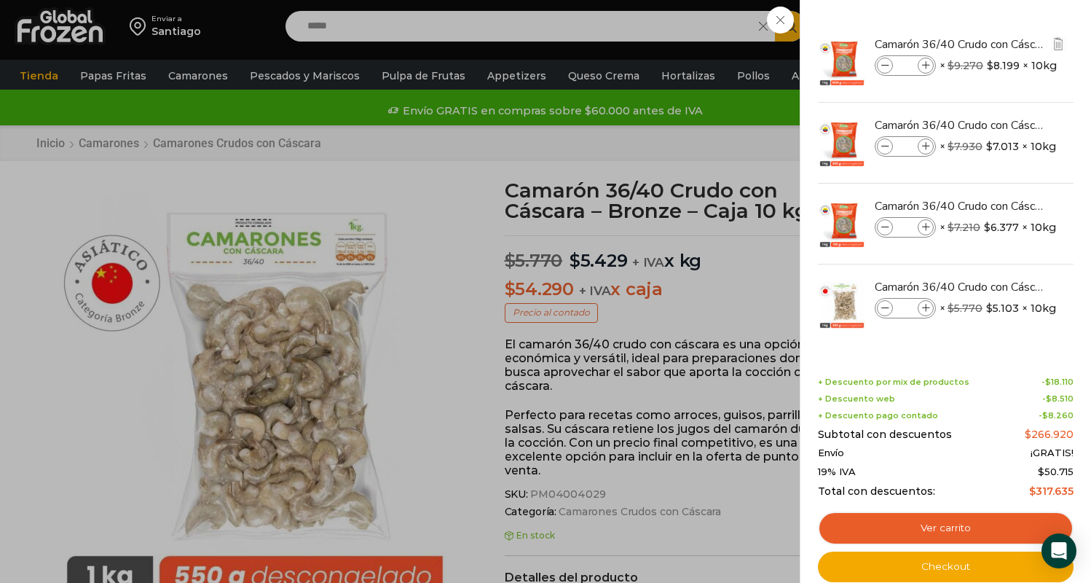
click at [951, 53] on div "Camarón 36/40 Crudo con Cáscara - Super Prime - Caja 10 kg cantidad * × $ 9.270…" at bounding box center [915, 61] width 80 height 20
click at [1003, 44] on div "4 Carrito 4 4 Shopping Cart * $" at bounding box center [1039, 26] width 73 height 34
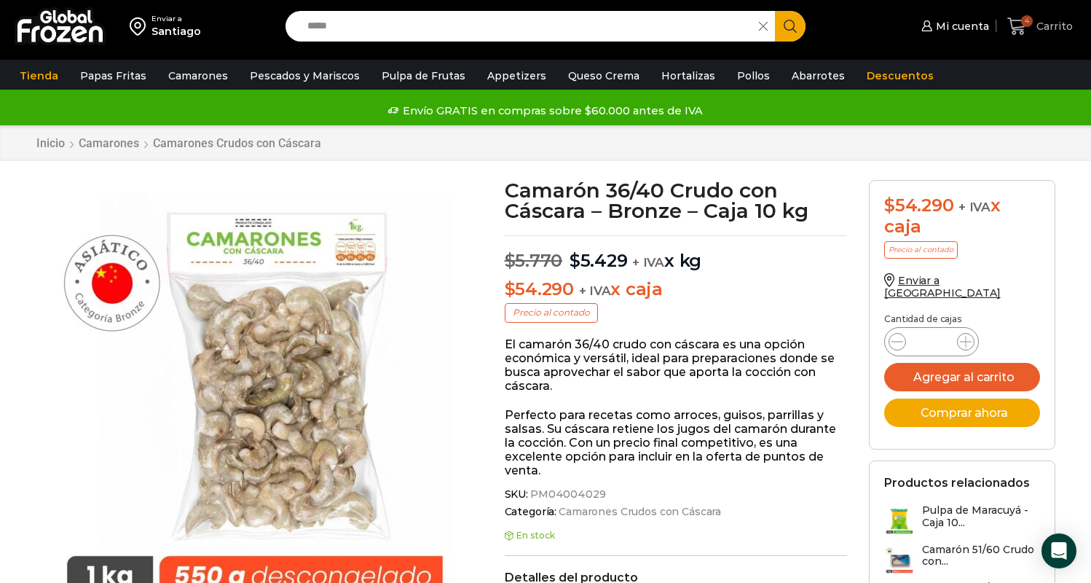
click at [1017, 27] on icon at bounding box center [1016, 25] width 19 height 17
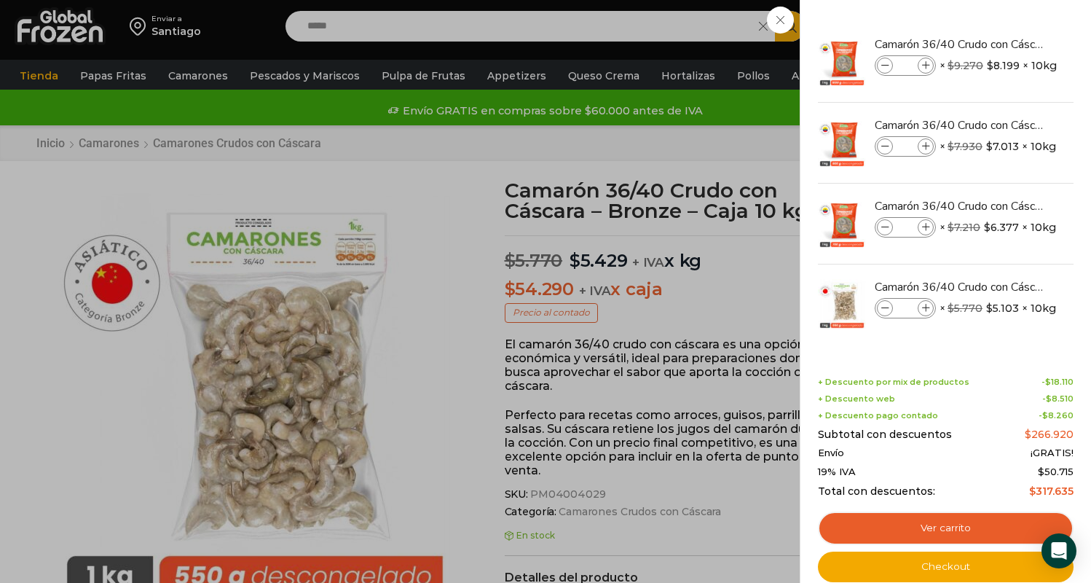
click at [1003, 44] on div "4 Carrito 4 4 Shopping Cart * $" at bounding box center [1039, 26] width 73 height 34
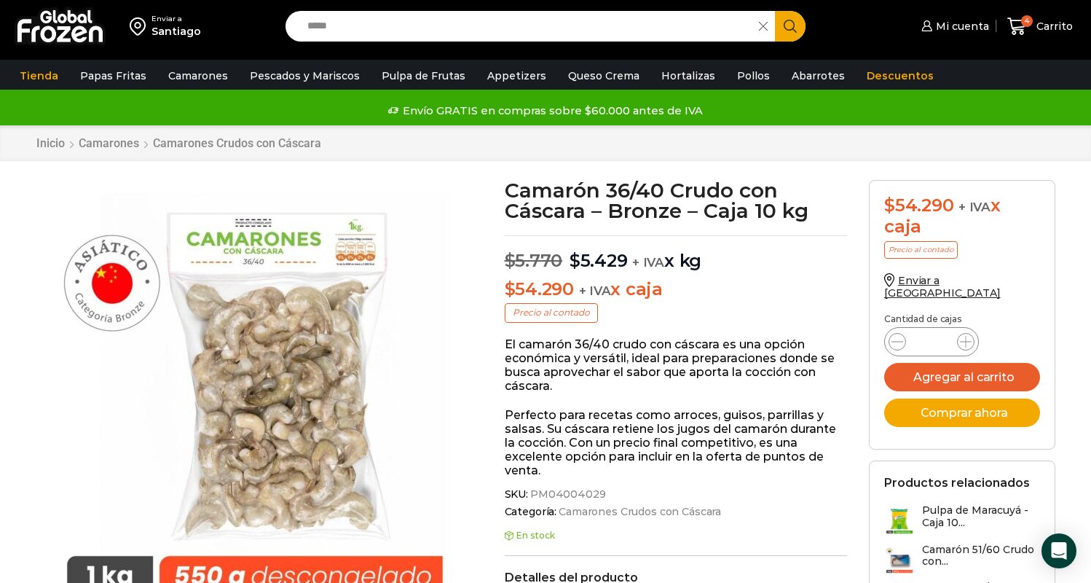
click at [952, 291] on div "Enviar a [GEOGRAPHIC_DATA]" at bounding box center [962, 293] width 156 height 40
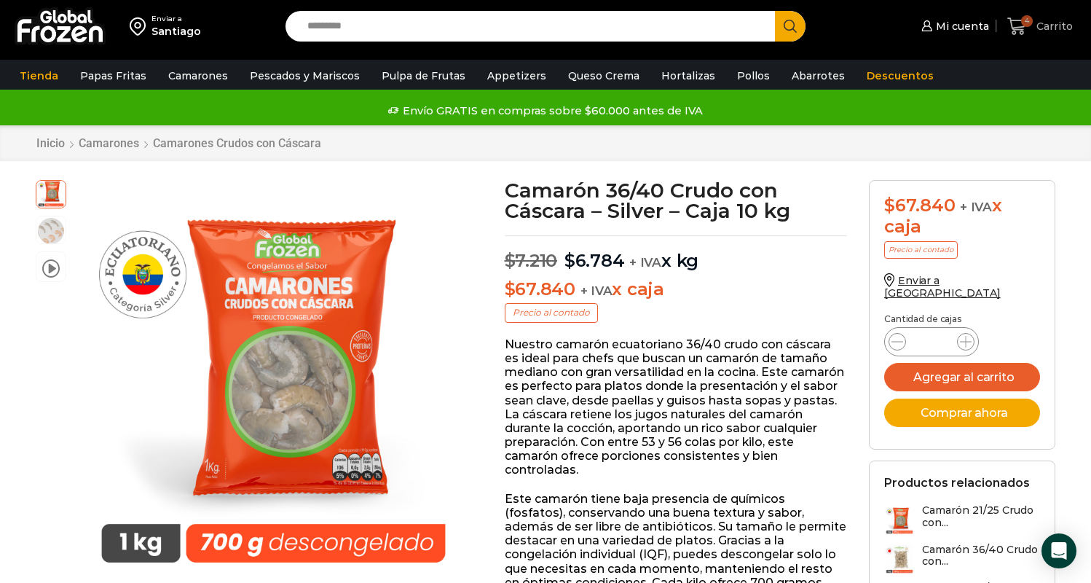
click at [1022, 27] on icon at bounding box center [1016, 25] width 19 height 17
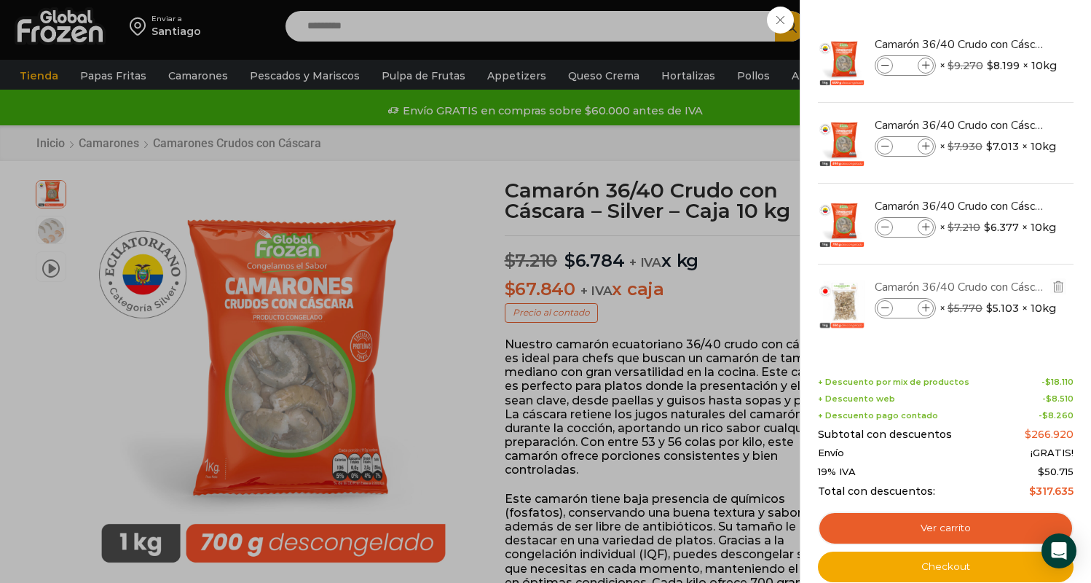
click at [961, 291] on link "Camarón 36/40 Crudo con Cáscara - Bronze - Caja 10 kg" at bounding box center [961, 287] width 173 height 16
click at [936, 287] on link "Camarón 36/40 Crudo con Cáscara - Bronze - Caja 10 kg" at bounding box center [961, 287] width 173 height 16
click at [843, 305] on img at bounding box center [841, 304] width 51 height 51
click at [887, 288] on link "Camarón 36/40 Crudo con Cáscara - Bronze - Caja 10 kg" at bounding box center [961, 287] width 173 height 16
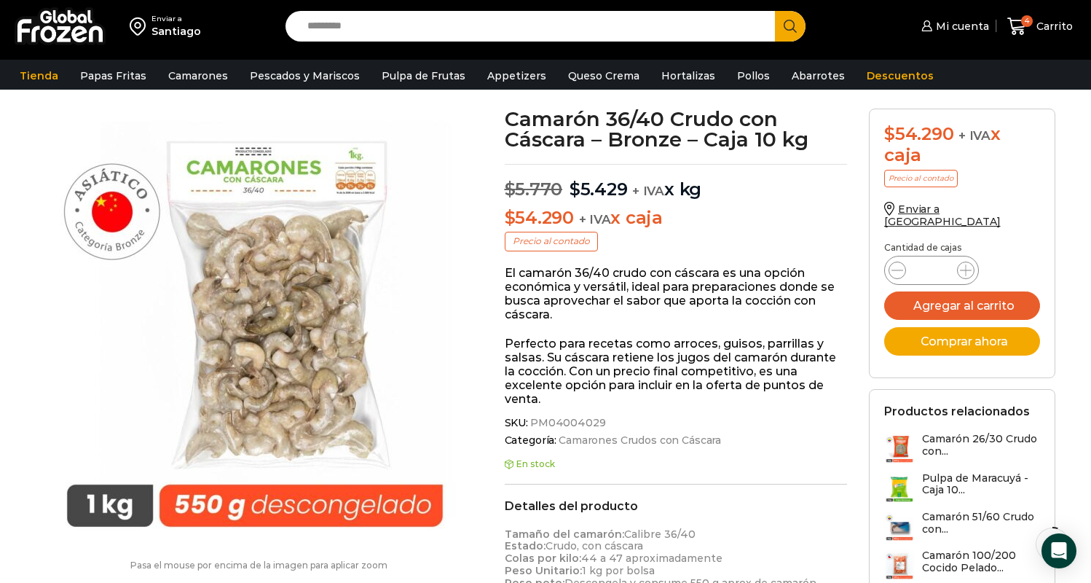
scroll to position [76, 0]
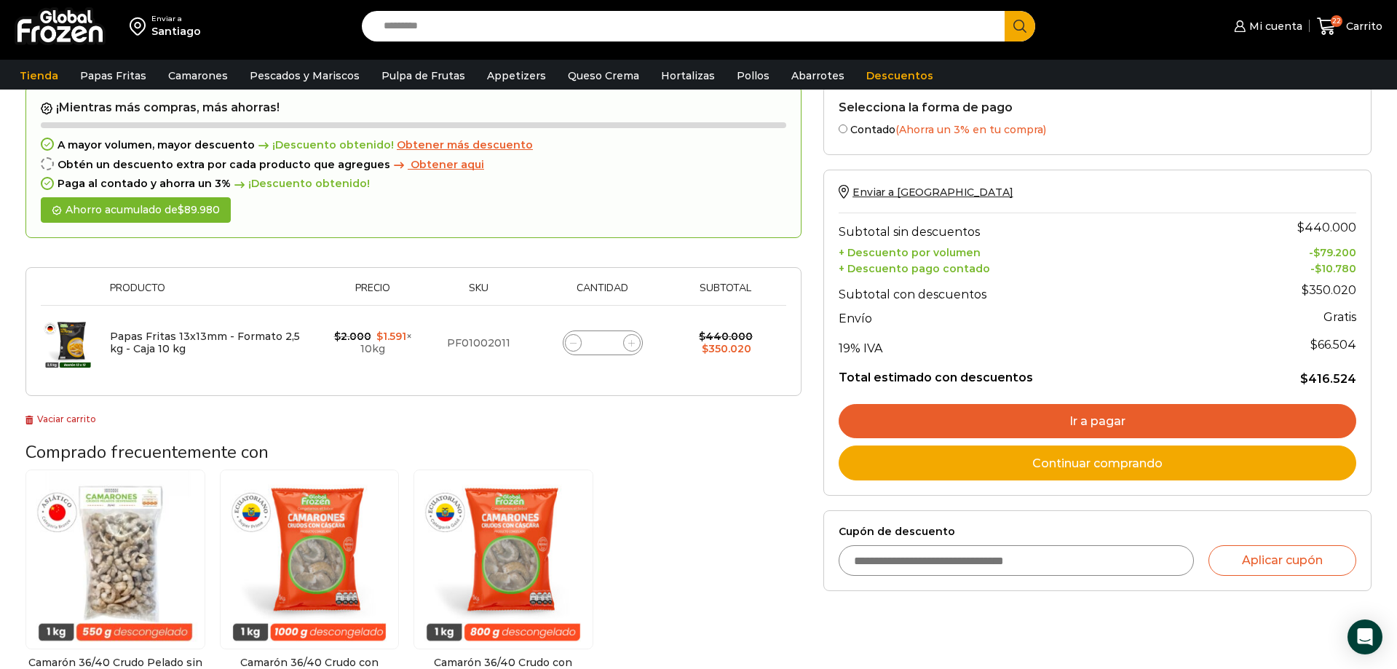
scroll to position [71, 0]
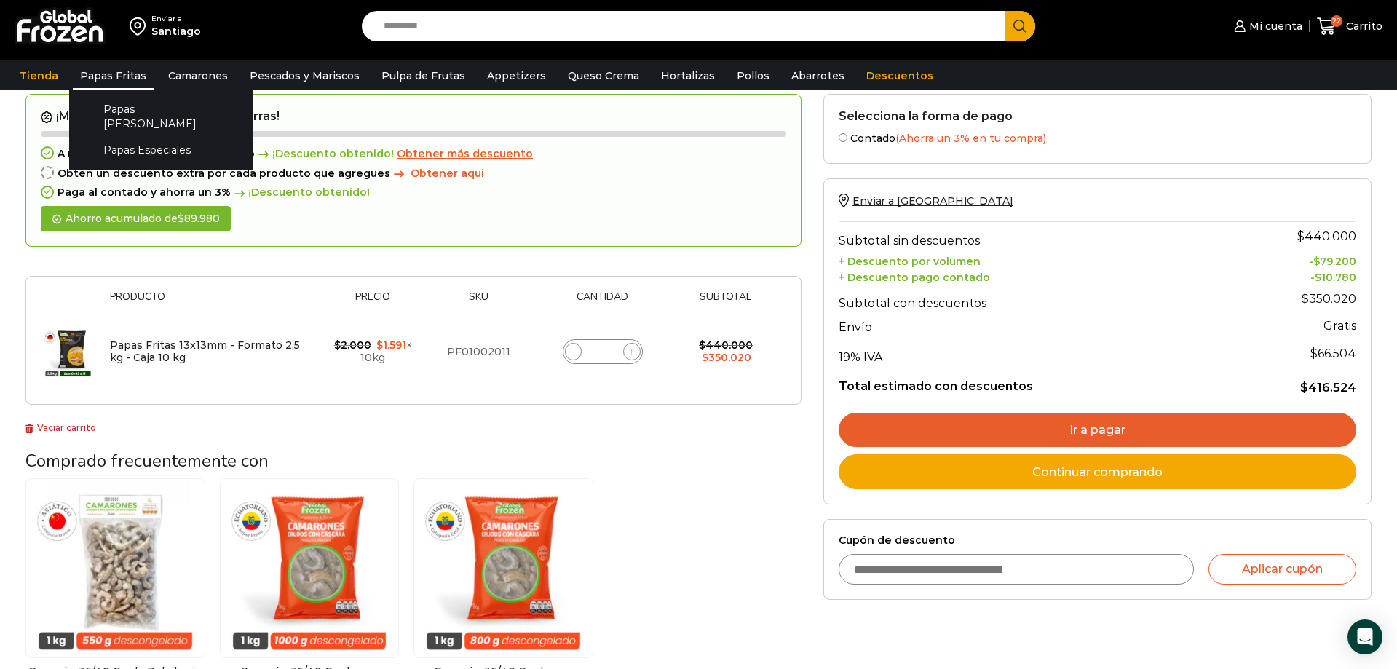
click at [112, 75] on link "Papas Fritas" at bounding box center [113, 76] width 81 height 28
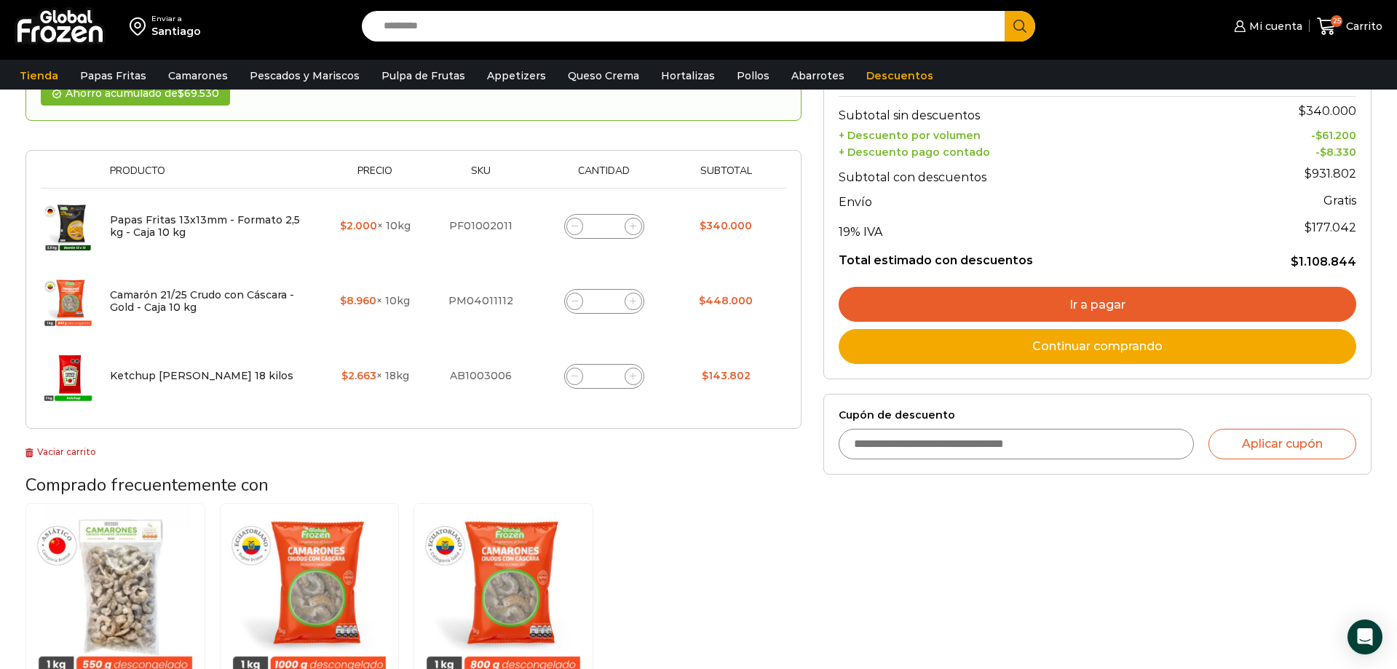
scroll to position [186, 0]
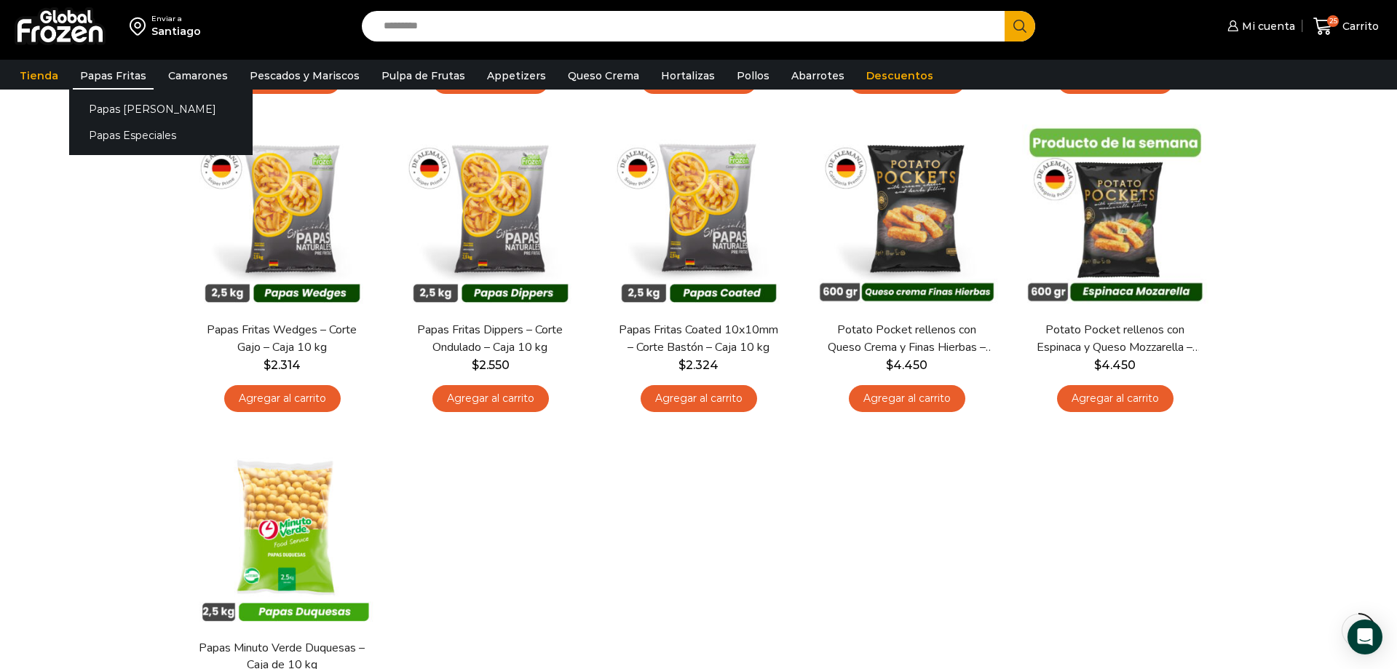
scroll to position [417, 0]
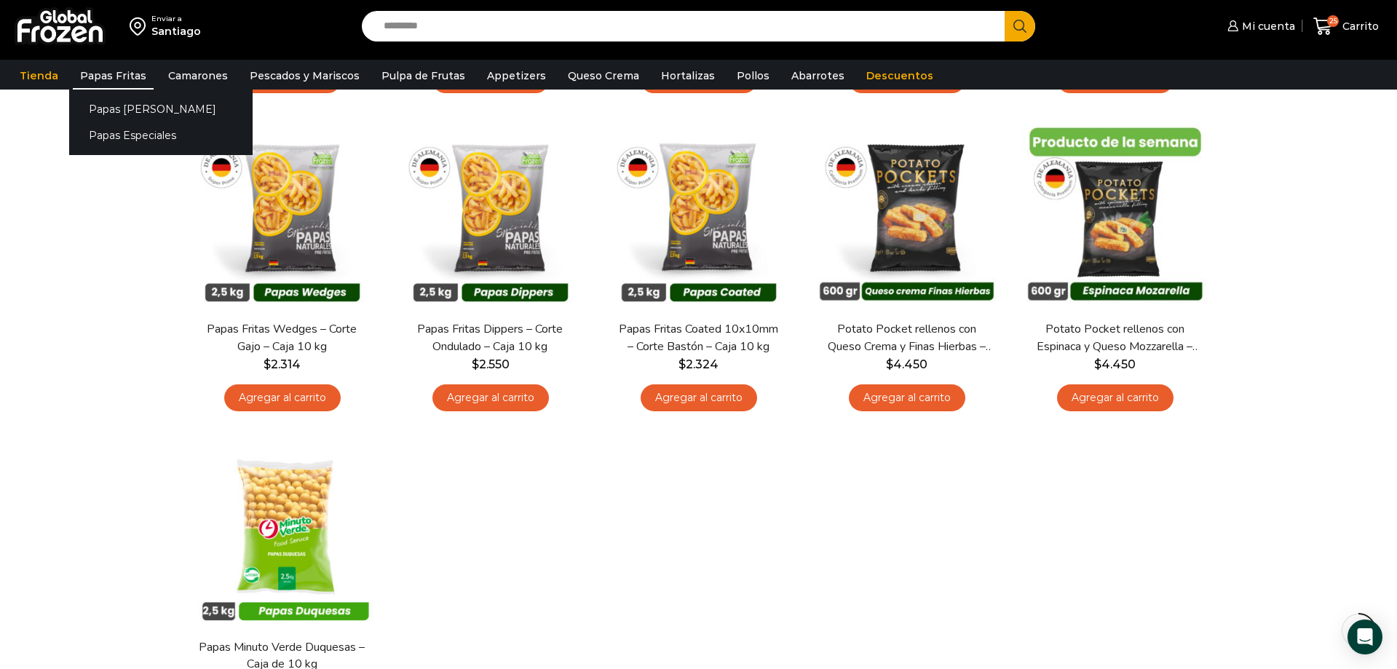
click at [103, 74] on link "Papas Fritas" at bounding box center [113, 76] width 81 height 28
